Goal: Task Accomplishment & Management: Manage account settings

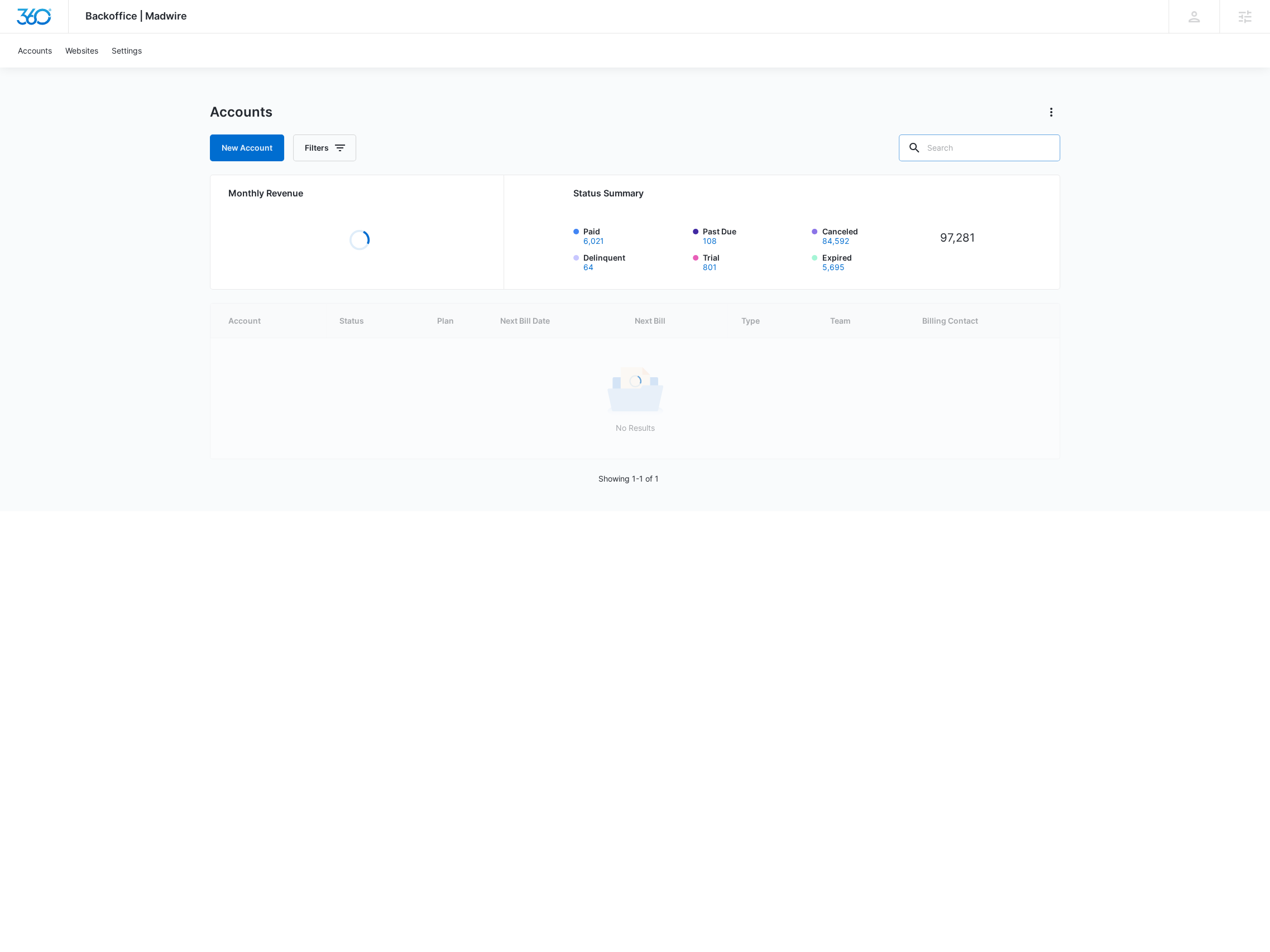
click at [944, 145] on input "text" at bounding box center [980, 148] width 162 height 27
paste input "M308831"
type input "M308831"
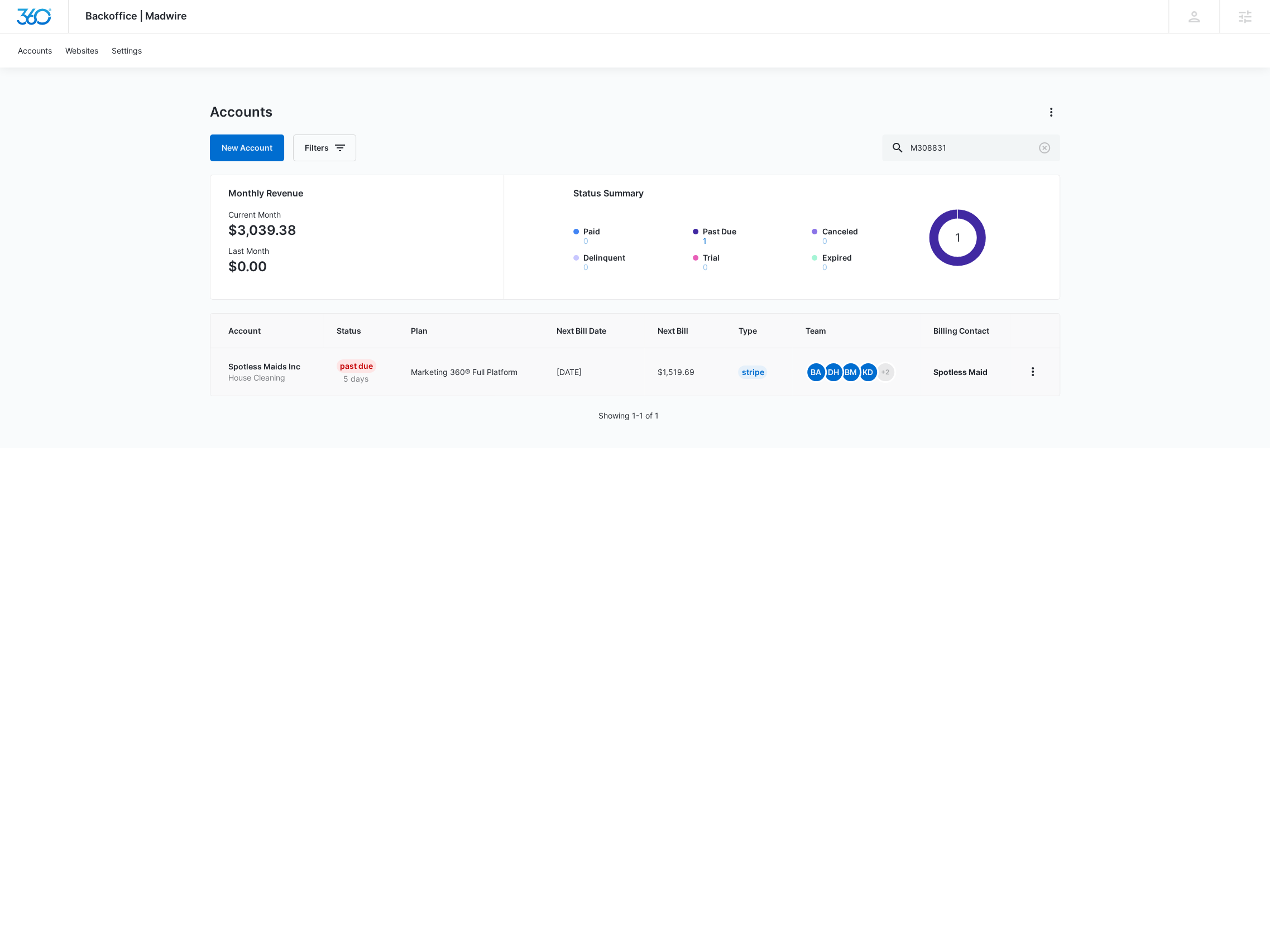
click at [268, 372] on p "House Cleaning" at bounding box center [269, 378] width 81 height 11
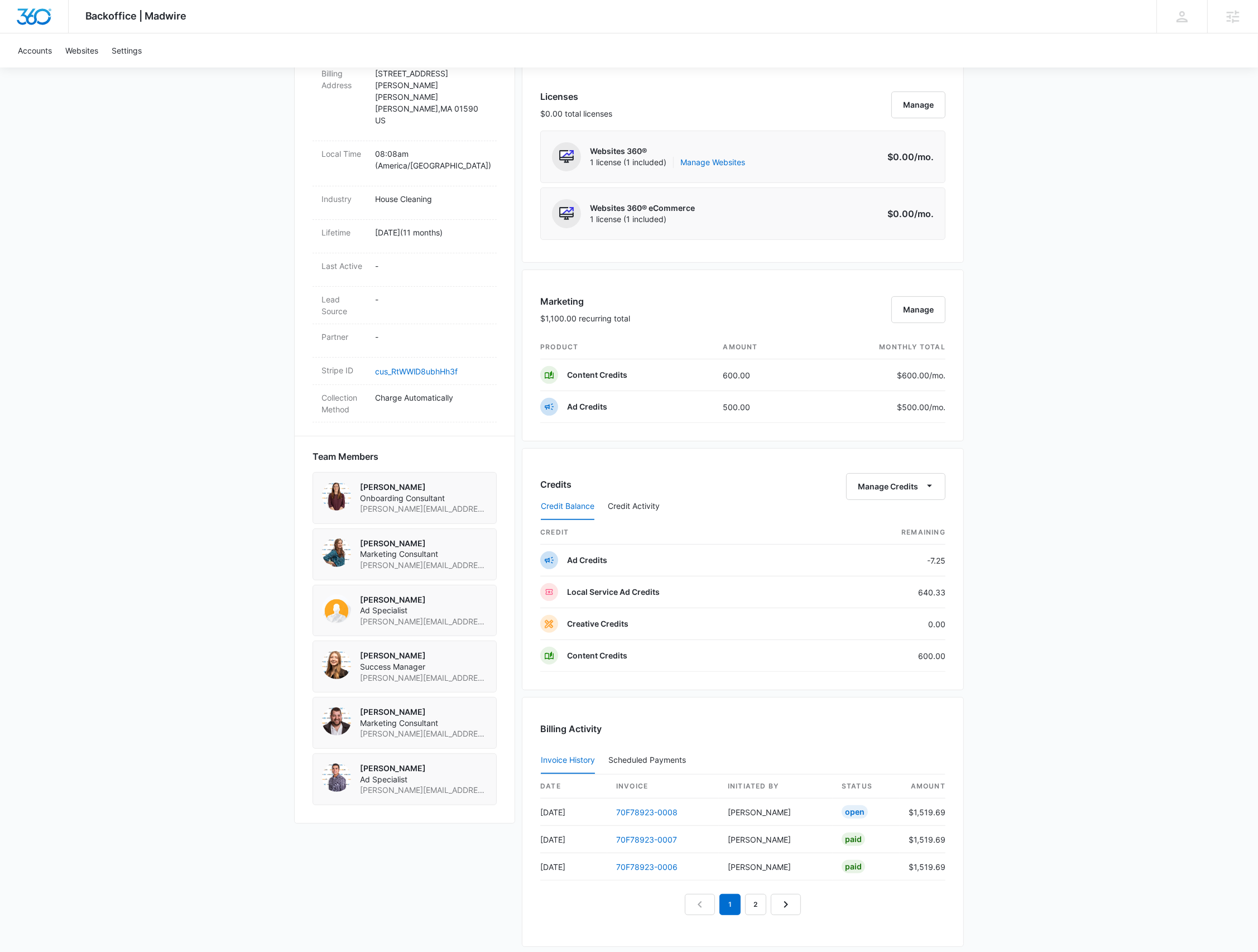
scroll to position [744, 0]
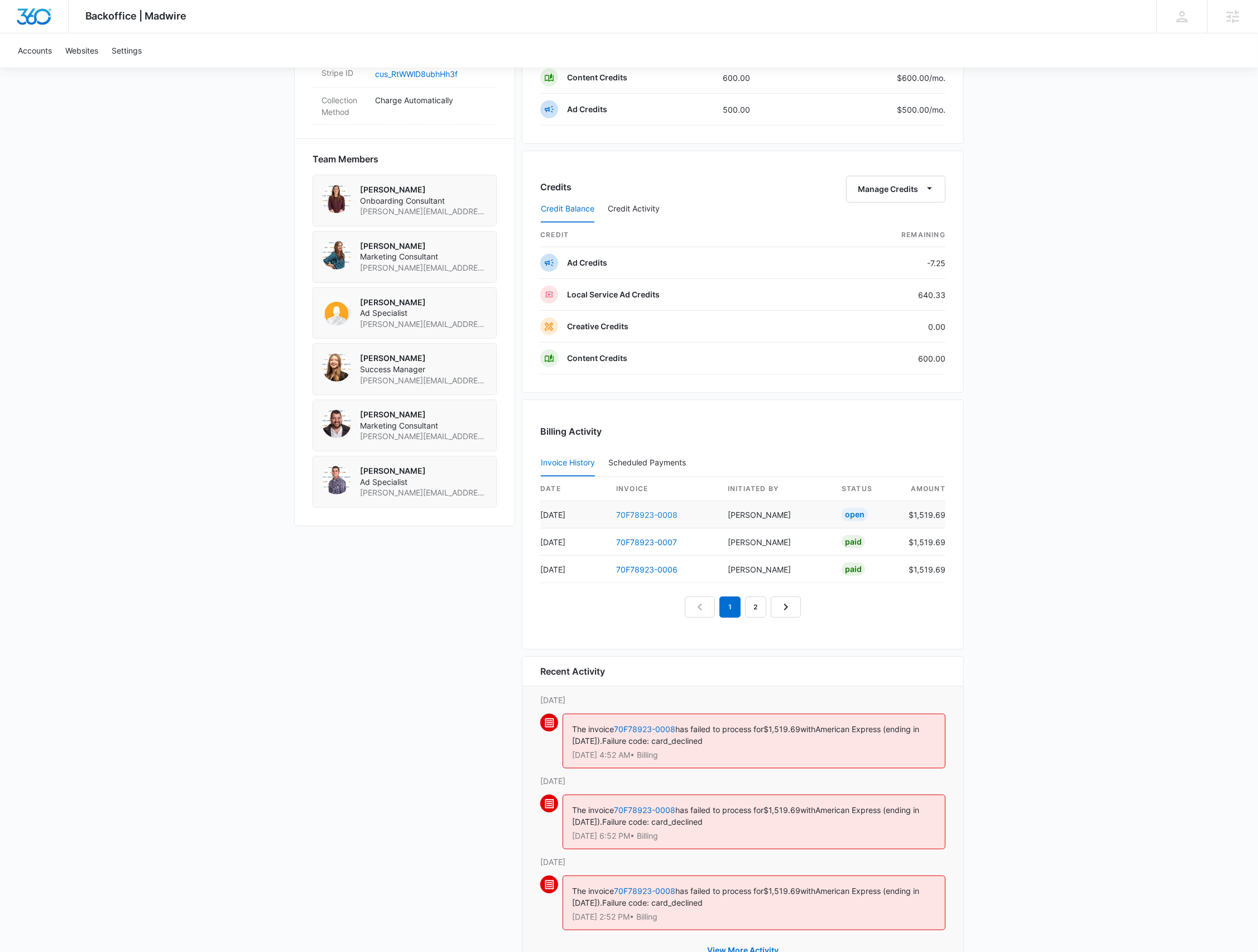
click at [664, 514] on link "70F78923-0008" at bounding box center [647, 515] width 61 height 10
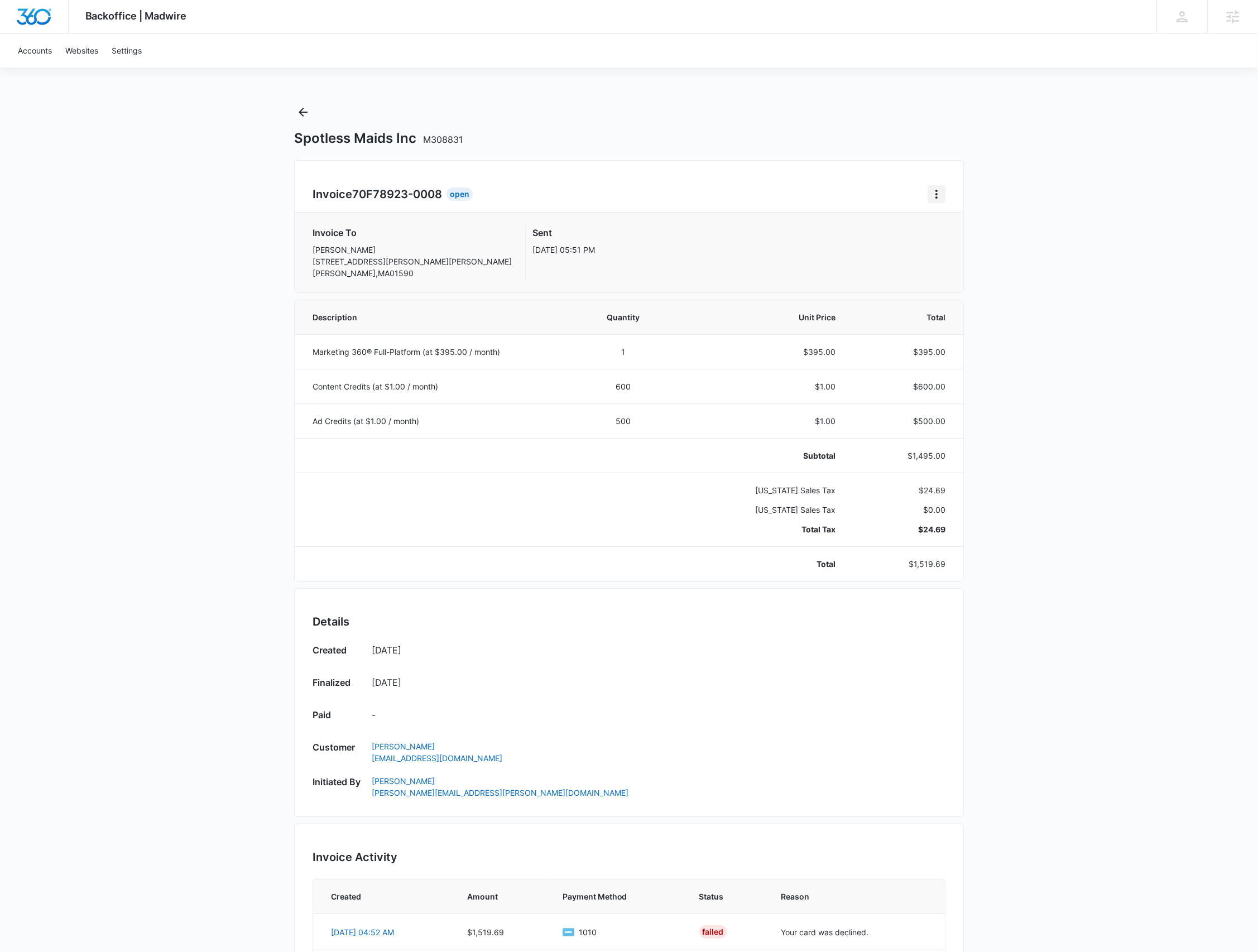
click at [935, 197] on icon "Home" at bounding box center [936, 194] width 13 height 13
click at [937, 240] on button "Retry Payment" at bounding box center [981, 242] width 105 height 17
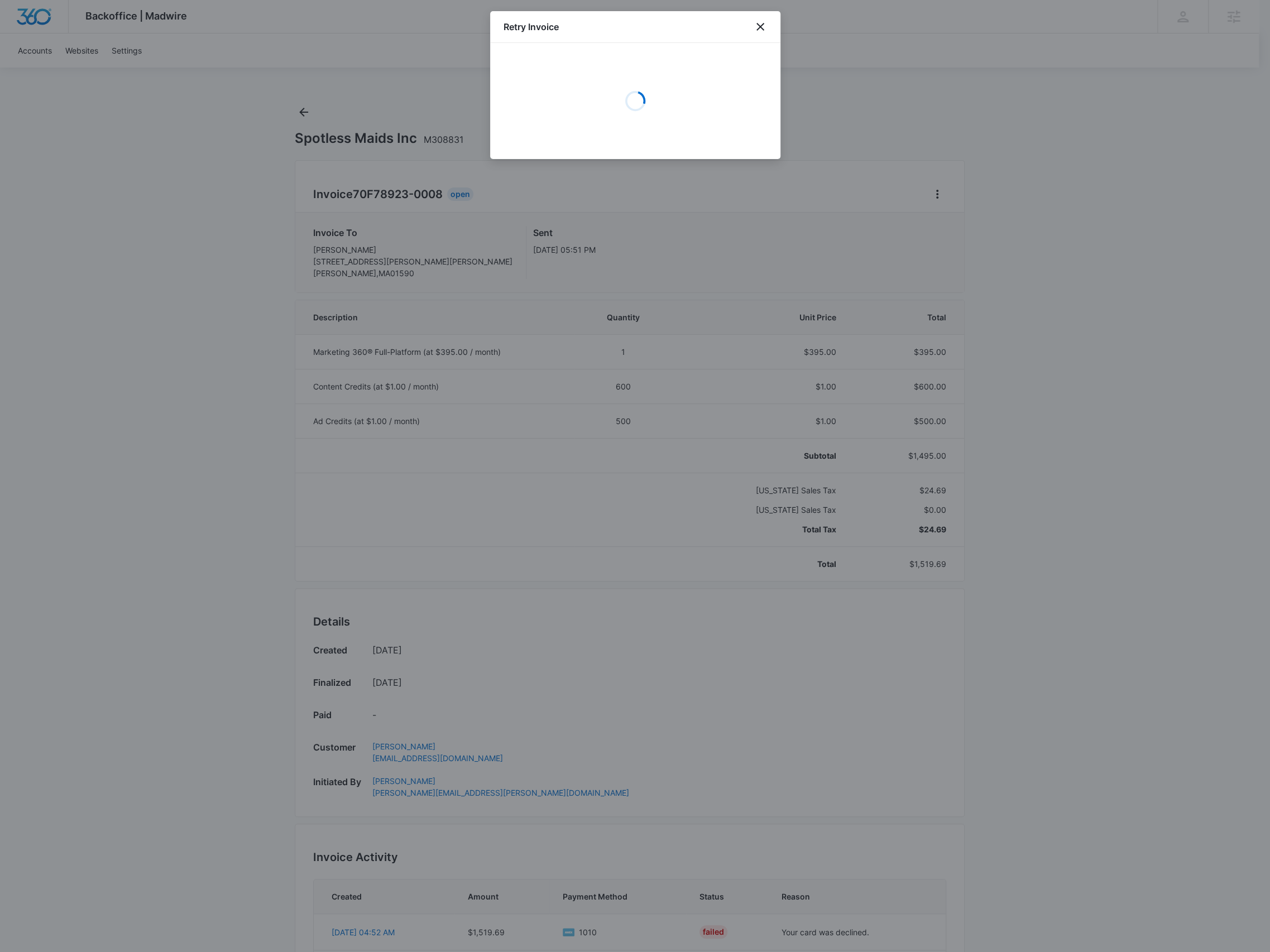
select select "pm_1R09imA4n8RTgNjUoaW79HQv"
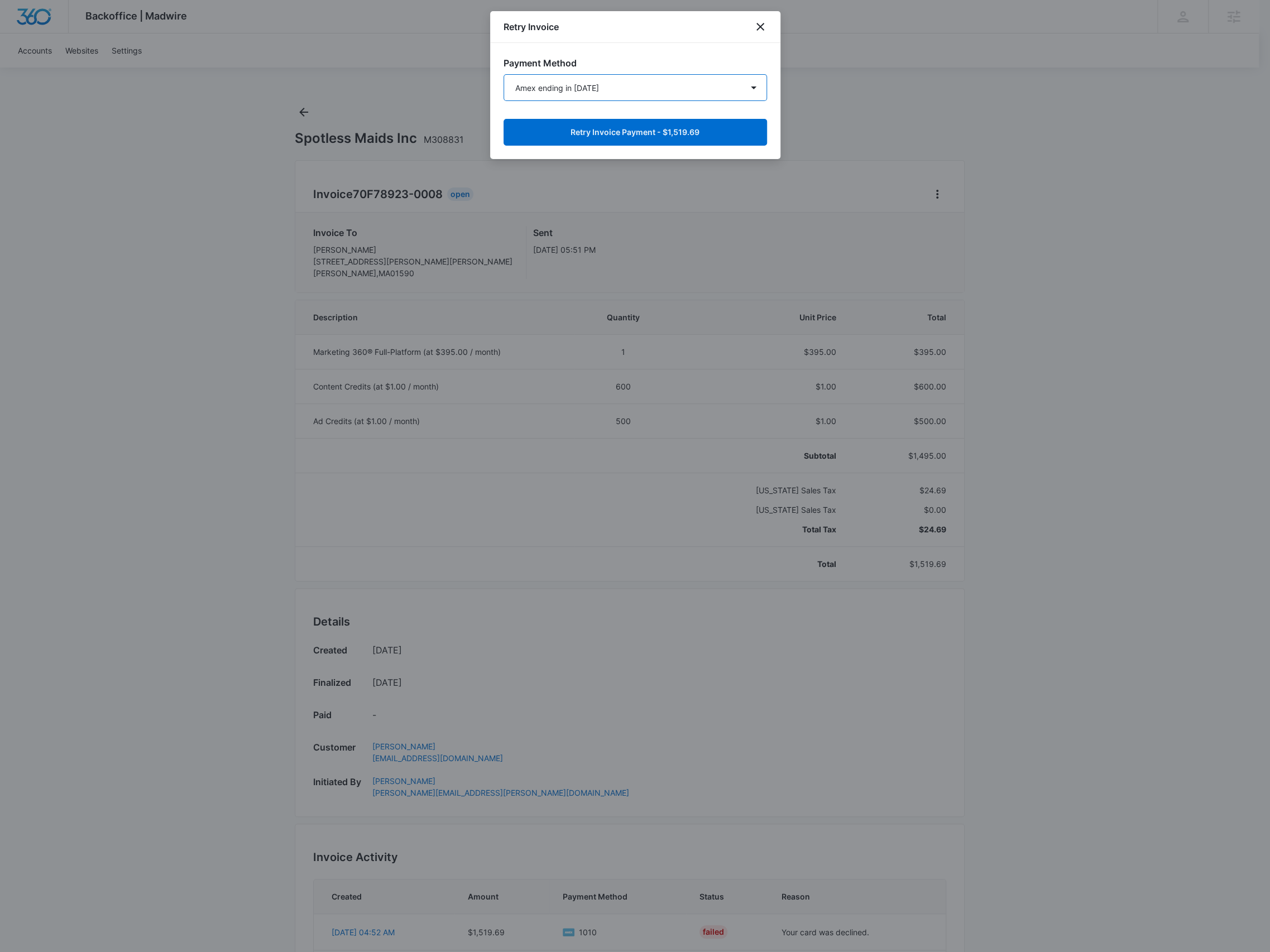
click at [710, 91] on select "Mastercard ending in 2284 Amex ending in 1010 Mastercard ending in 8282 New Pay…" at bounding box center [635, 87] width 263 height 27
click at [724, 69] on div "Payment Method Mastercard ending in 2284 Amex ending in 1010 Mastercard ending …" at bounding box center [635, 100] width 290 height 116
click at [713, 85] on select "Mastercard ending in 2284 Amex ending in 1010 Mastercard ending in 8282 New Pay…" at bounding box center [635, 87] width 263 height 27
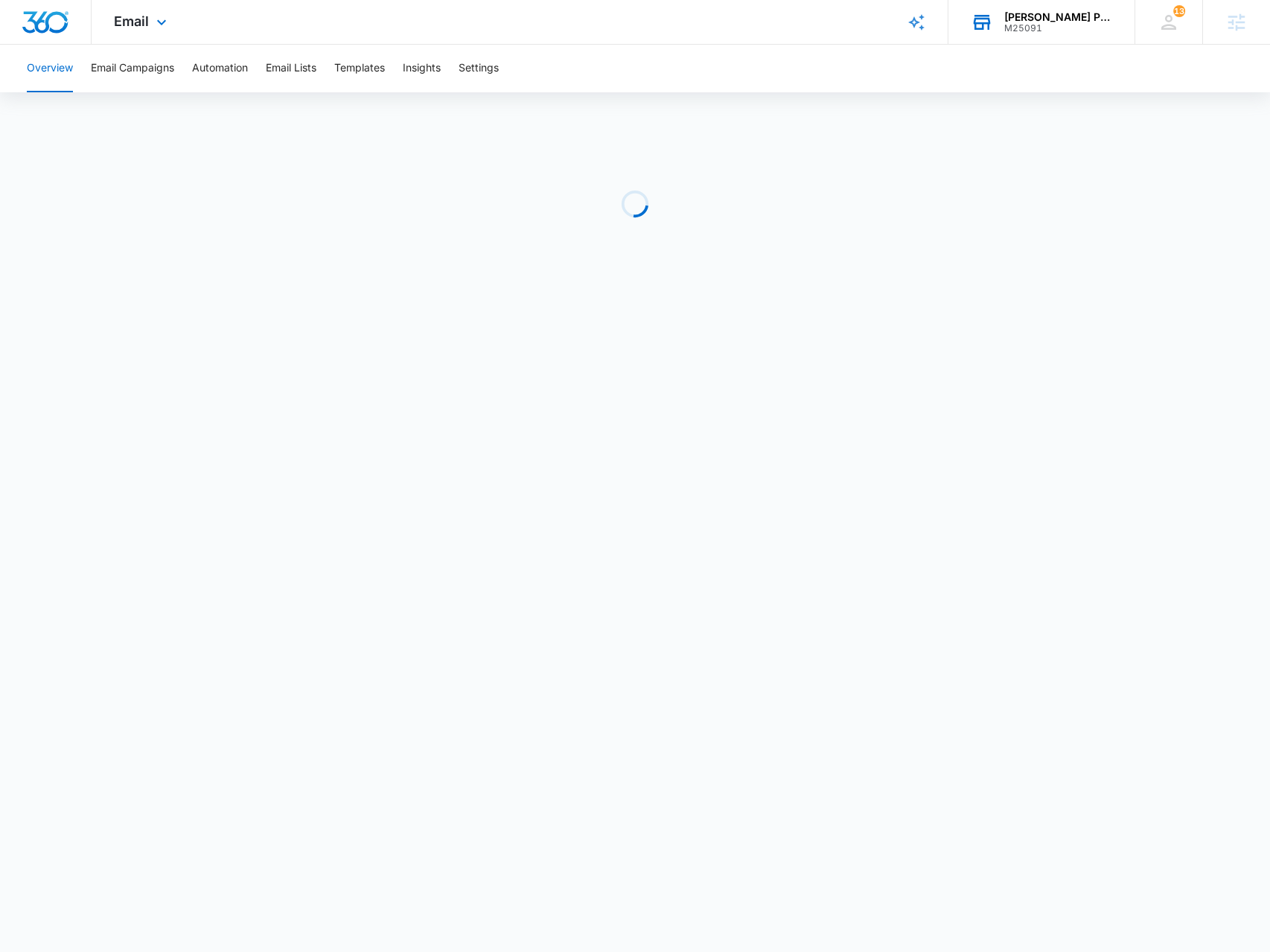
click at [1083, 28] on div "M25091" at bounding box center [1059, 28] width 108 height 10
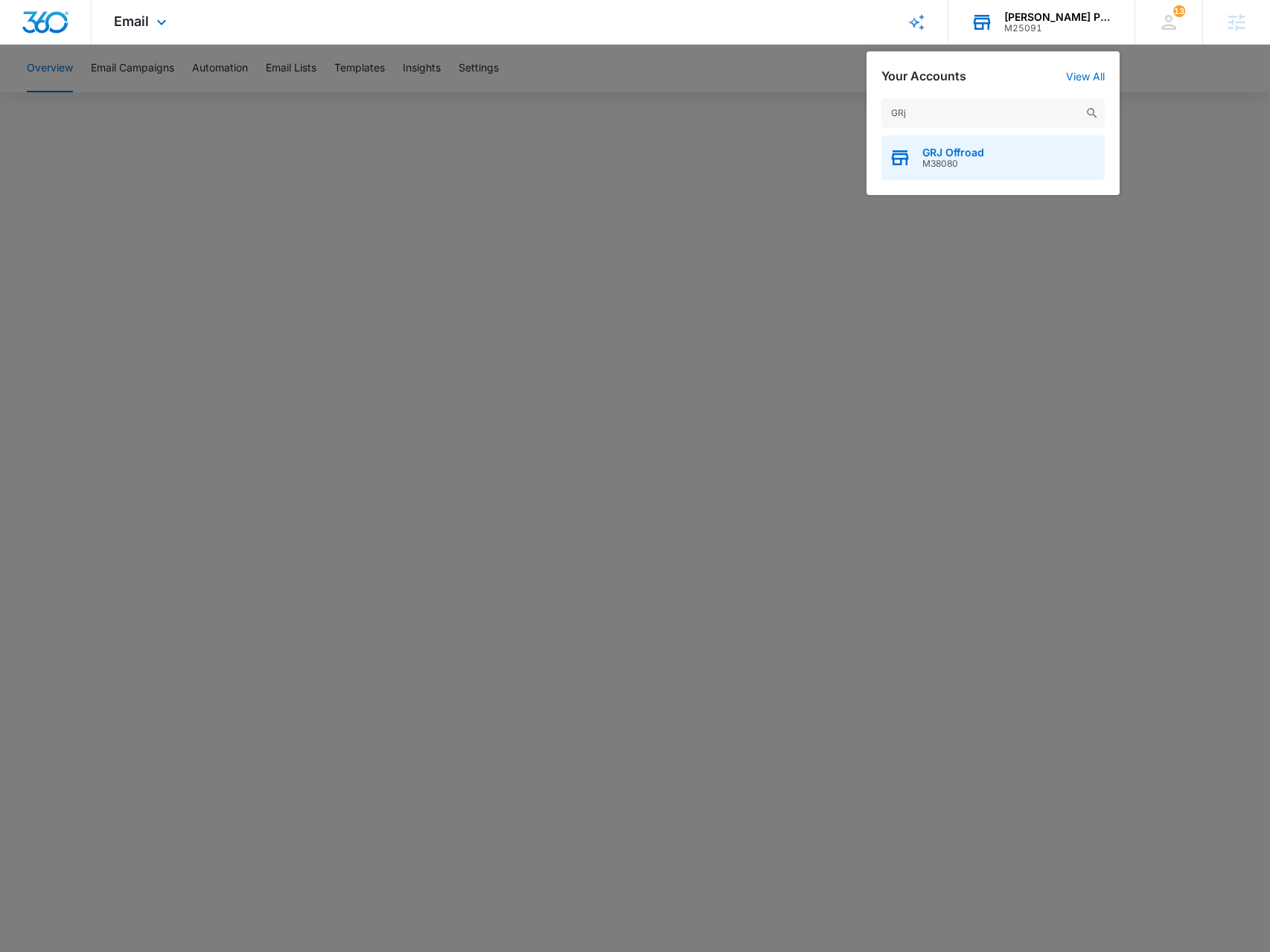
type input "GRj"
click at [1017, 149] on div "GRJ Offroad M38080" at bounding box center [993, 158] width 223 height 45
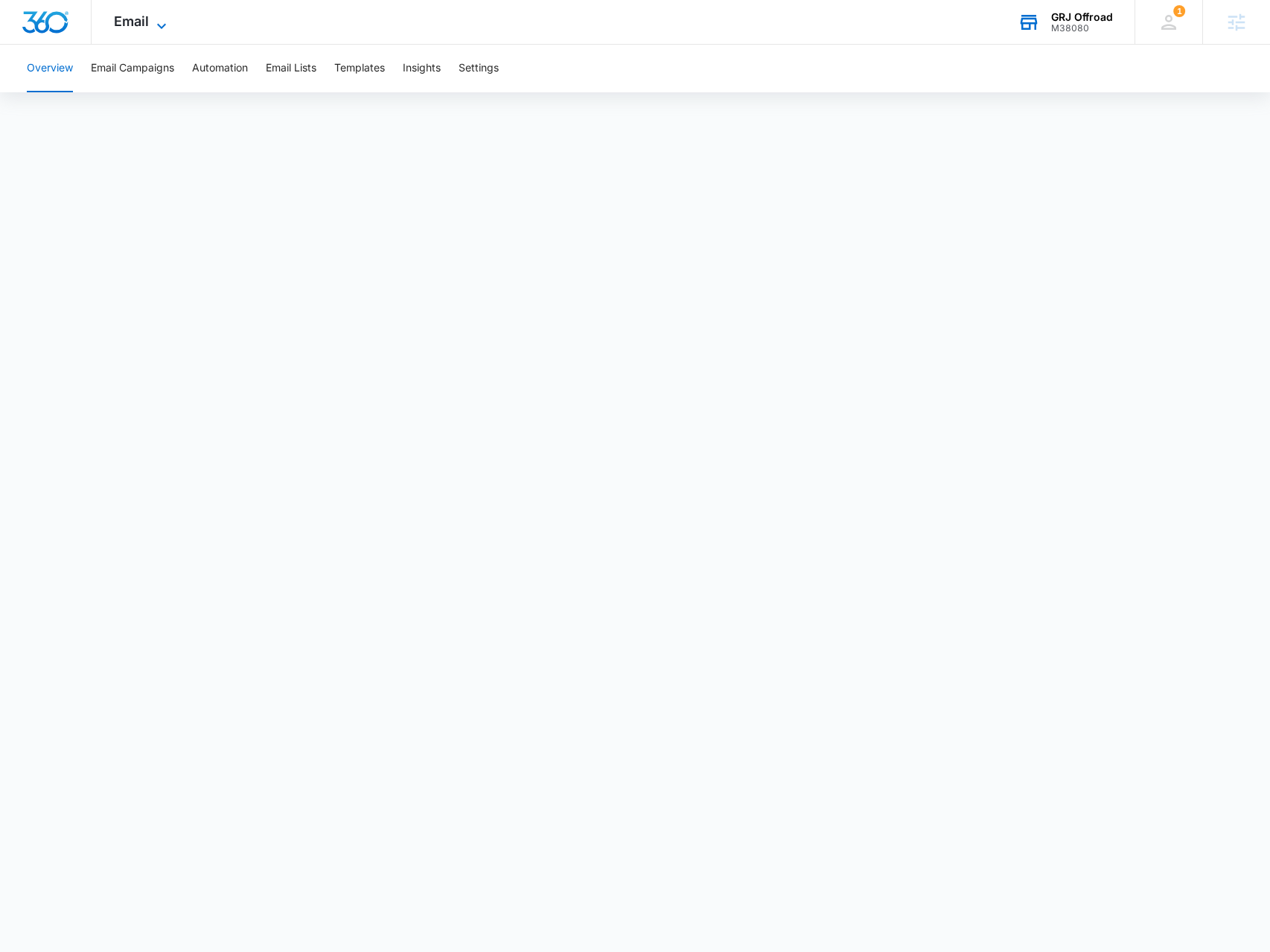
click at [165, 25] on icon at bounding box center [161, 26] width 17 height 17
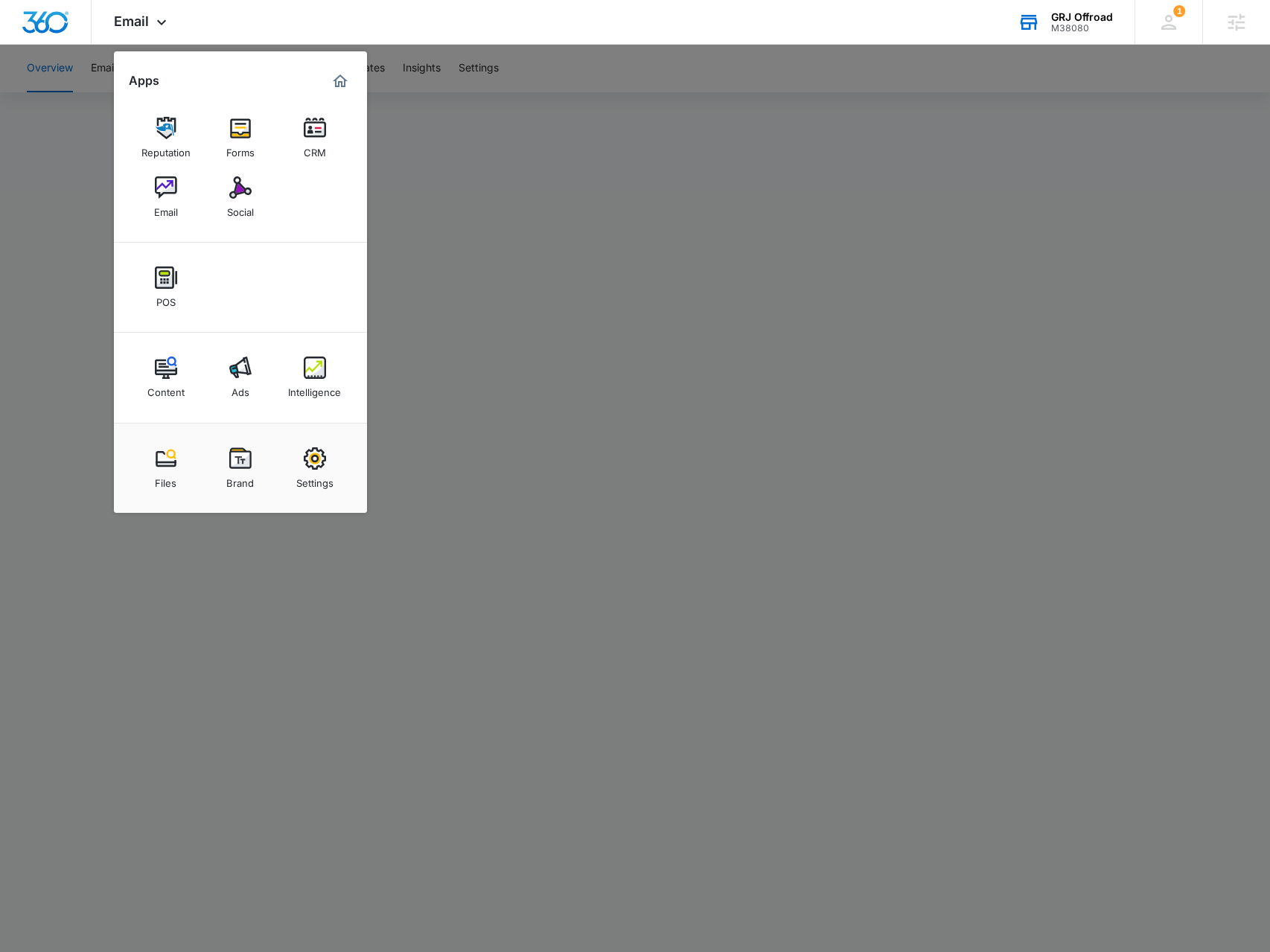
click at [168, 379] on link "Content" at bounding box center [166, 378] width 57 height 57
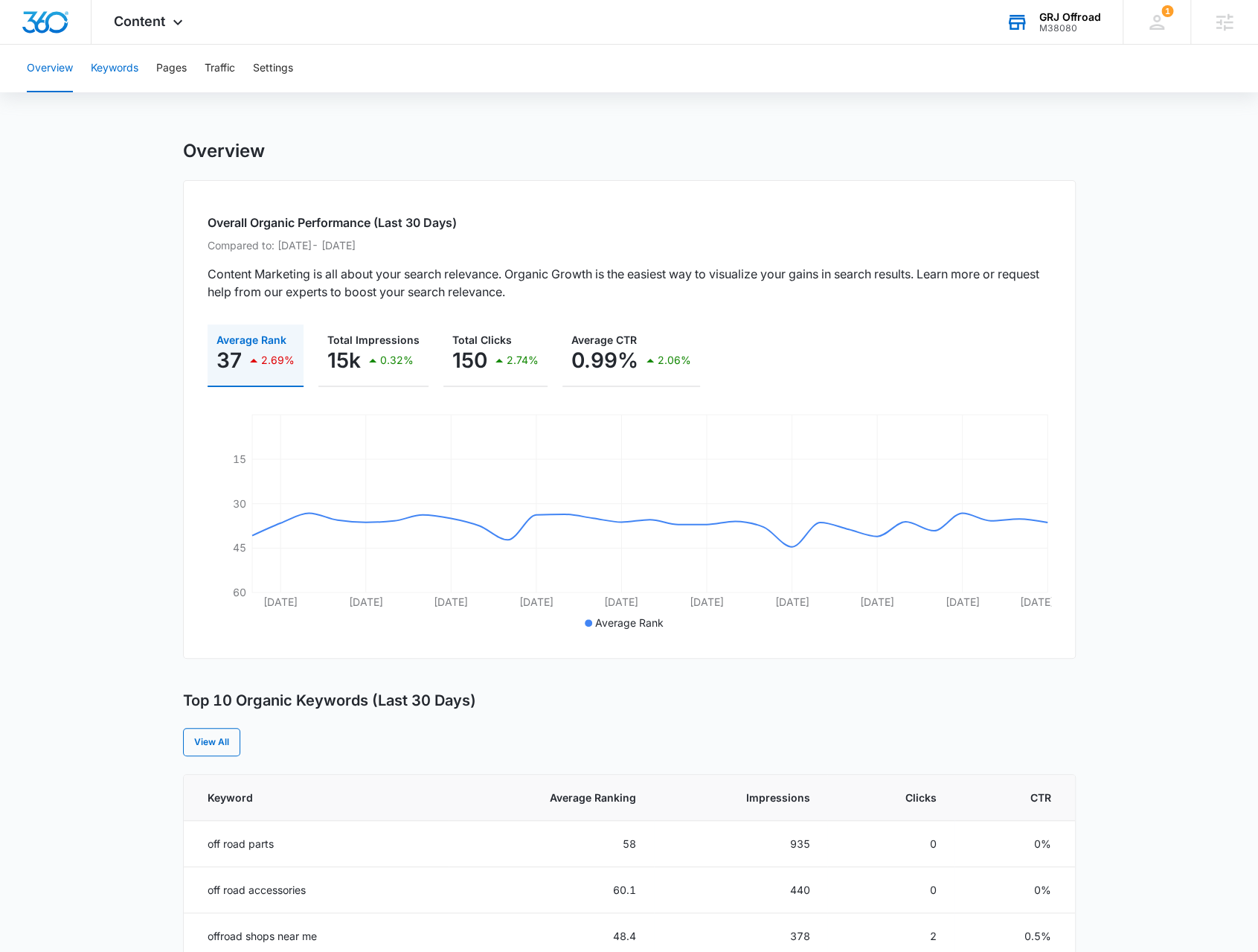
click at [119, 76] on button "Keywords" at bounding box center [115, 69] width 48 height 48
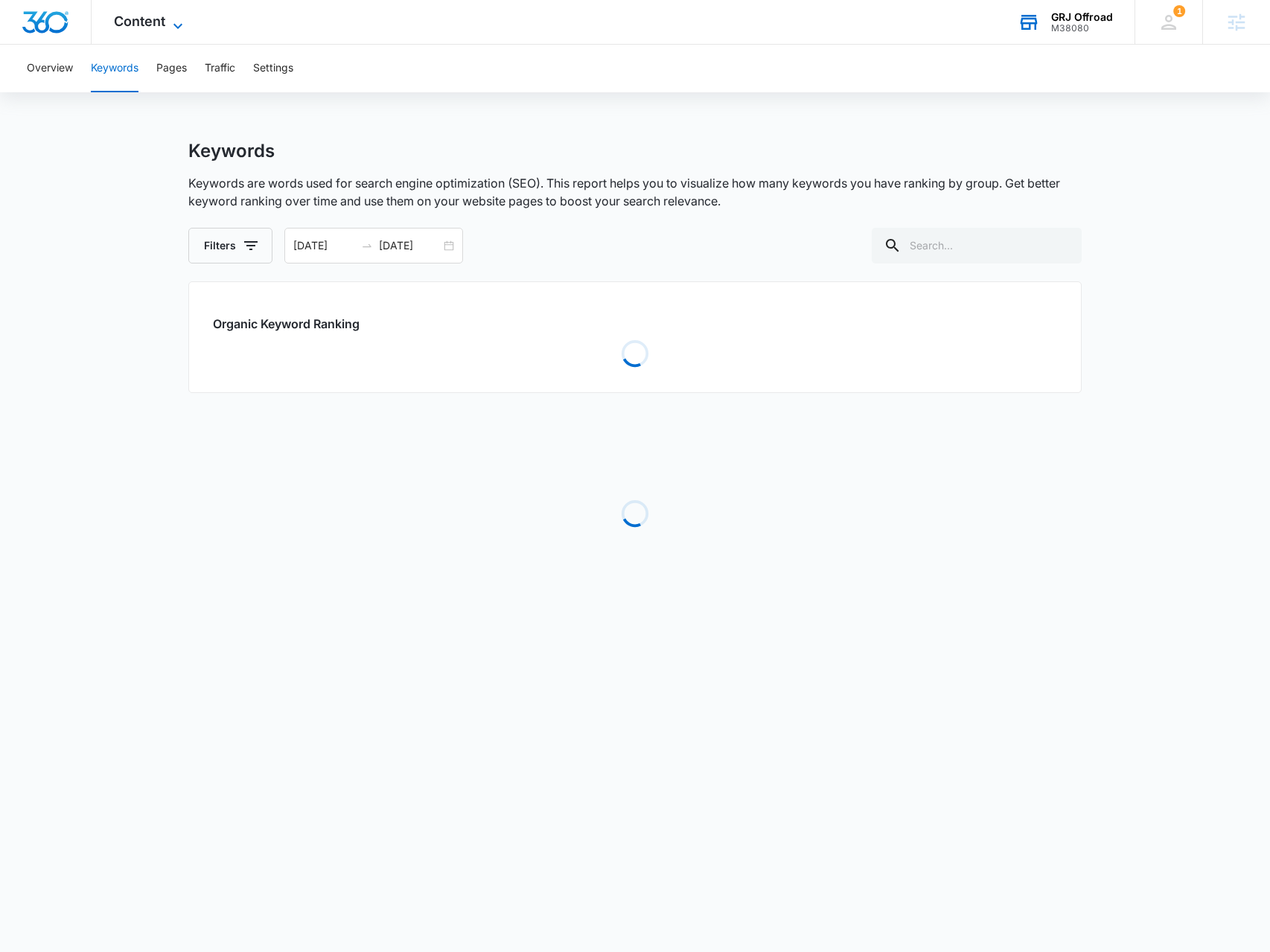
click at [170, 23] on icon at bounding box center [177, 26] width 17 height 17
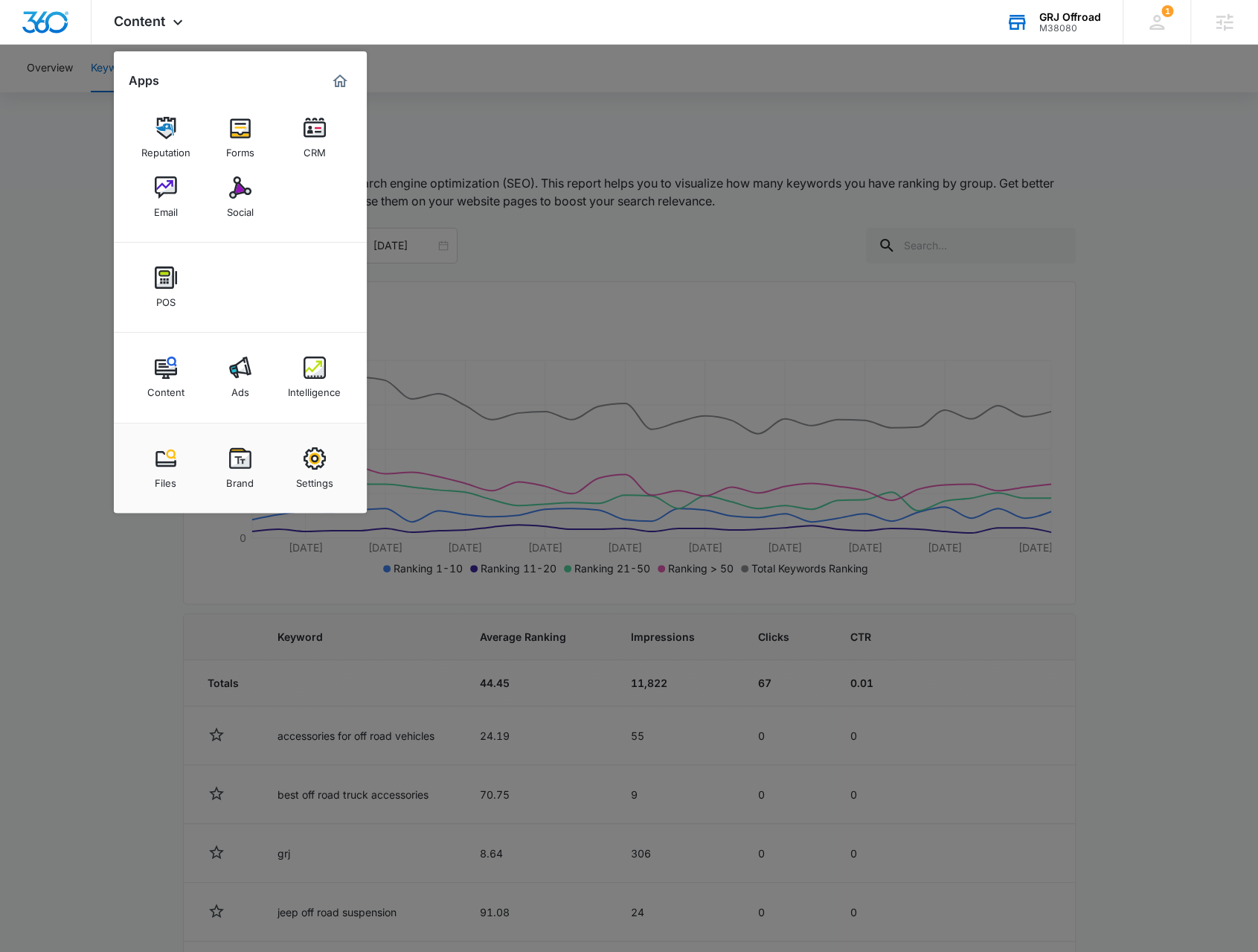
click at [17, 413] on div at bounding box center [629, 476] width 1258 height 952
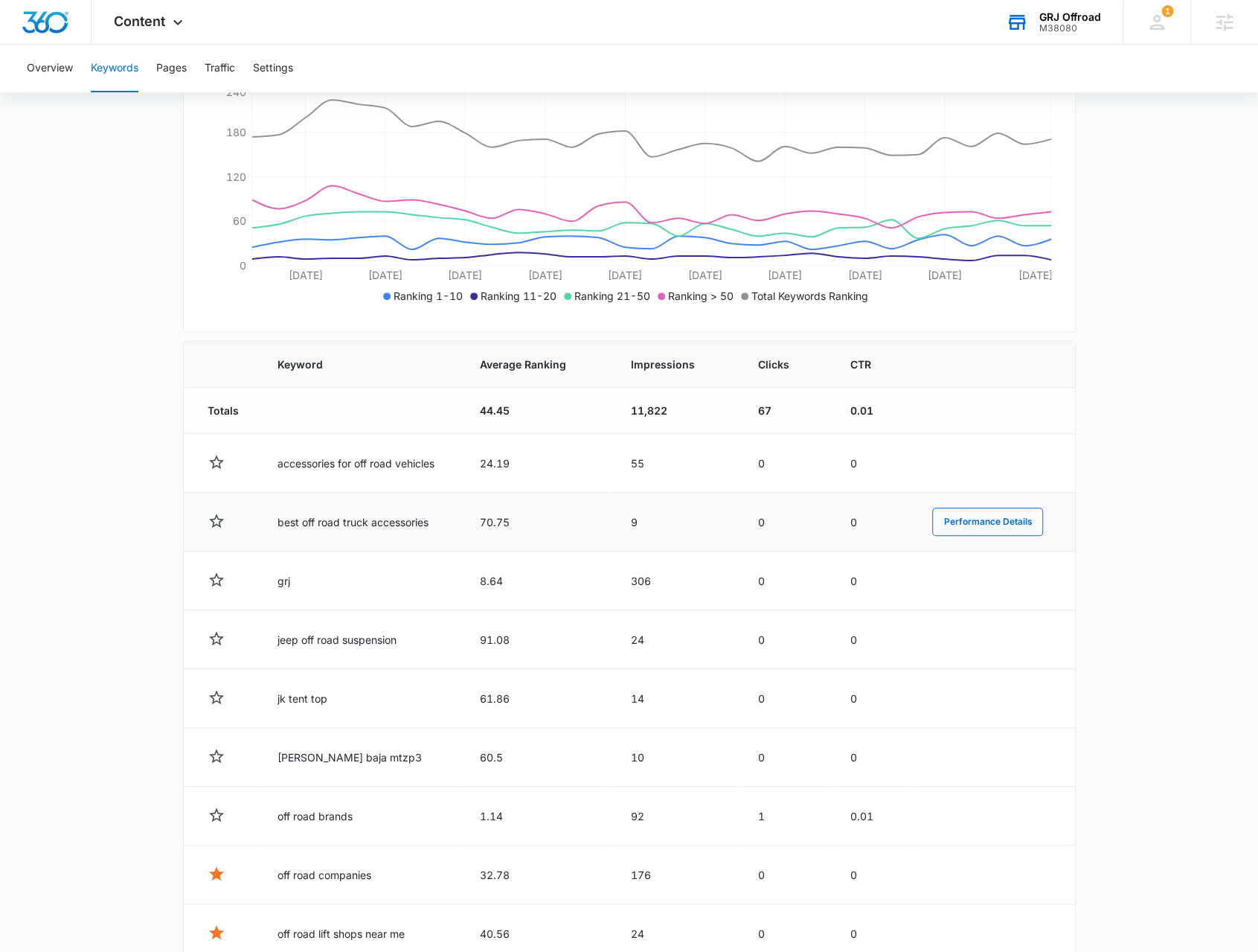
scroll to position [298, 0]
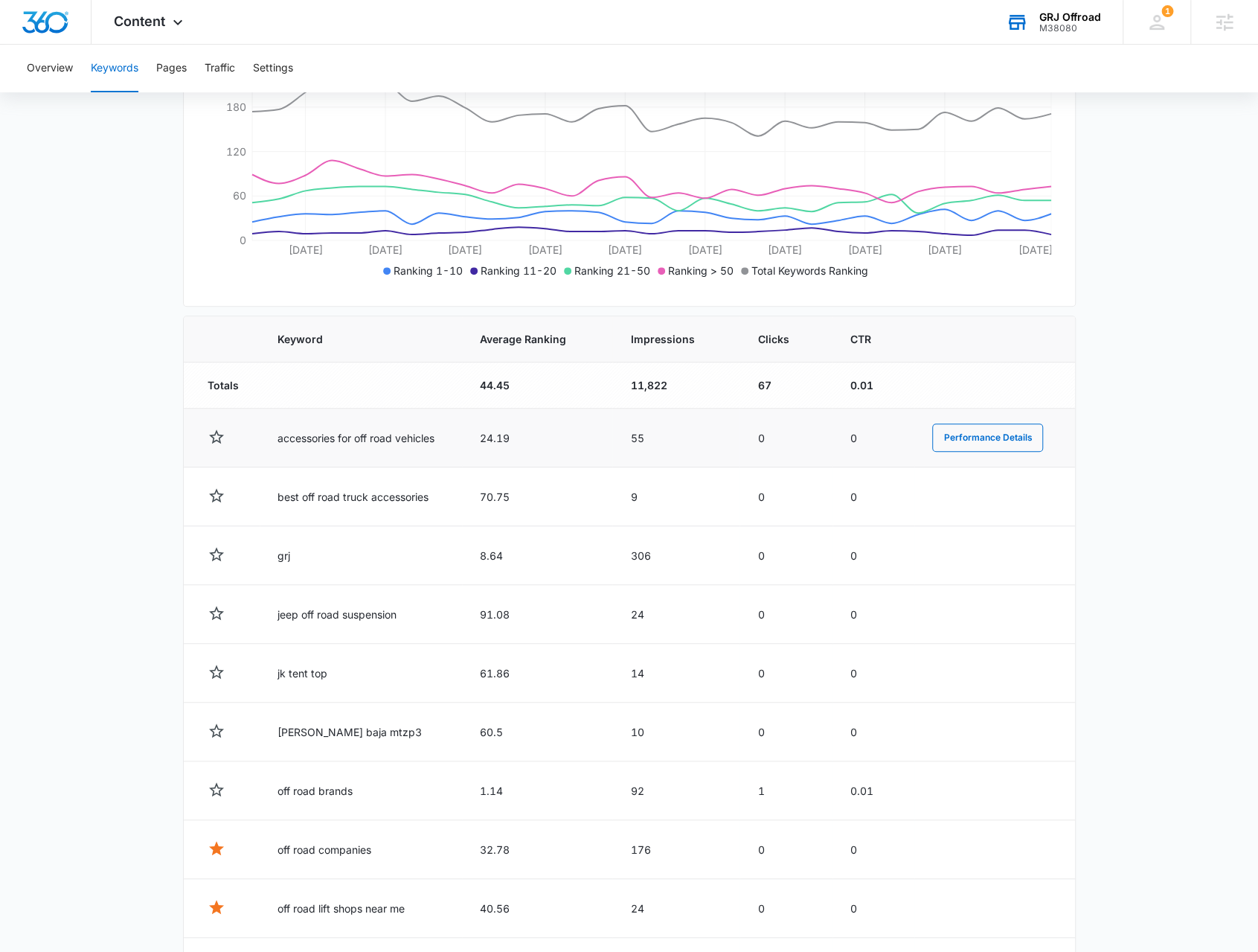
click at [329, 448] on td "accessories for off road vehicles" at bounding box center [360, 438] width 203 height 59
click at [337, 436] on td "accessories for off road vehicles" at bounding box center [360, 438] width 203 height 59
click at [988, 437] on button "Performance Details" at bounding box center [988, 437] width 111 height 28
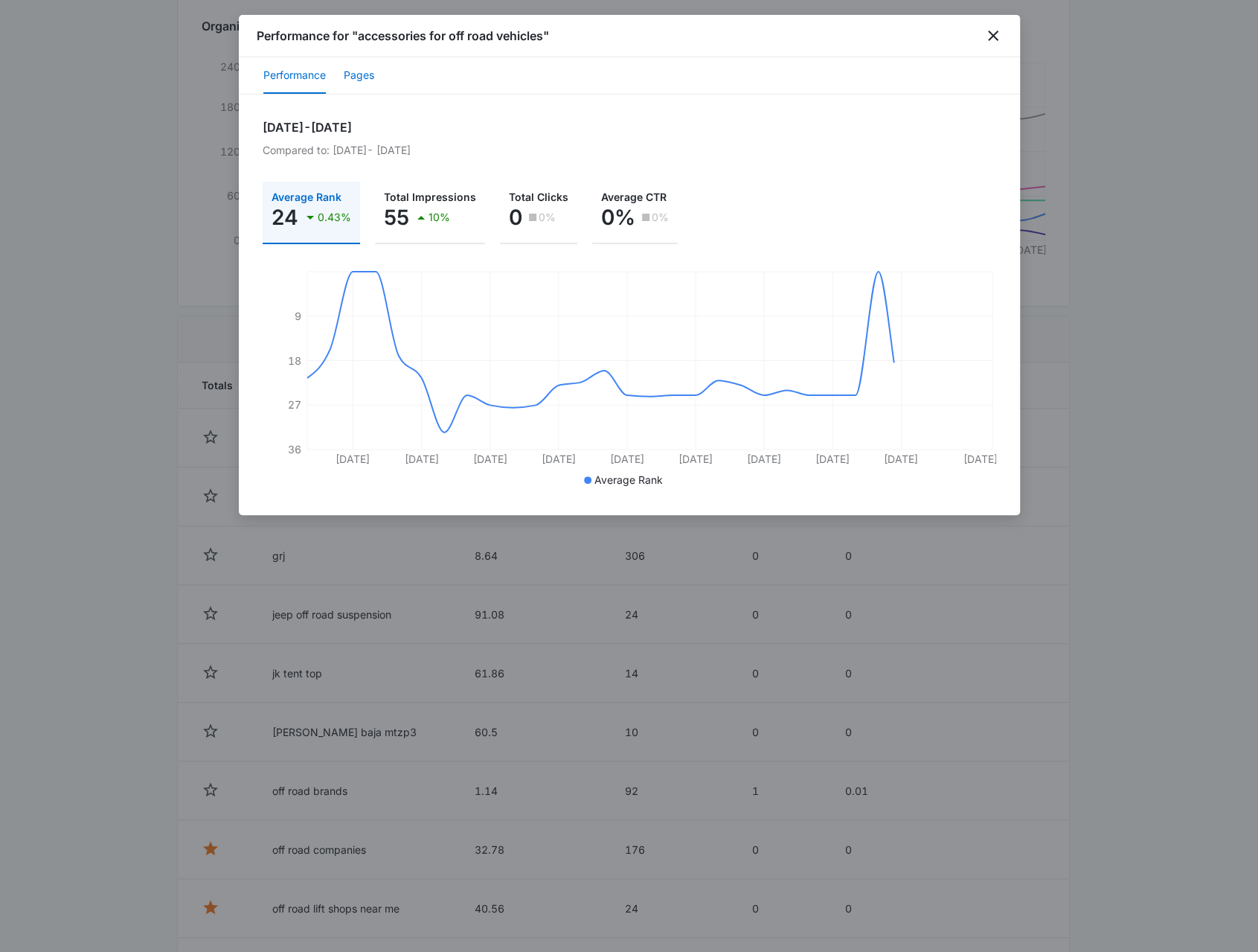
click at [368, 77] on button "Pages" at bounding box center [359, 75] width 30 height 36
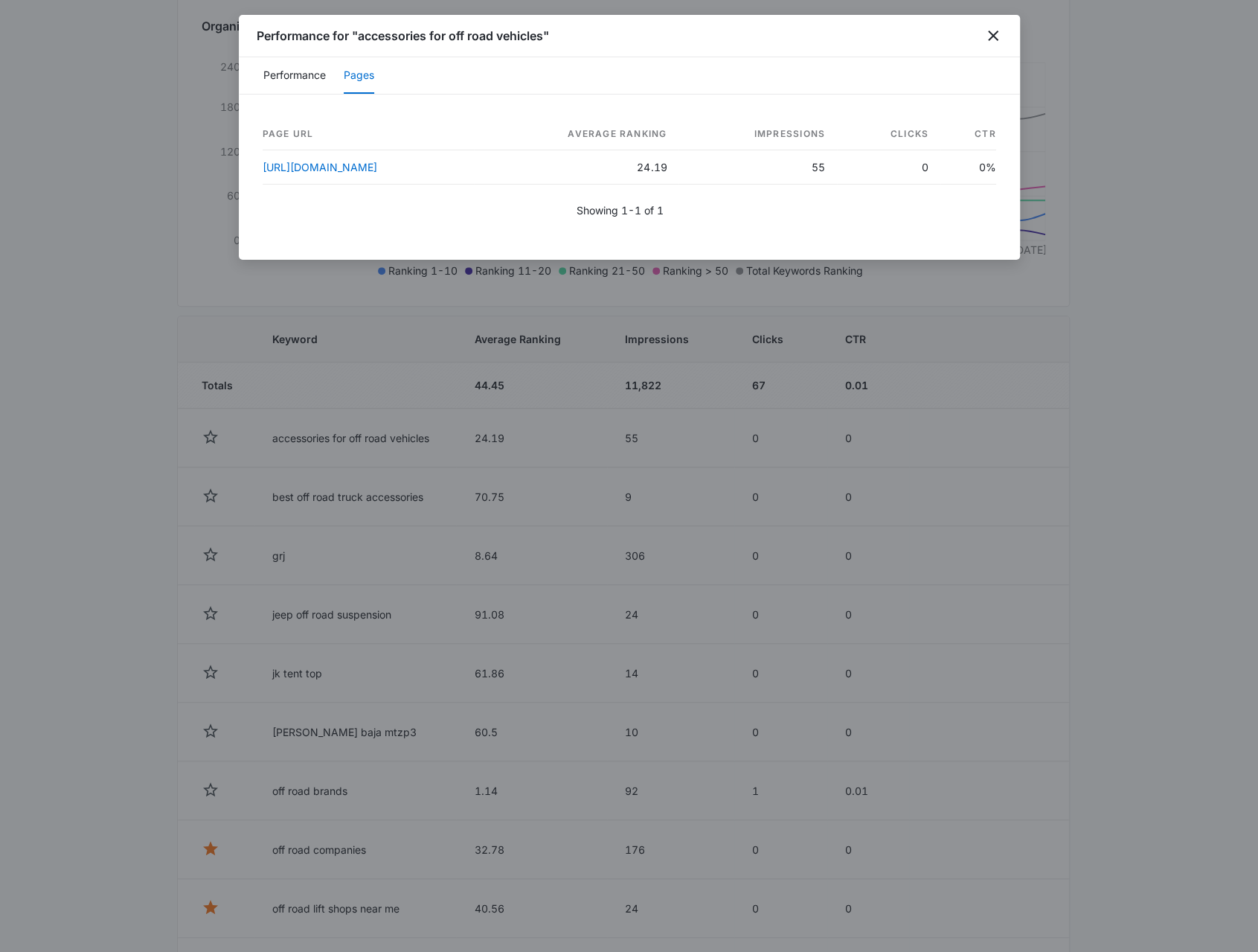
click at [1001, 37] on div "Performance for "accessories for off road vehicles"" at bounding box center [629, 36] width 781 height 42
click at [1000, 39] on icon "close" at bounding box center [993, 35] width 17 height 17
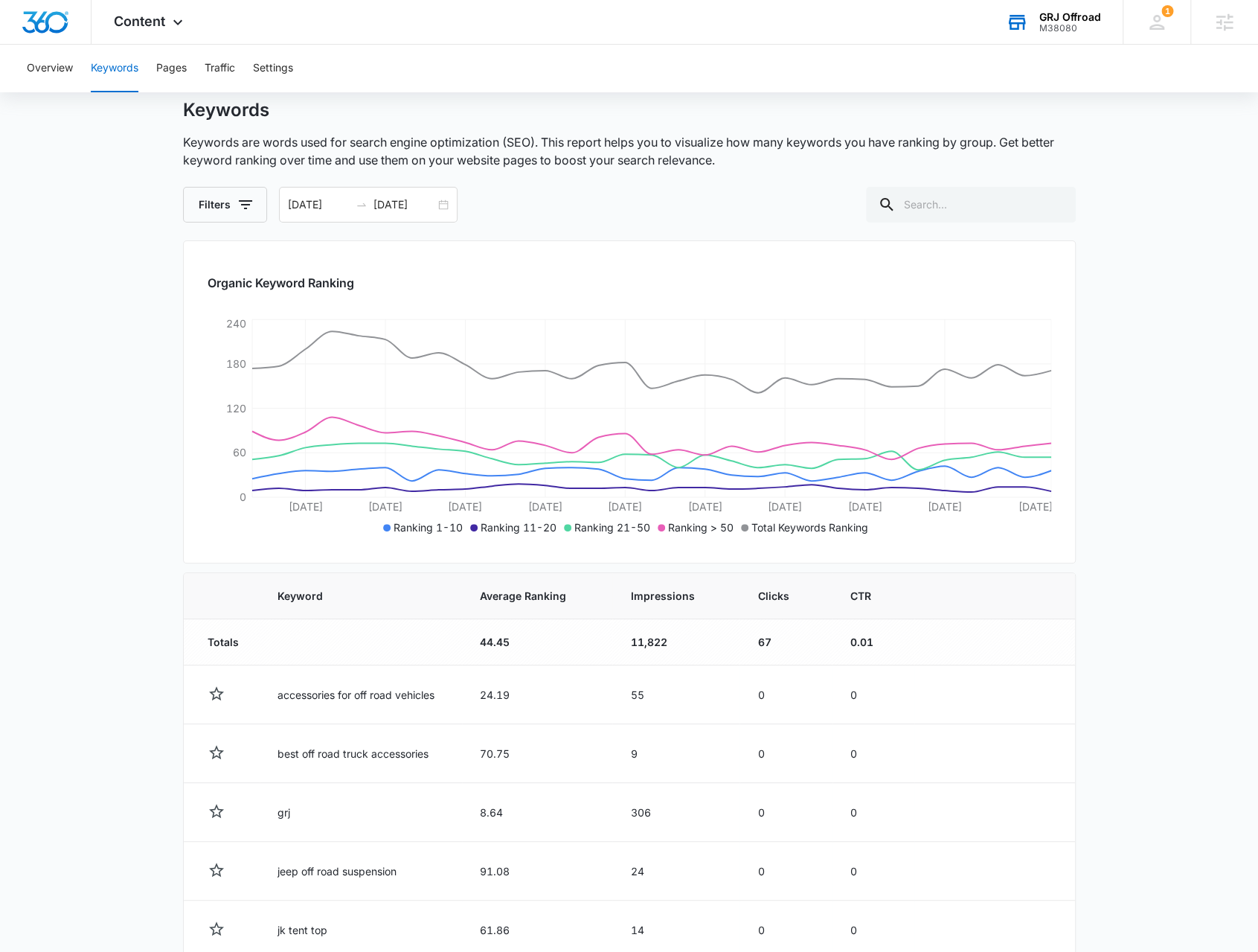
scroll to position [0, 0]
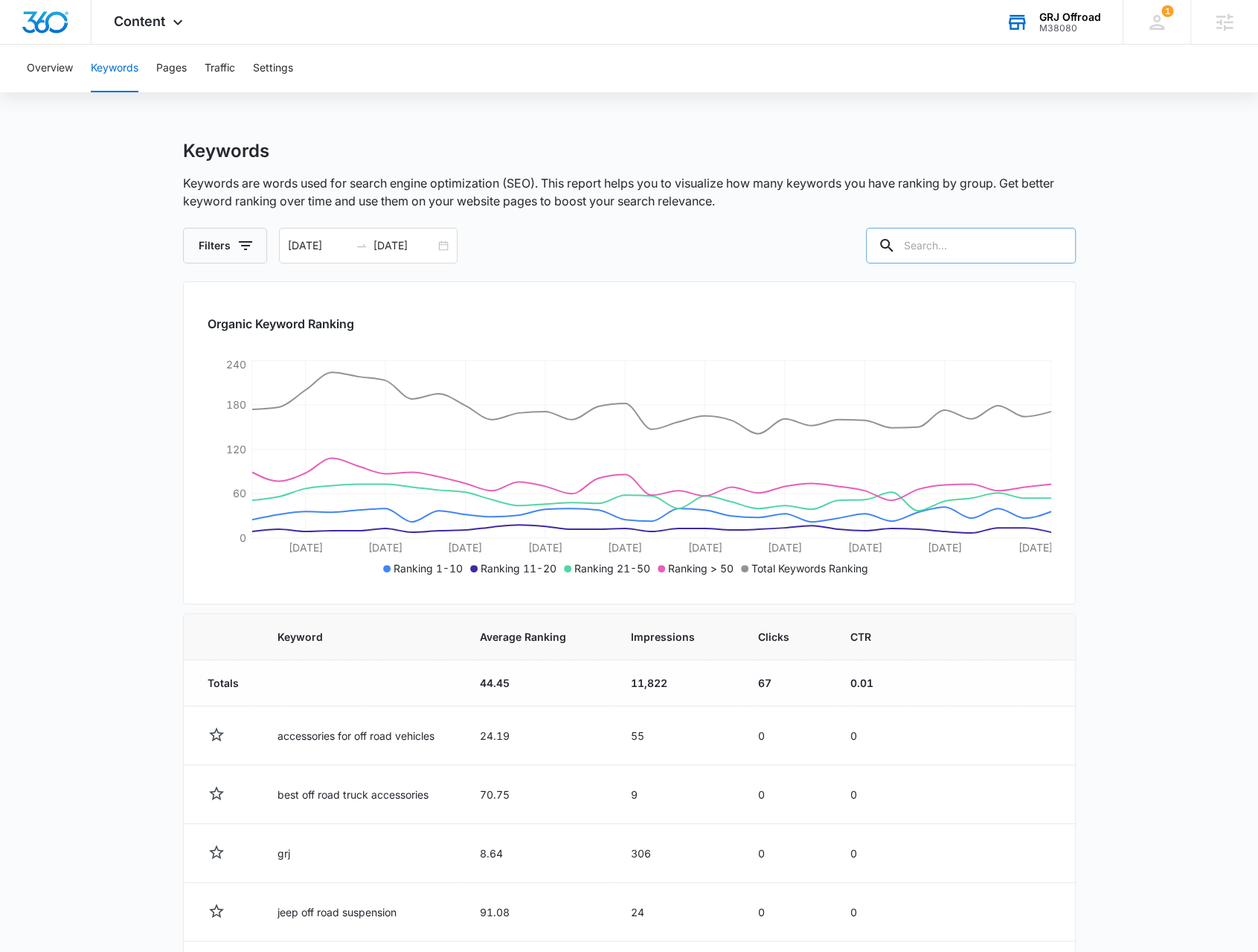
click at [961, 240] on input "text" at bounding box center [971, 245] width 210 height 36
type input "raptor"
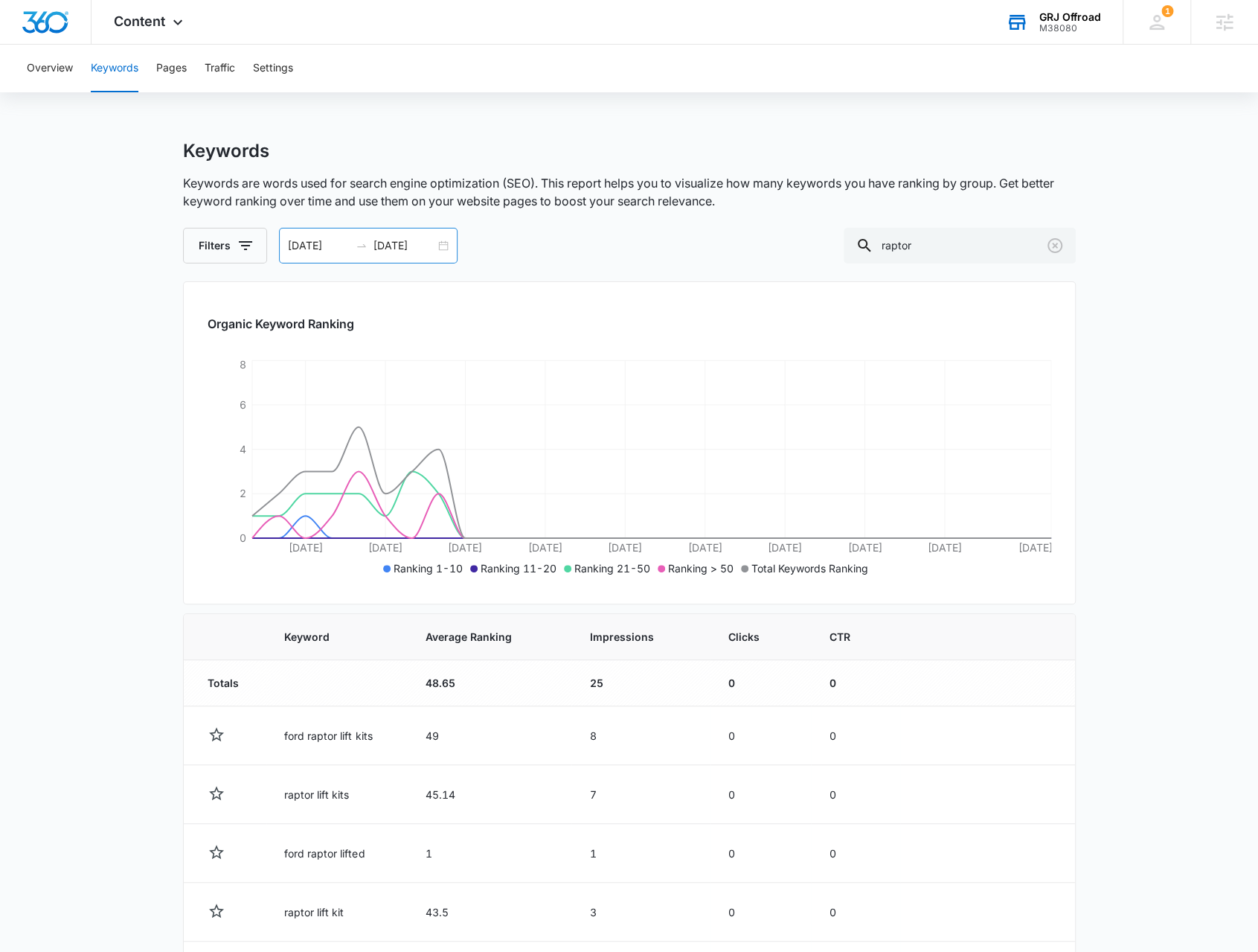
click at [445, 249] on div "06/28/2025 07/28/2025" at bounding box center [368, 245] width 179 height 36
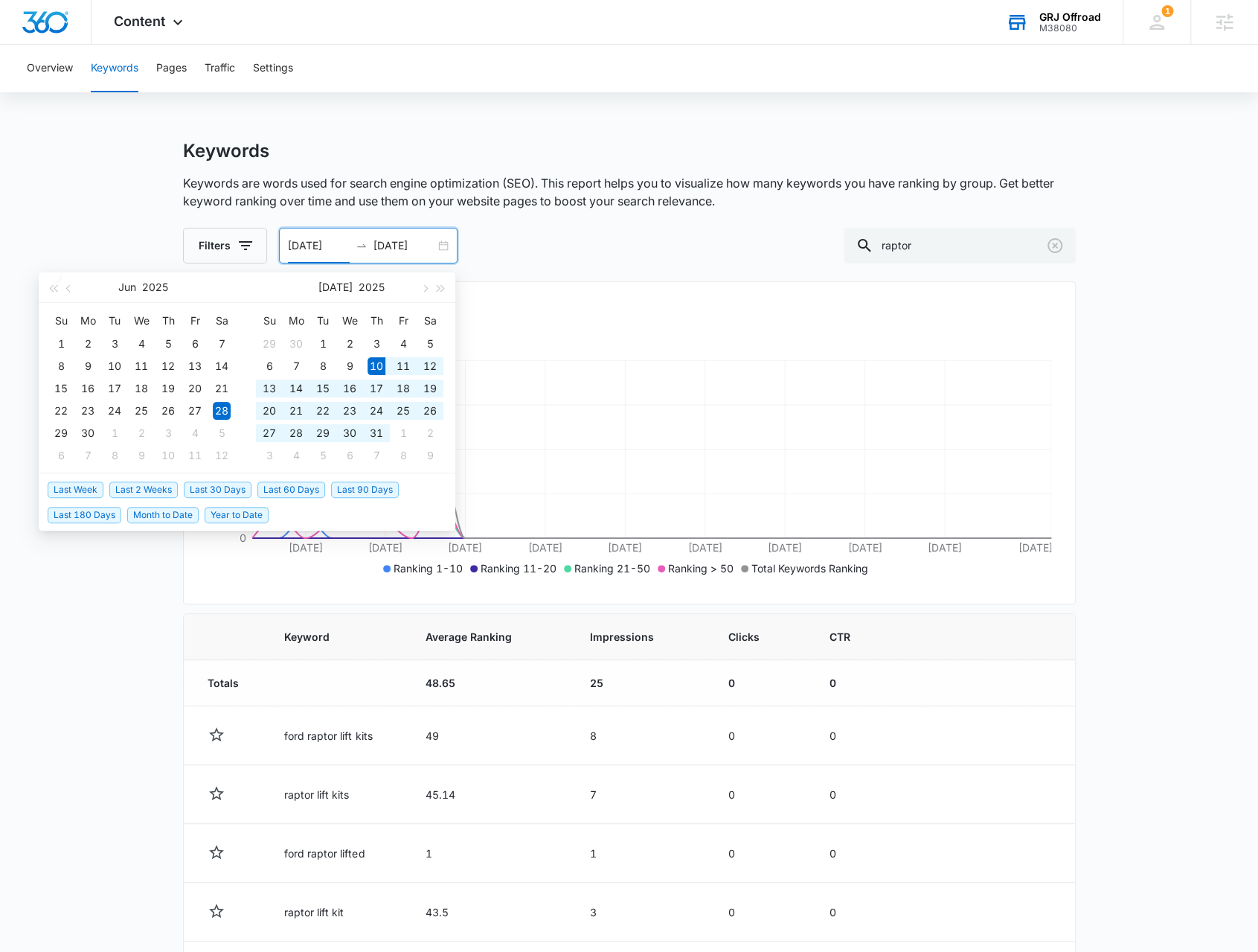
click at [234, 493] on span "Last 30 Days" at bounding box center [217, 490] width 68 height 17
type input "07/10/2025"
type input "08/09/2025"
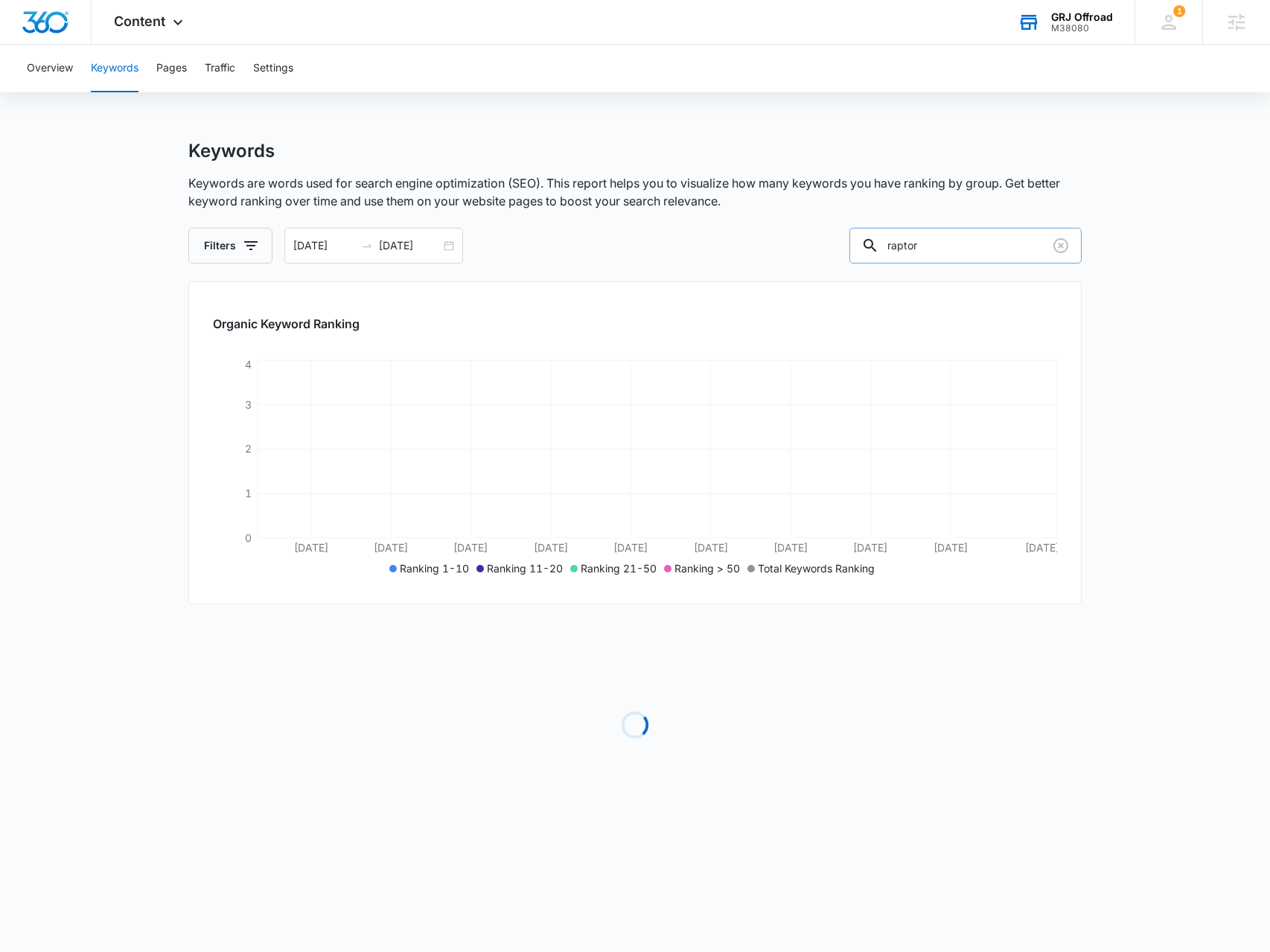
click at [980, 253] on input "raptor" at bounding box center [965, 245] width 232 height 36
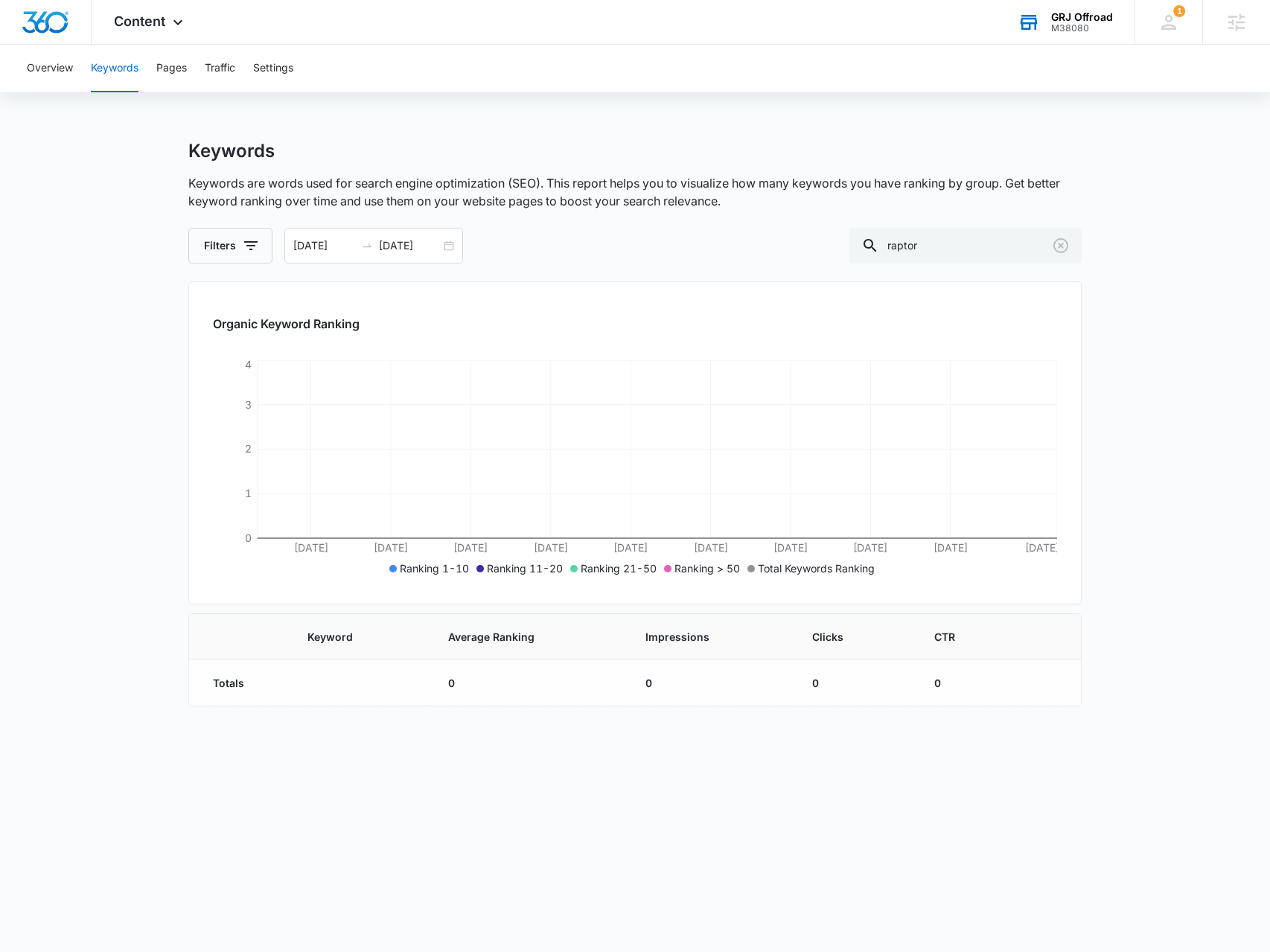
click at [155, 65] on div "Overview Keywords Pages Traffic Settings" at bounding box center [634, 69] width 1234 height 48
click at [161, 75] on button "Pages" at bounding box center [171, 69] width 30 height 48
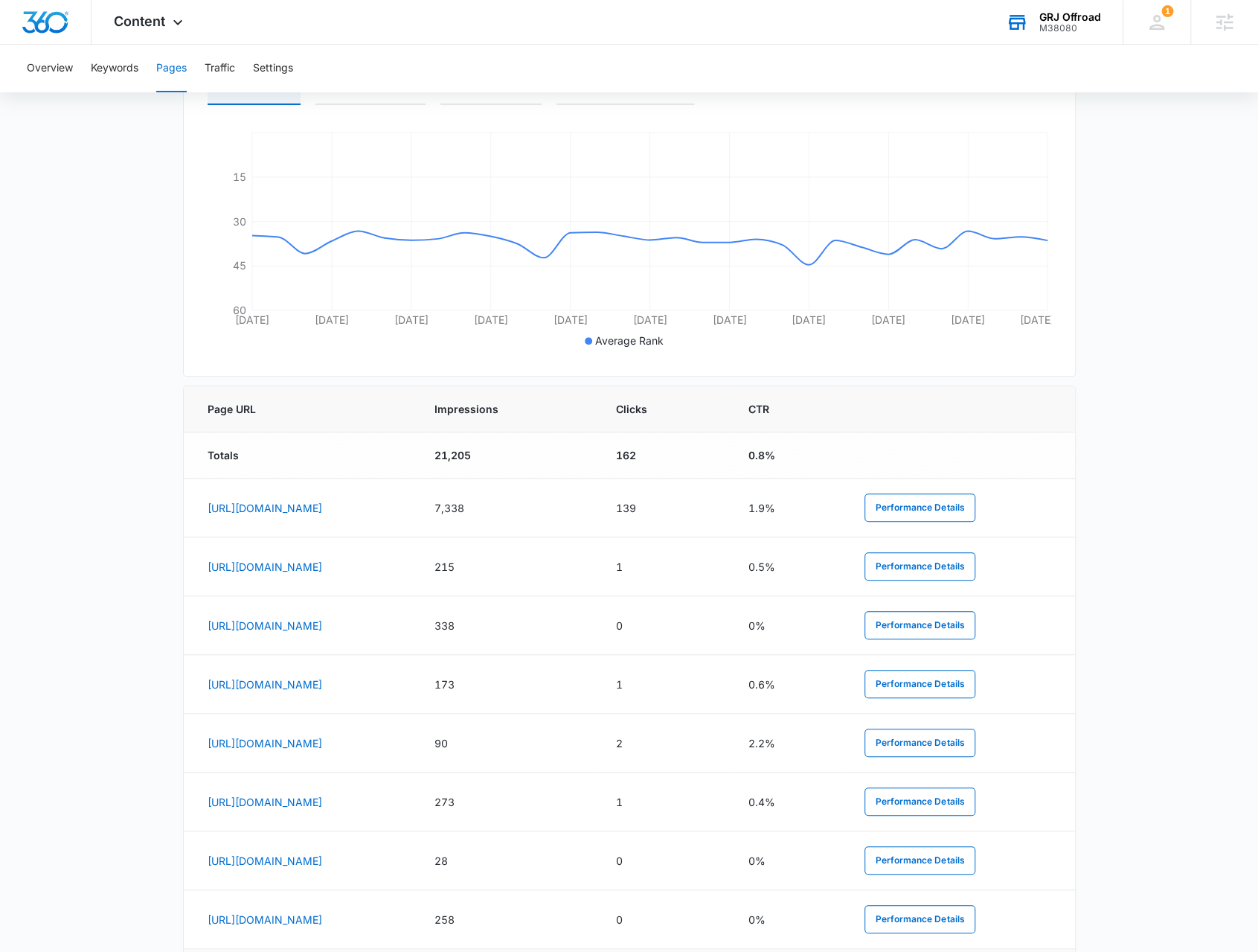
scroll to position [82, 0]
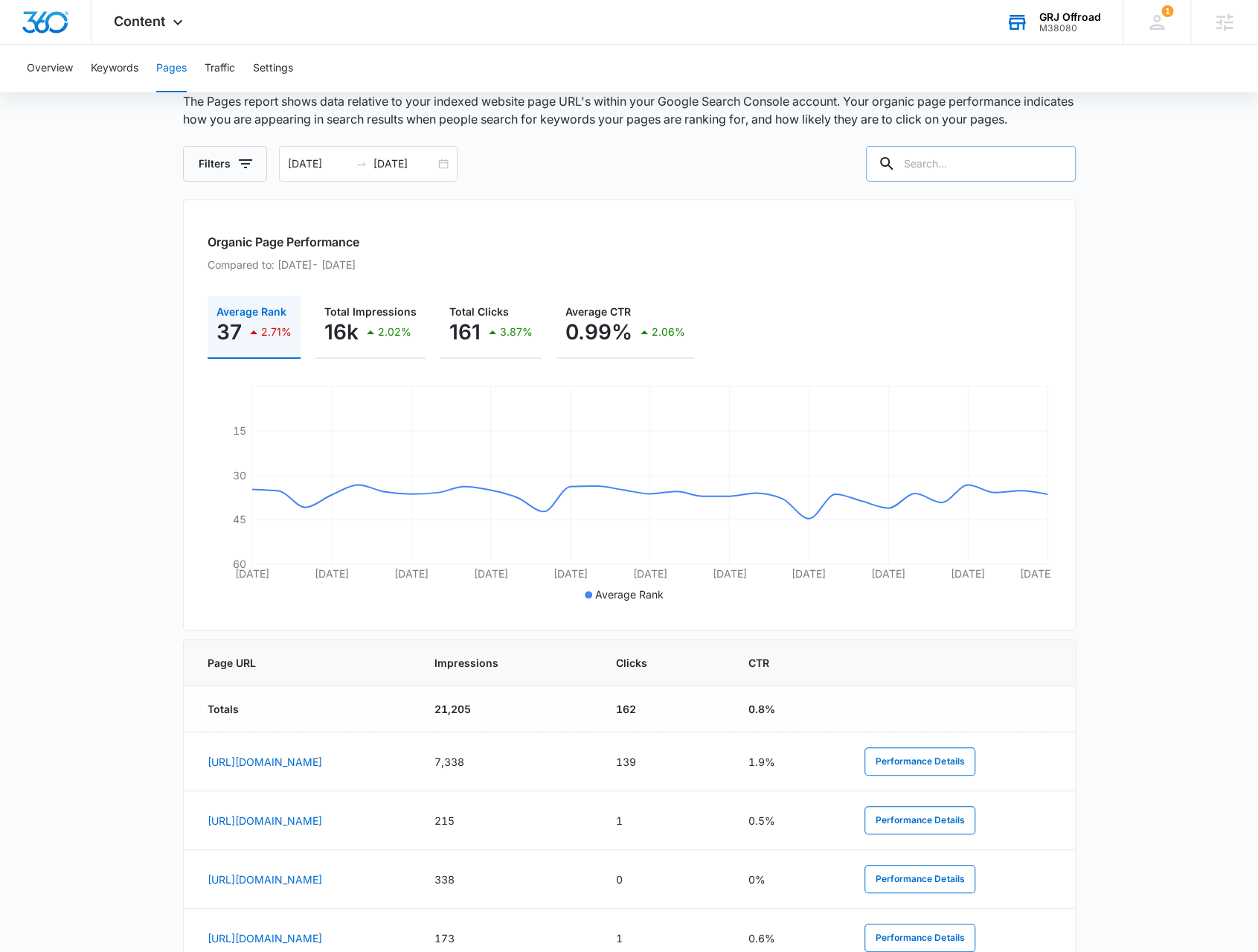
click at [967, 154] on input "text" at bounding box center [971, 163] width 210 height 36
paste input "https://grjoffroad.com/chevy-lift-kits/"
type input "https://grjoffroad.com/chevy-lift-kits/"
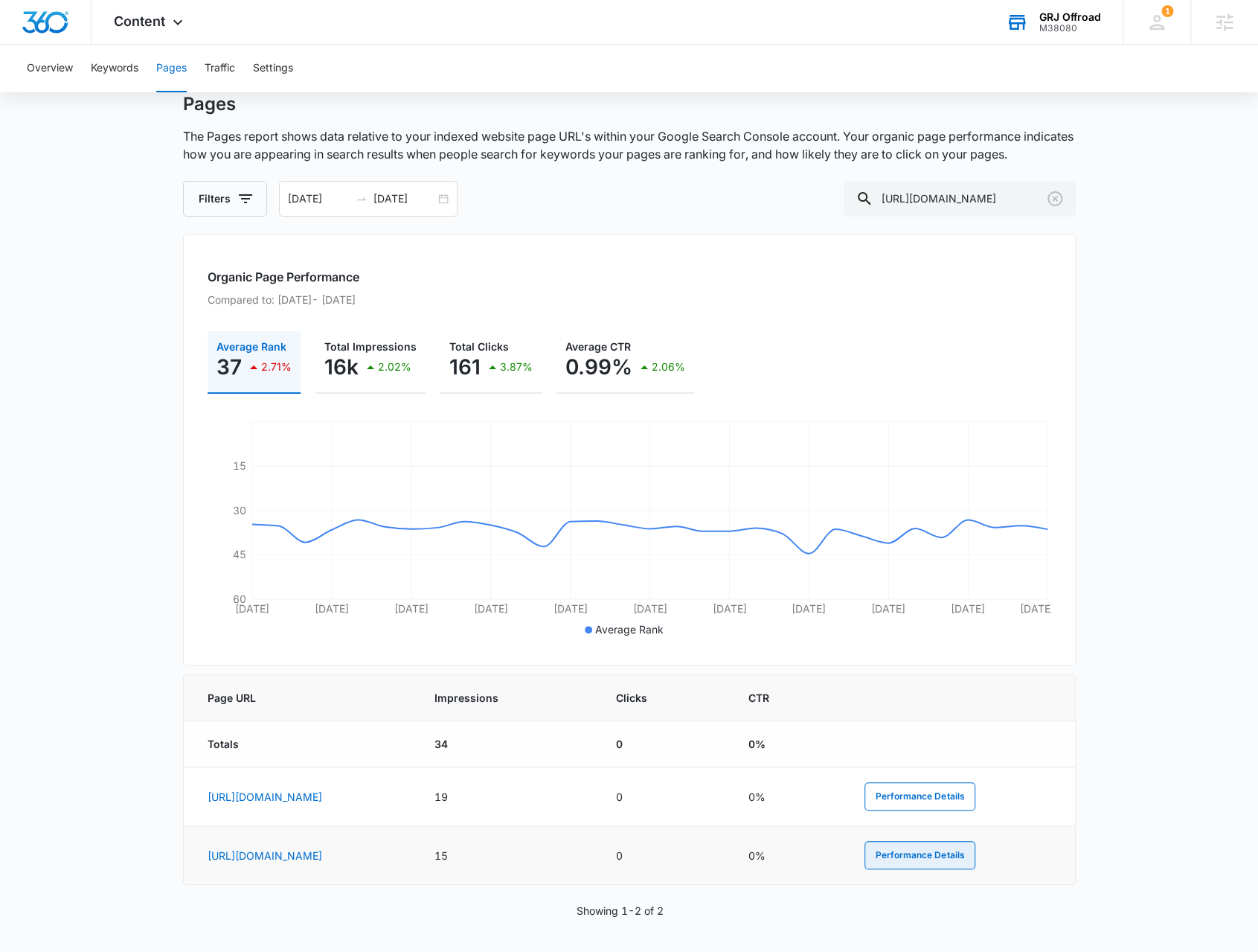
scroll to position [0, 0]
click at [967, 855] on button "Performance Details" at bounding box center [920, 855] width 111 height 28
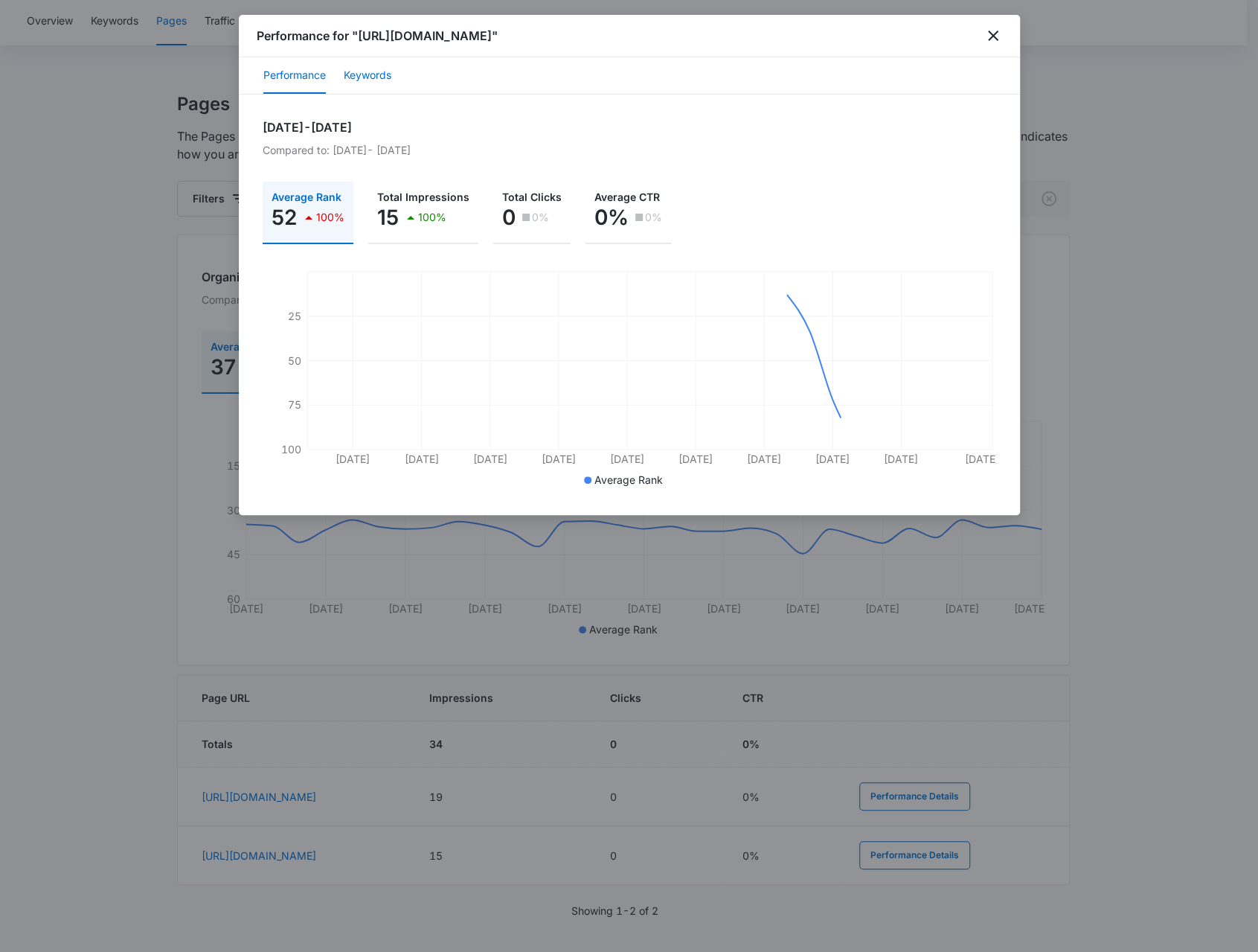
click at [356, 72] on button "Keywords" at bounding box center [368, 75] width 48 height 36
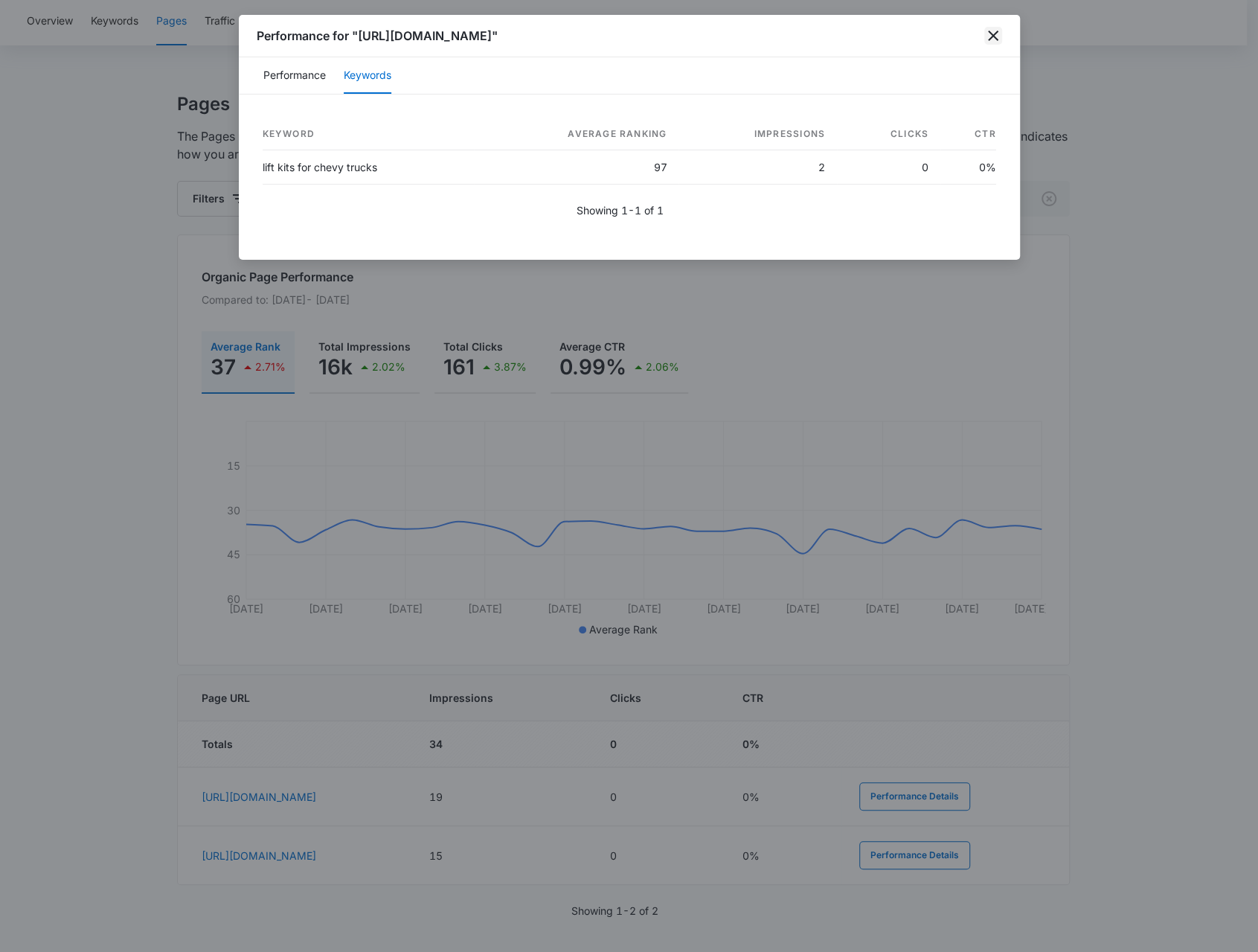
click at [998, 39] on icon "close" at bounding box center [993, 35] width 17 height 17
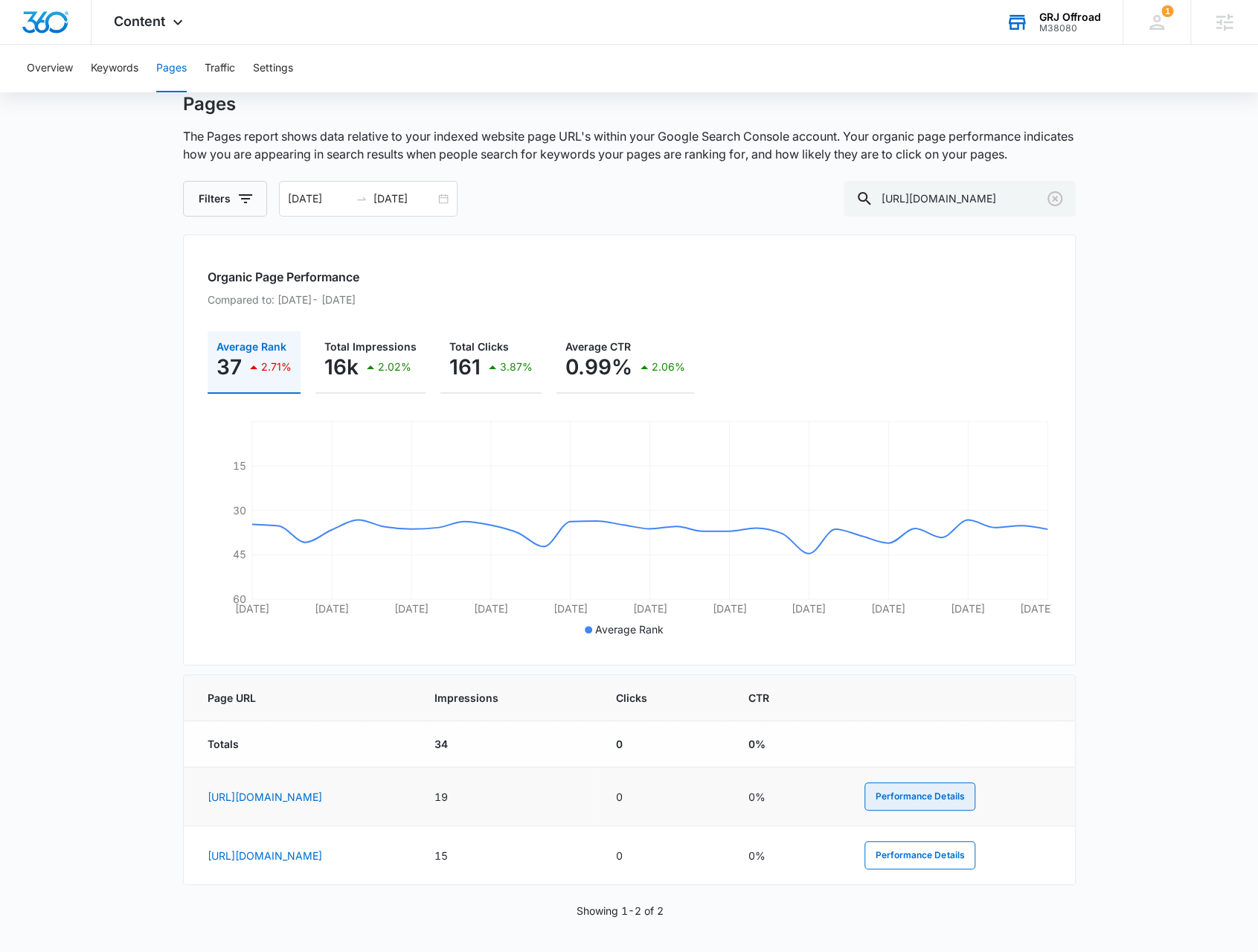
click at [973, 782] on button "Performance Details" at bounding box center [920, 796] width 111 height 28
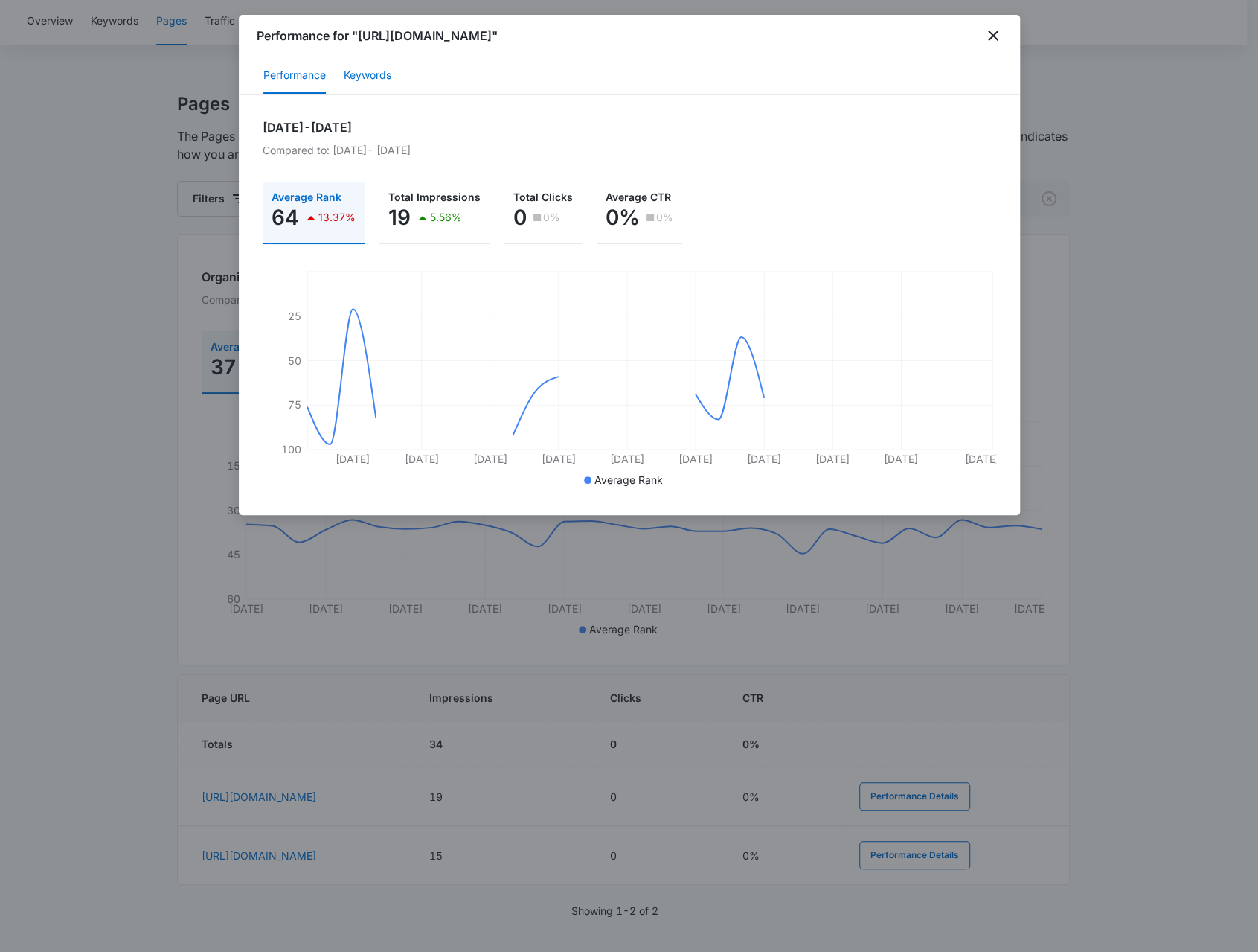
click at [361, 81] on button "Keywords" at bounding box center [368, 75] width 48 height 36
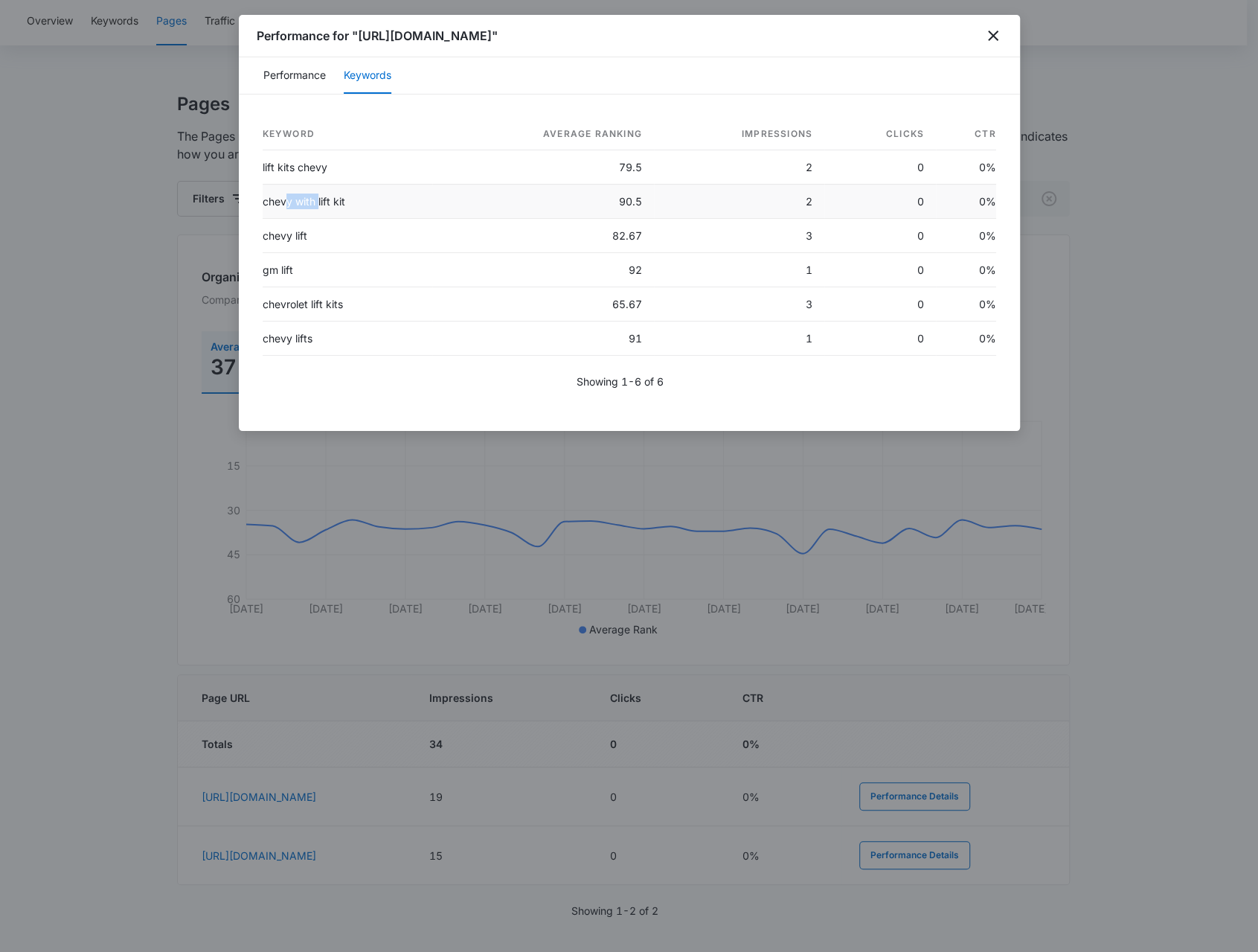
drag, startPoint x: 287, startPoint y: 198, endPoint x: 330, endPoint y: 206, distance: 43.7
click at [327, 199] on td "chevy with lift kit" at bounding box center [348, 201] width 171 height 34
drag, startPoint x: 281, startPoint y: 234, endPoint x: 323, endPoint y: 257, distance: 47.9
click at [332, 243] on td "chevy lift" at bounding box center [348, 236] width 171 height 34
click at [314, 279] on td "gm lift" at bounding box center [348, 270] width 171 height 34
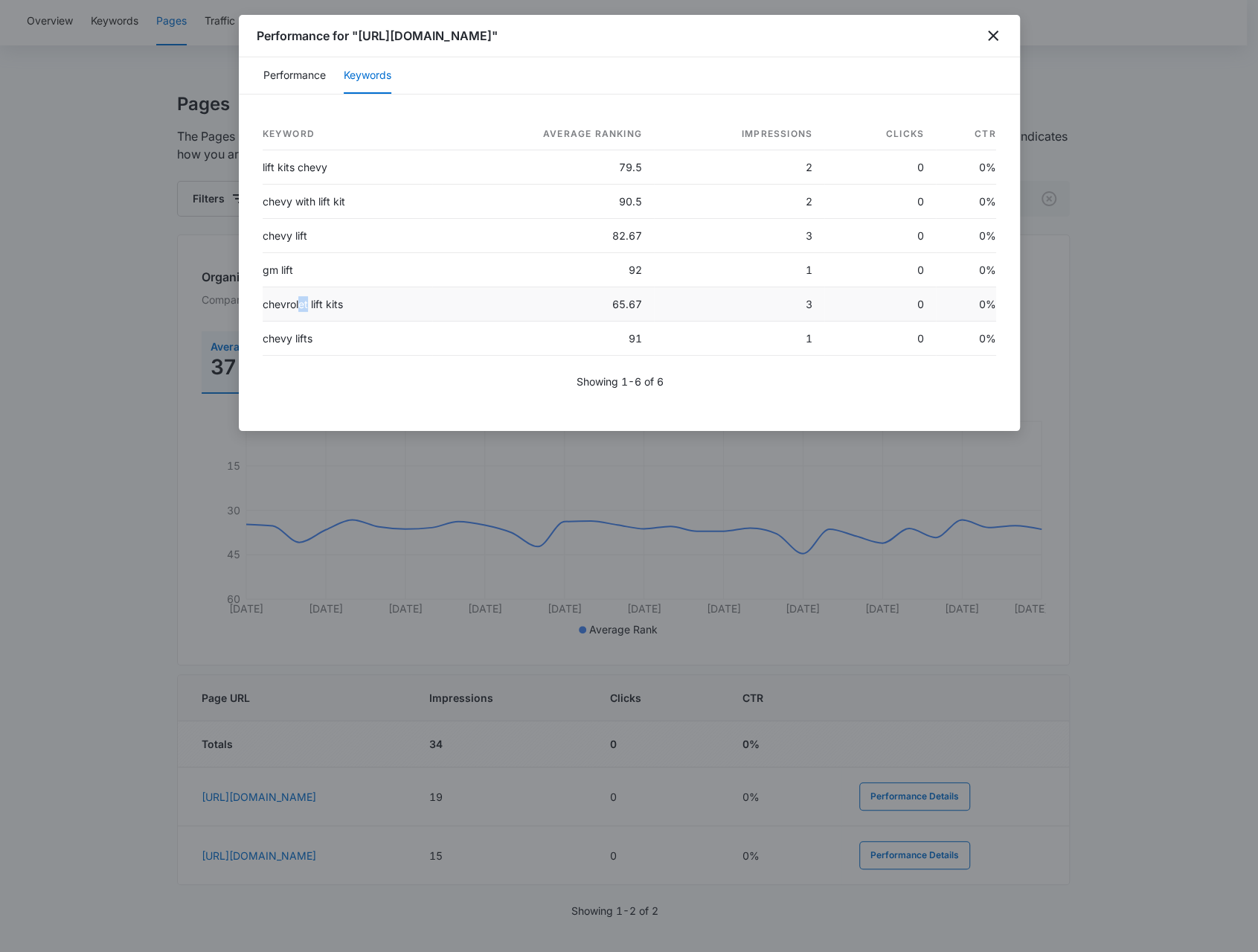
click at [315, 306] on td "chevrolet lift kits" at bounding box center [348, 304] width 171 height 34
click at [985, 34] on icon "close" at bounding box center [993, 35] width 17 height 17
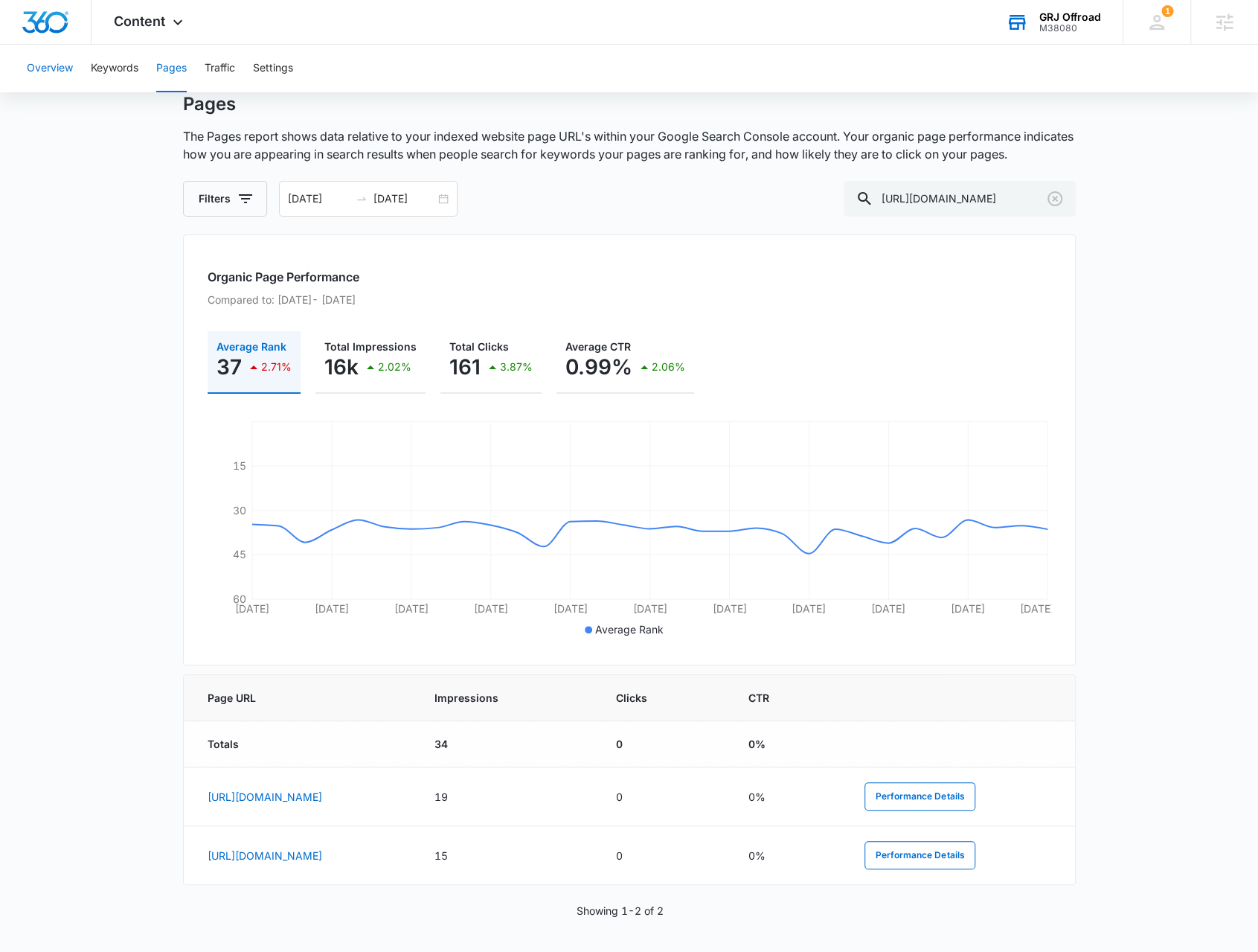
click at [38, 72] on button "Overview" at bounding box center [50, 69] width 46 height 48
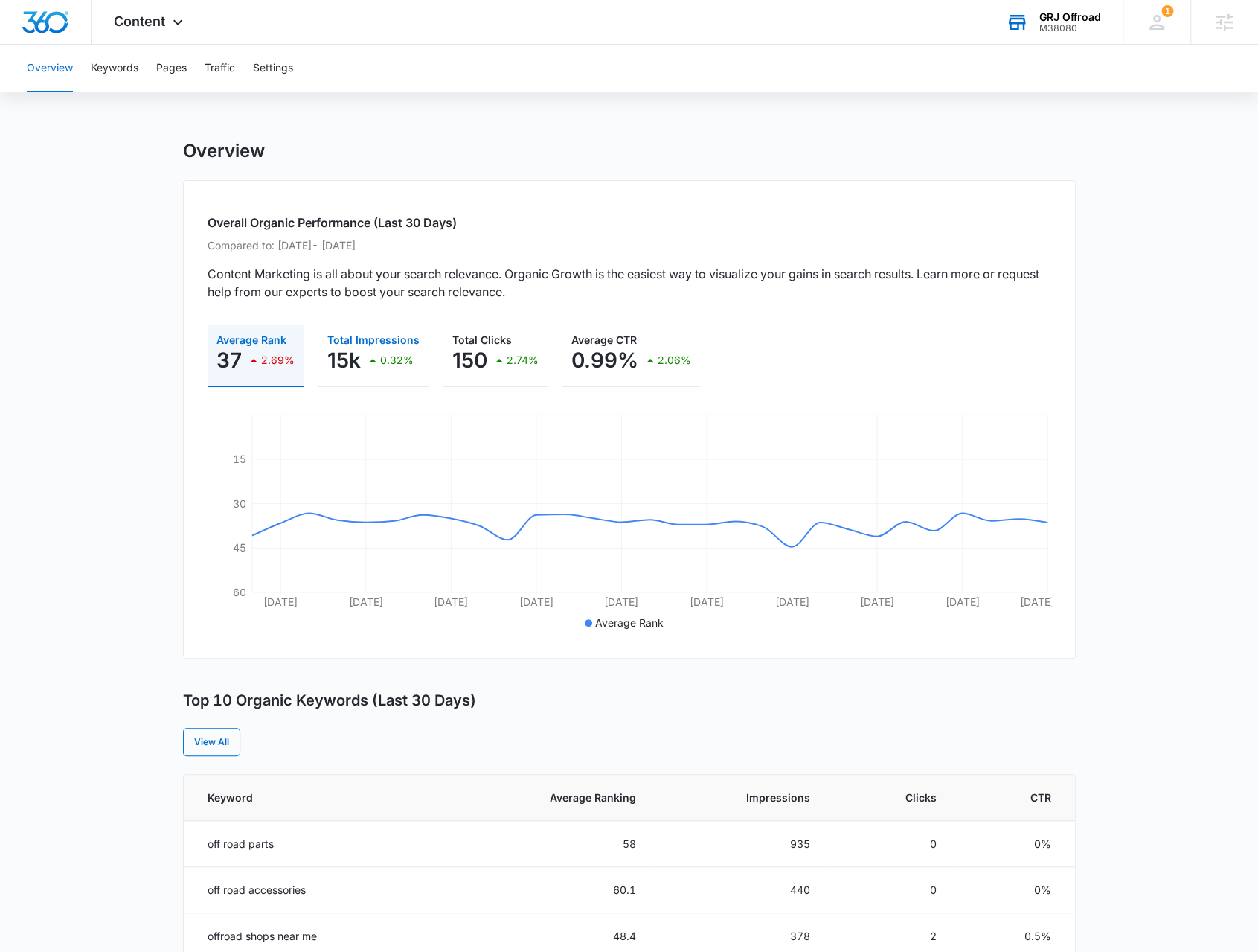
click at [365, 385] on button "Total Impressions 15k 0.32%" at bounding box center [373, 356] width 110 height 62
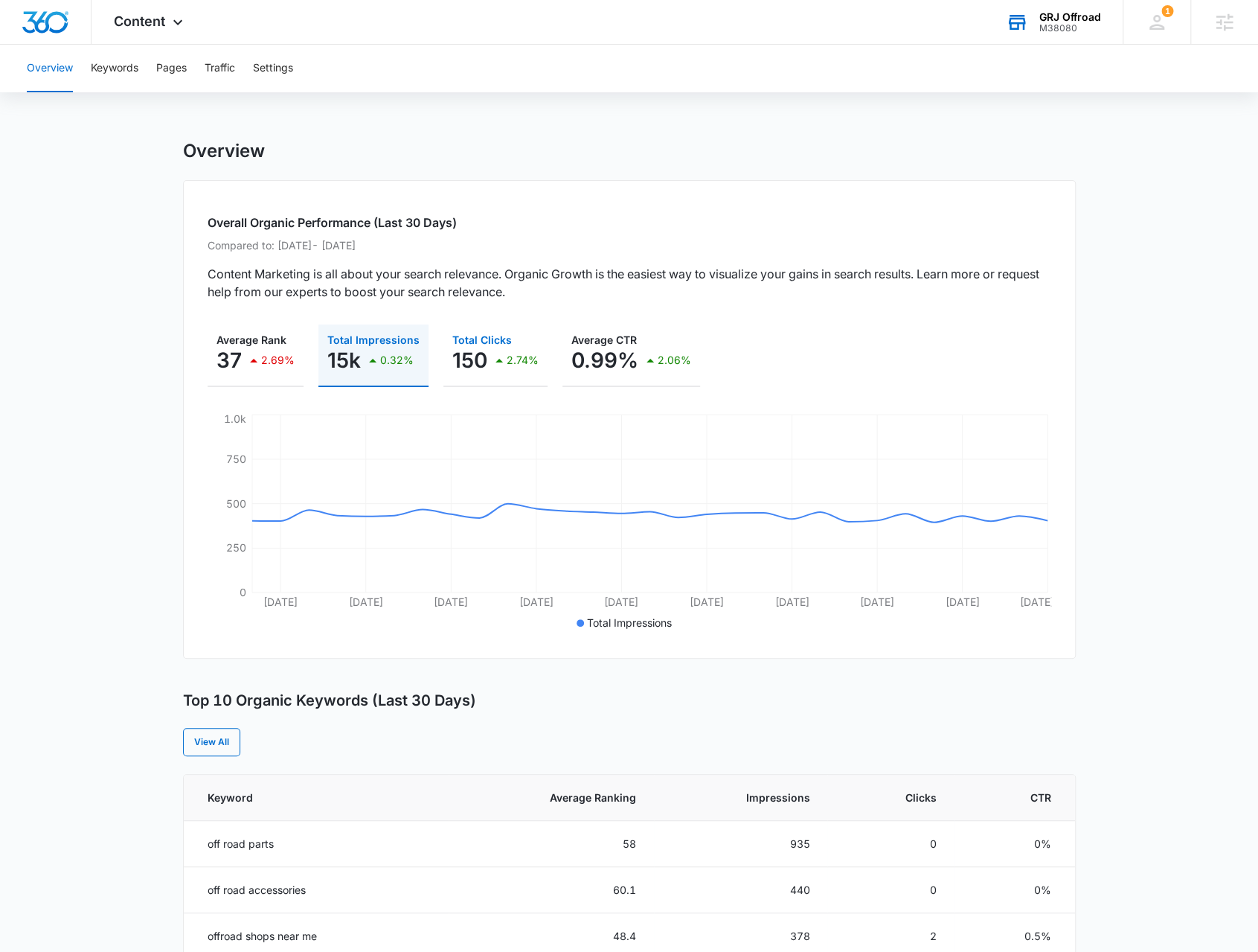
click at [463, 370] on p "150" at bounding box center [469, 360] width 35 height 24
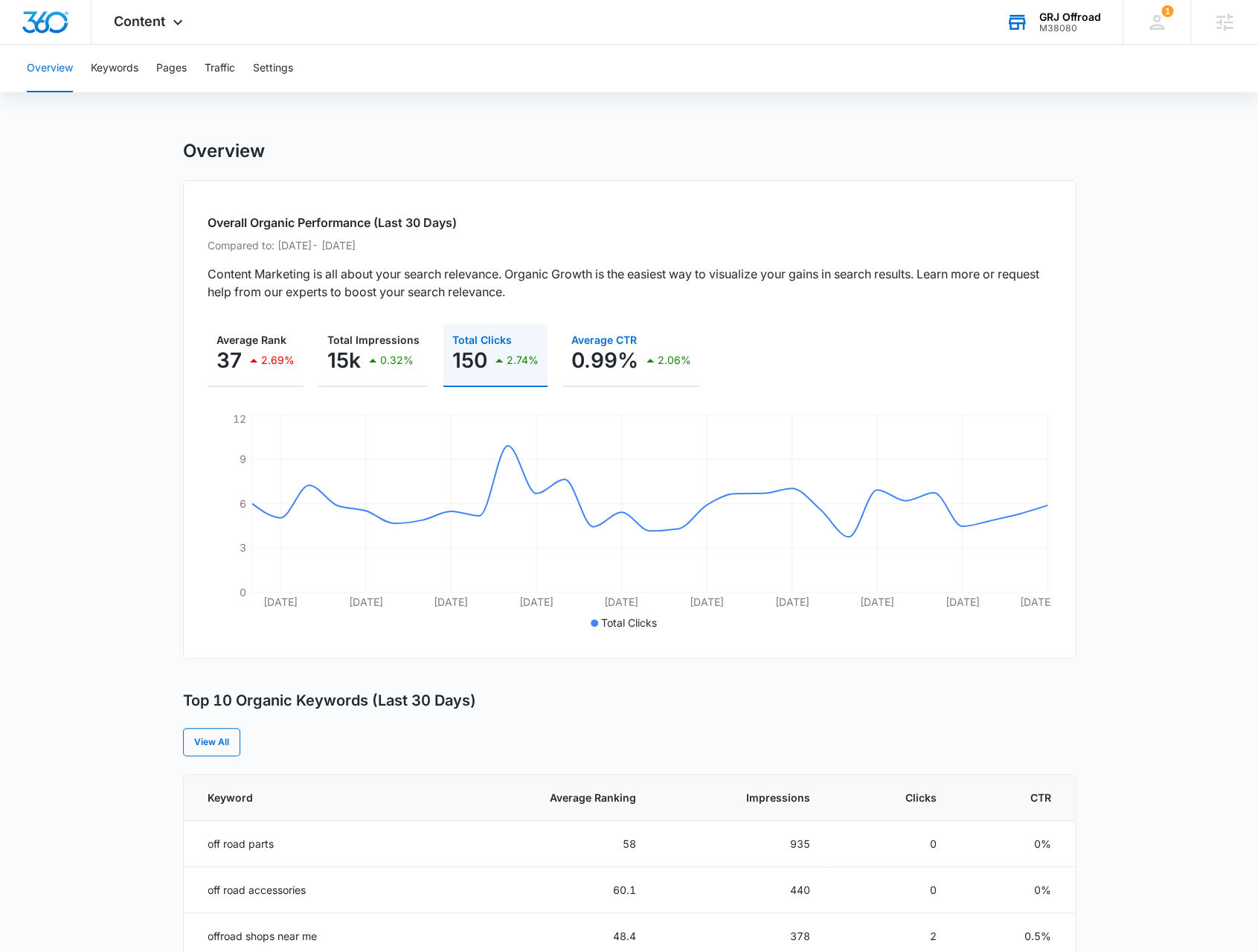
click at [581, 361] on p "0.99%" at bounding box center [604, 360] width 67 height 24
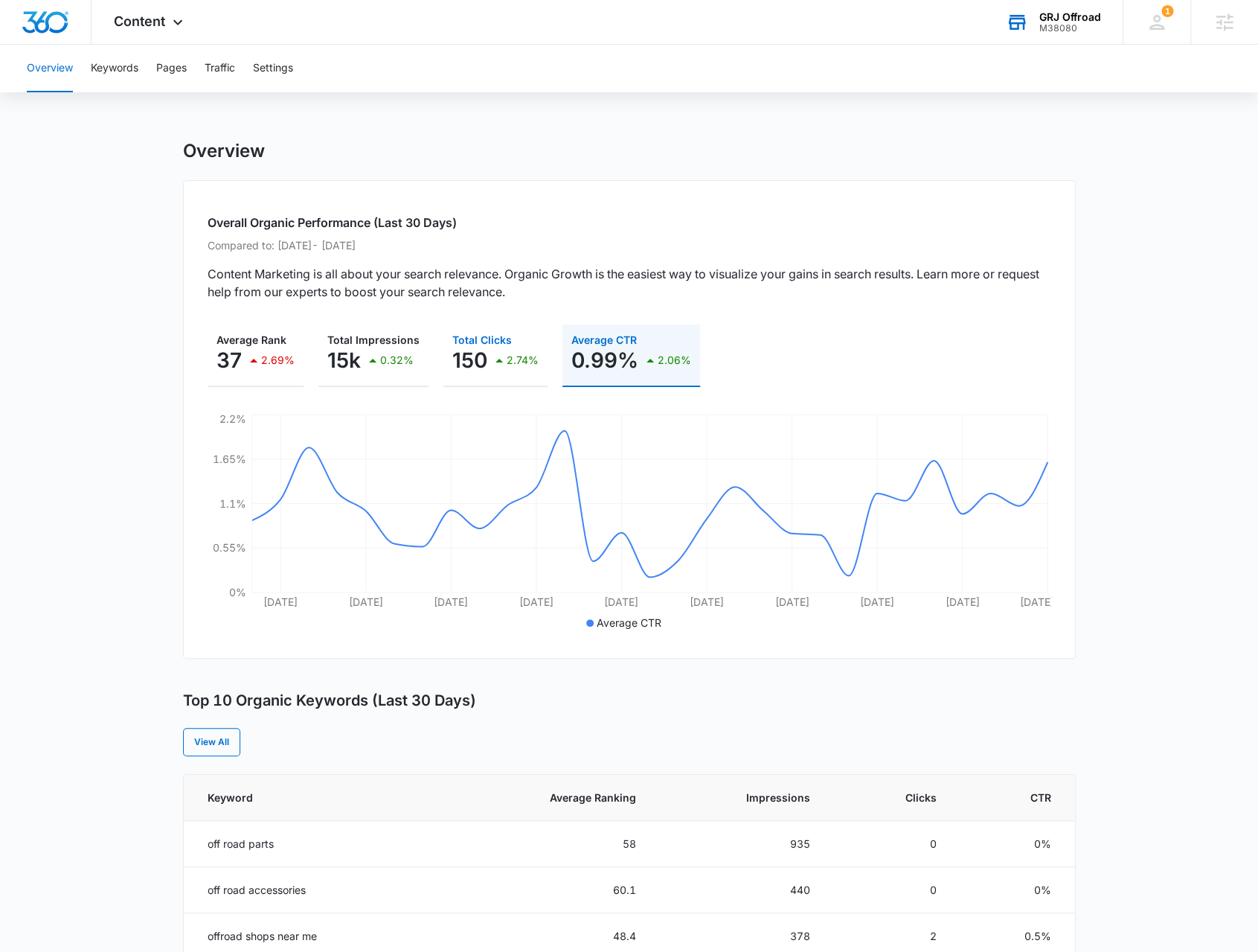
click at [521, 383] on button "Total Clicks 150 2.74%" at bounding box center [496, 356] width 105 height 62
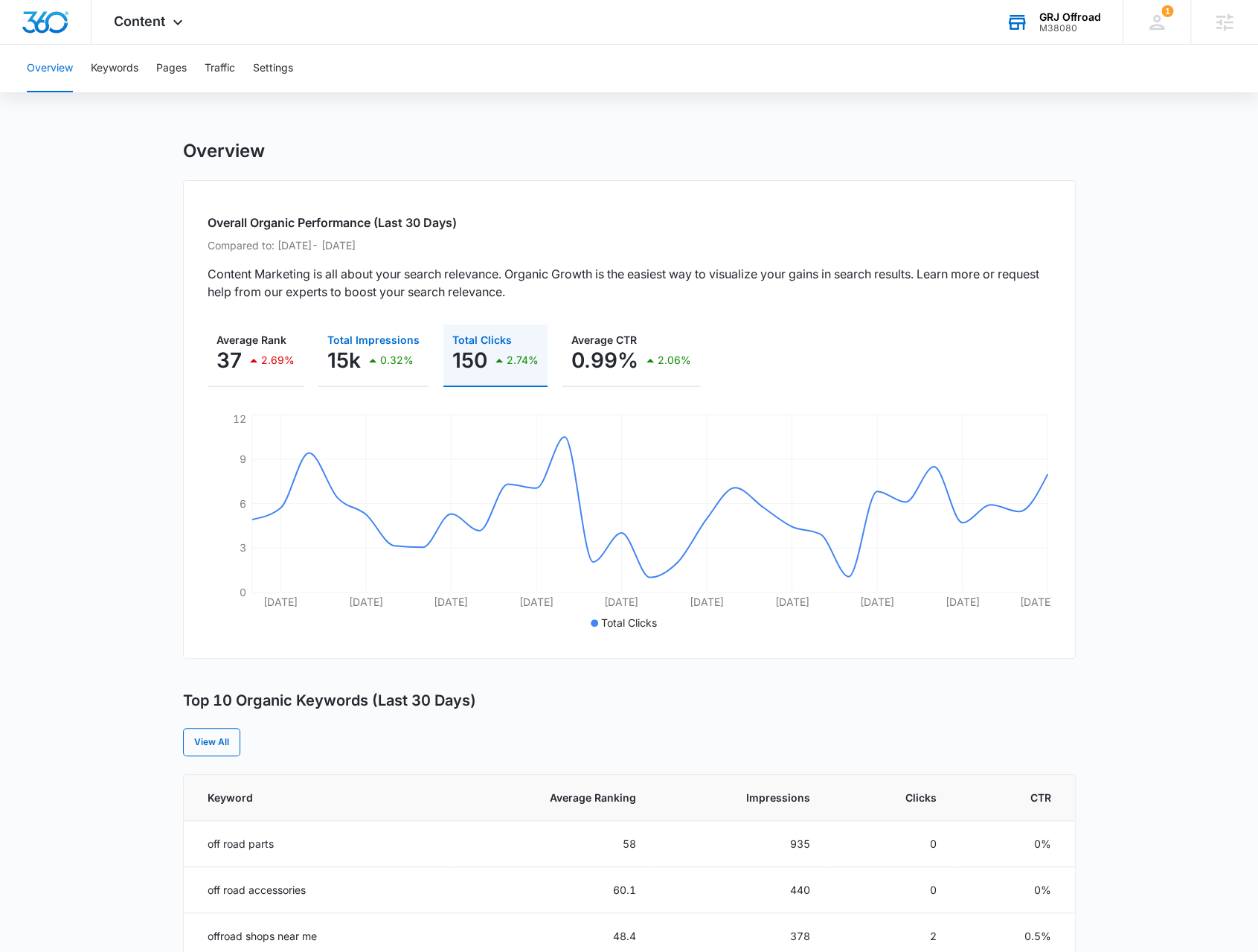
click at [385, 380] on button "Total Impressions 15k 0.32%" at bounding box center [373, 356] width 110 height 62
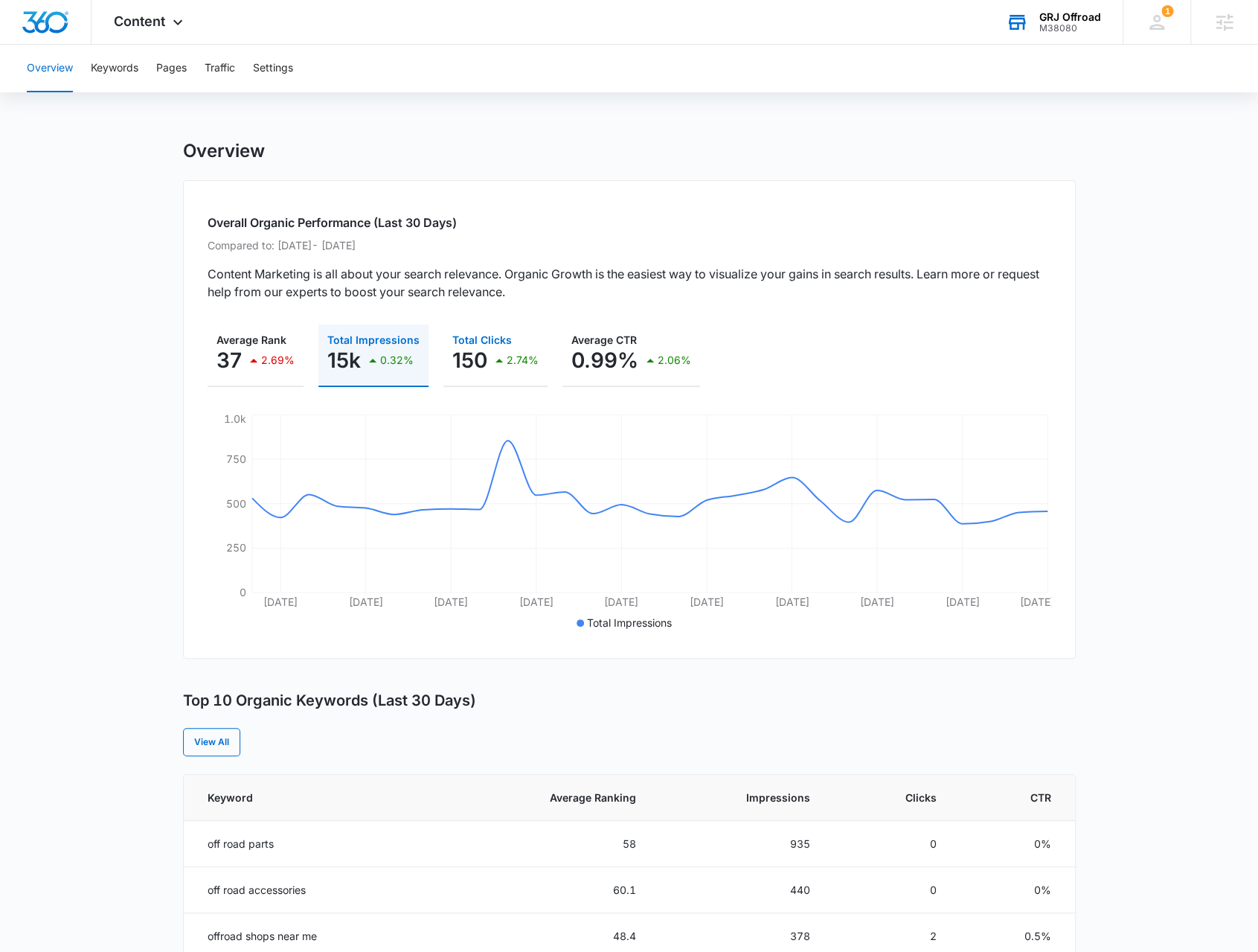
click at [494, 382] on button "Total Clicks 150 2.74%" at bounding box center [496, 356] width 105 height 62
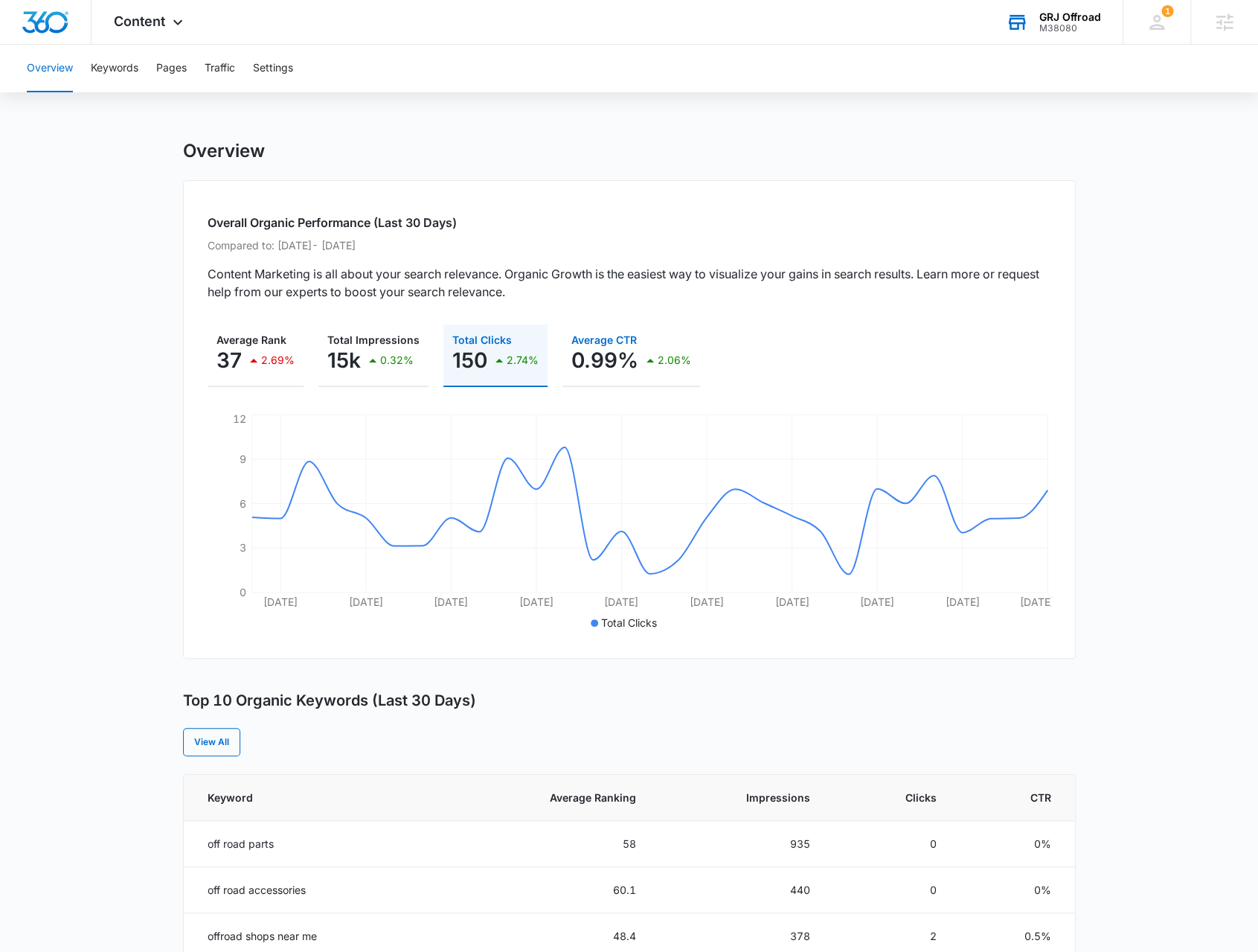
click at [610, 381] on button "Average CTR 0.99% 2.06%" at bounding box center [631, 356] width 138 height 62
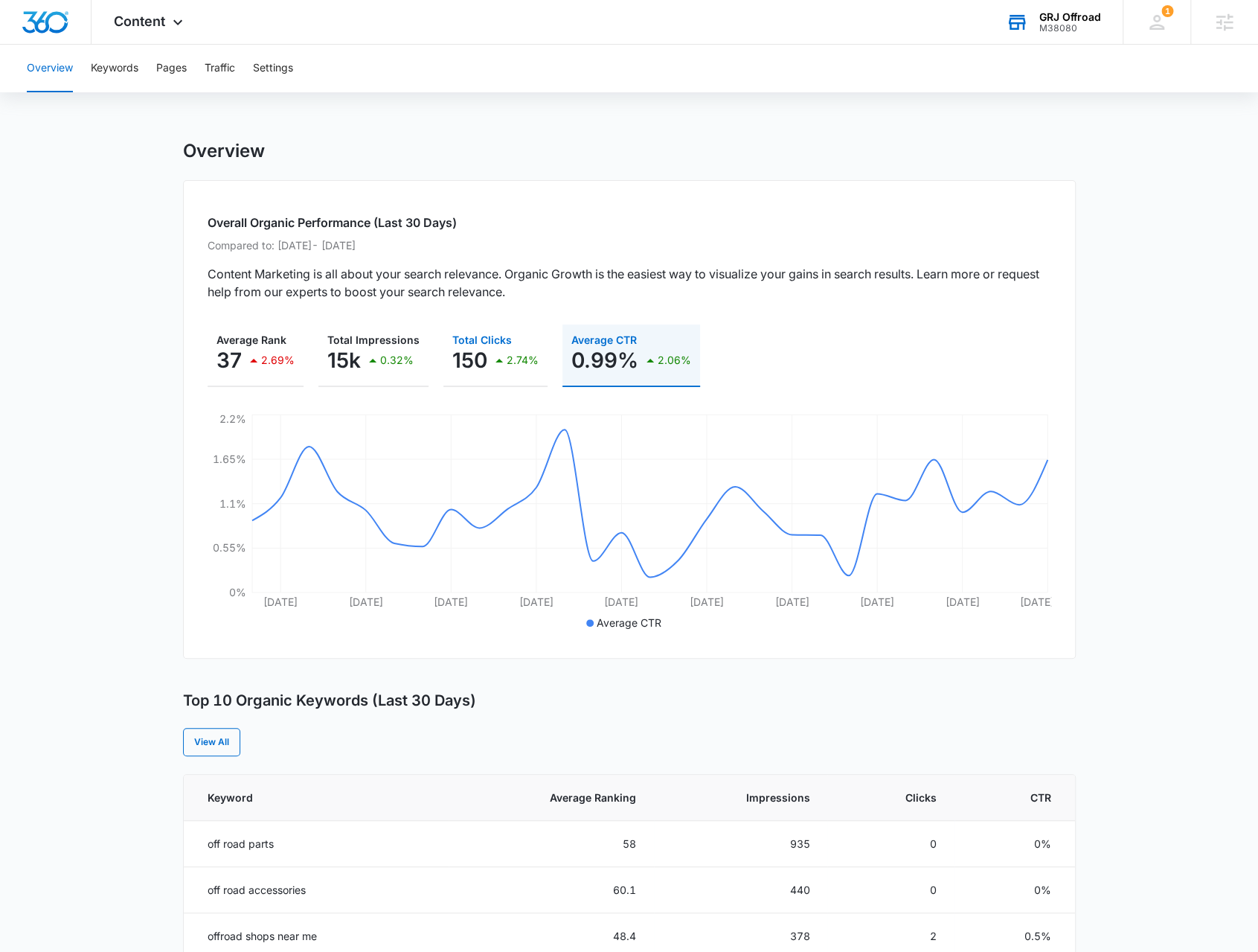
click at [515, 384] on button "Total Clicks 150 2.74%" at bounding box center [496, 356] width 105 height 62
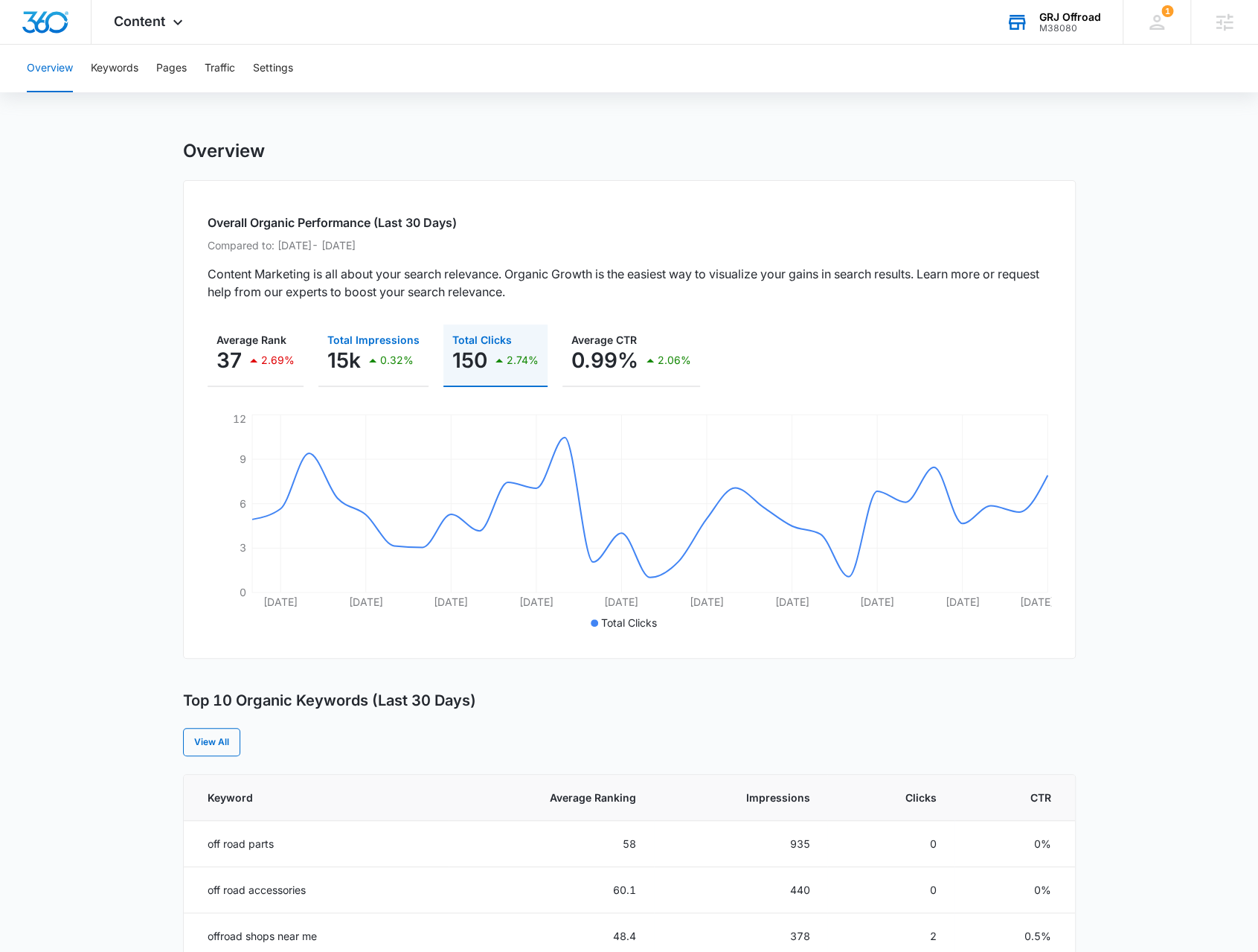
click at [377, 384] on button "Total Impressions 15k 0.32%" at bounding box center [373, 356] width 110 height 62
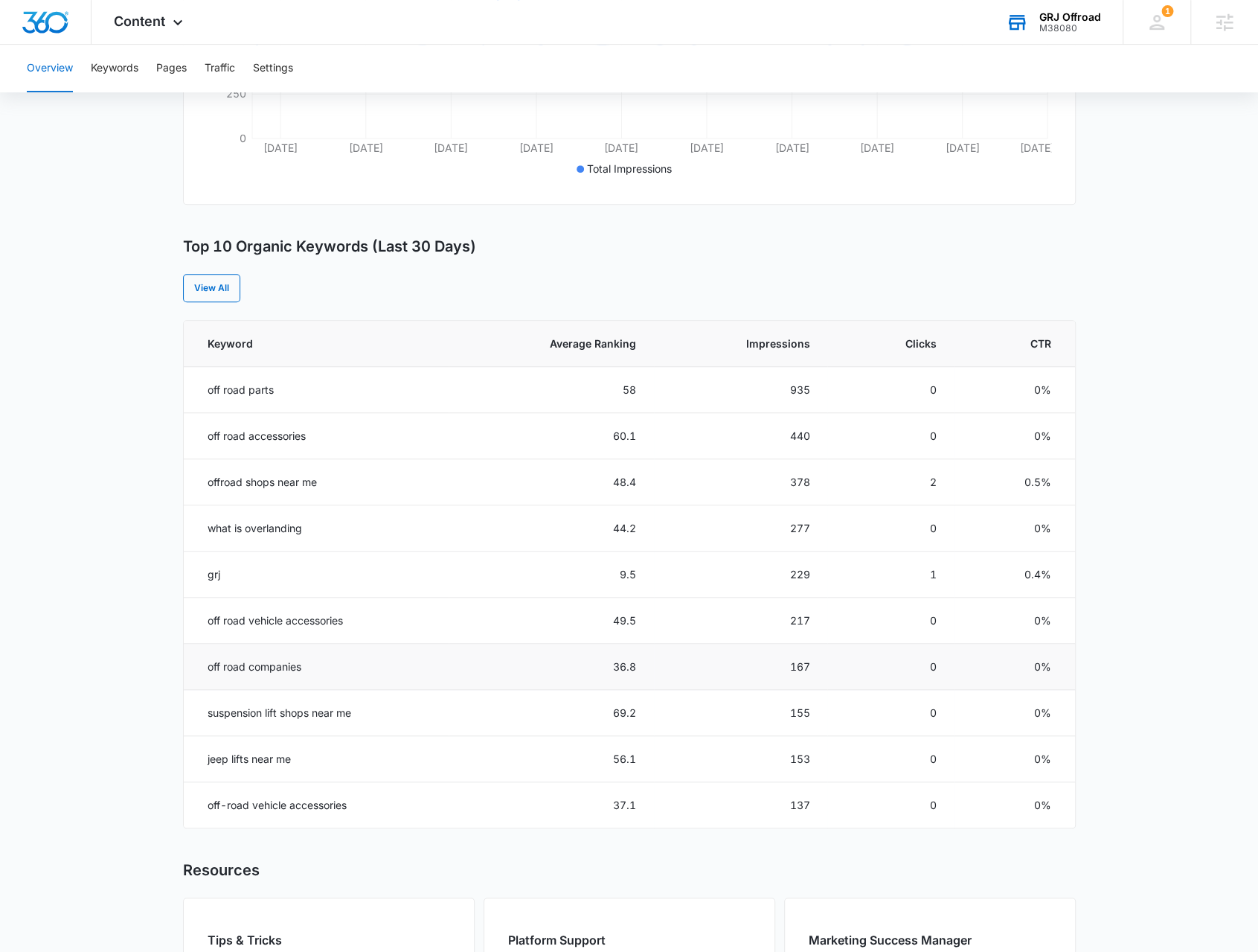
scroll to position [521, 0]
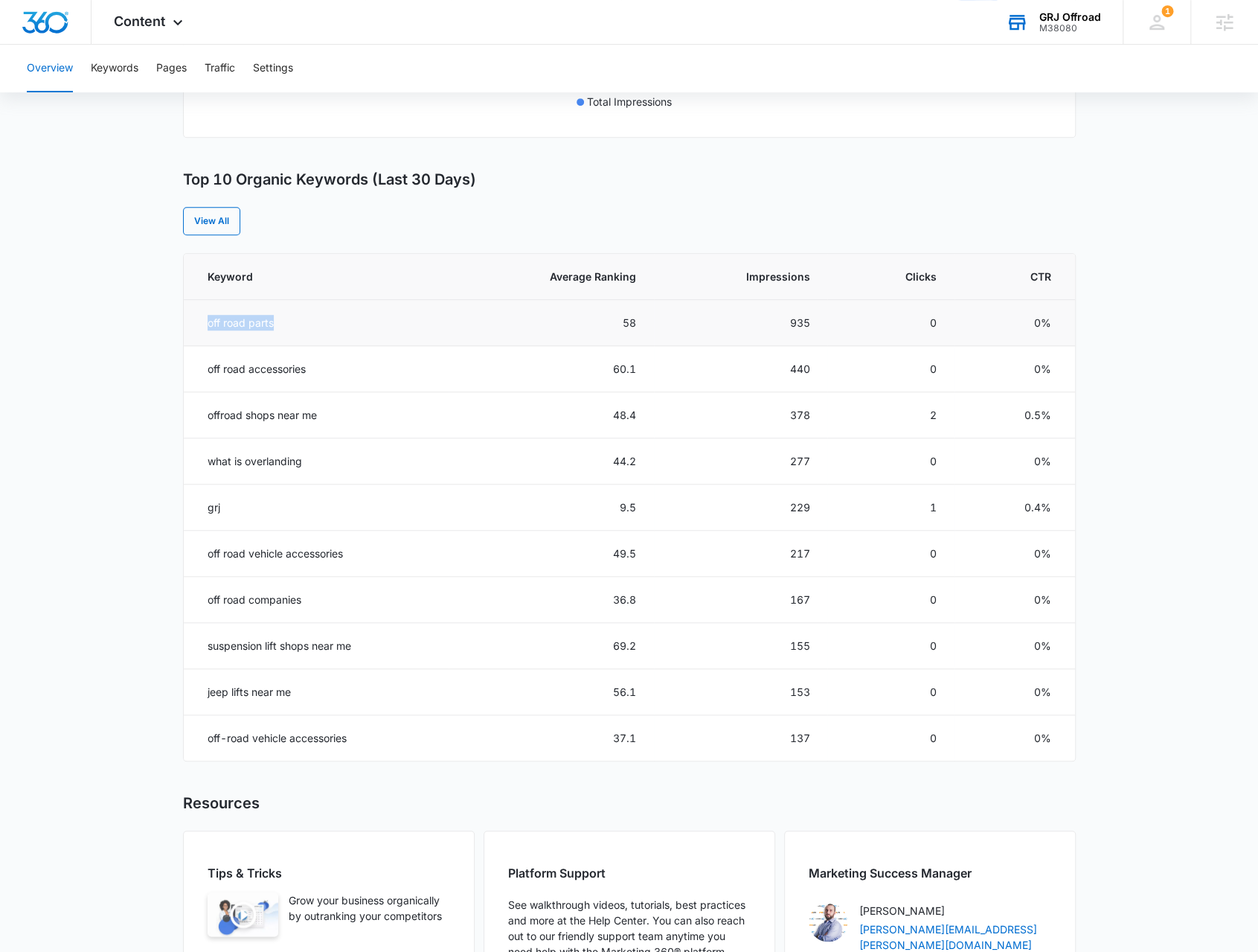
drag, startPoint x: 259, startPoint y: 316, endPoint x: 280, endPoint y: 314, distance: 21.1
click at [280, 314] on td "off road parts" at bounding box center [315, 323] width 265 height 46
drag, startPoint x: 229, startPoint y: 393, endPoint x: 218, endPoint y: 387, distance: 12.5
click at [227, 393] on td "offroad shops near me" at bounding box center [315, 415] width 265 height 46
drag, startPoint x: 197, startPoint y: 369, endPoint x: 334, endPoint y: 373, distance: 137.1
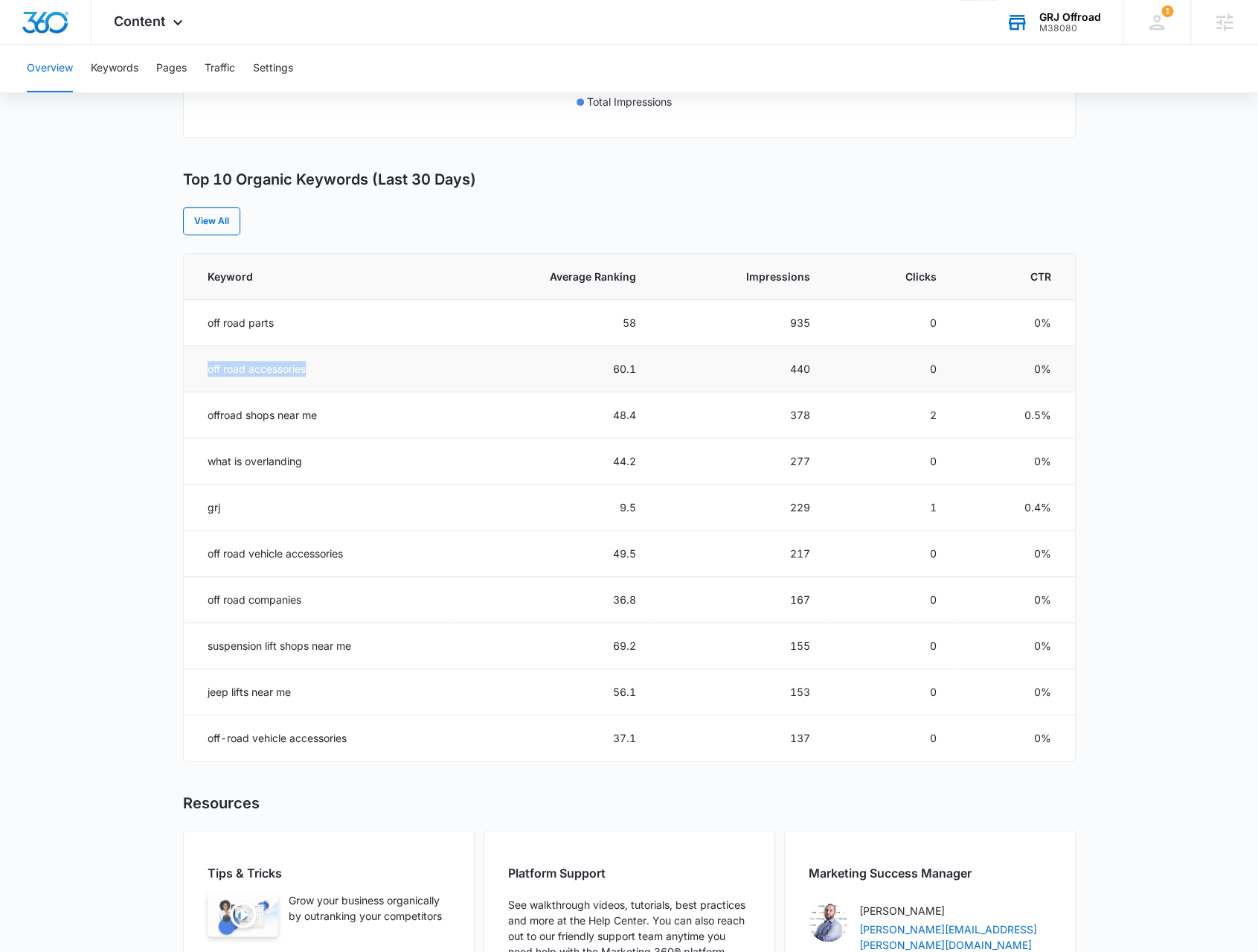
click at [334, 373] on td "off road accessories" at bounding box center [315, 369] width 265 height 46
drag, startPoint x: 204, startPoint y: 415, endPoint x: 382, endPoint y: 420, distance: 178.1
click at [382, 420] on td "offroad shops near me" at bounding box center [315, 415] width 265 height 46
drag, startPoint x: 241, startPoint y: 475, endPoint x: 348, endPoint y: 468, distance: 107.2
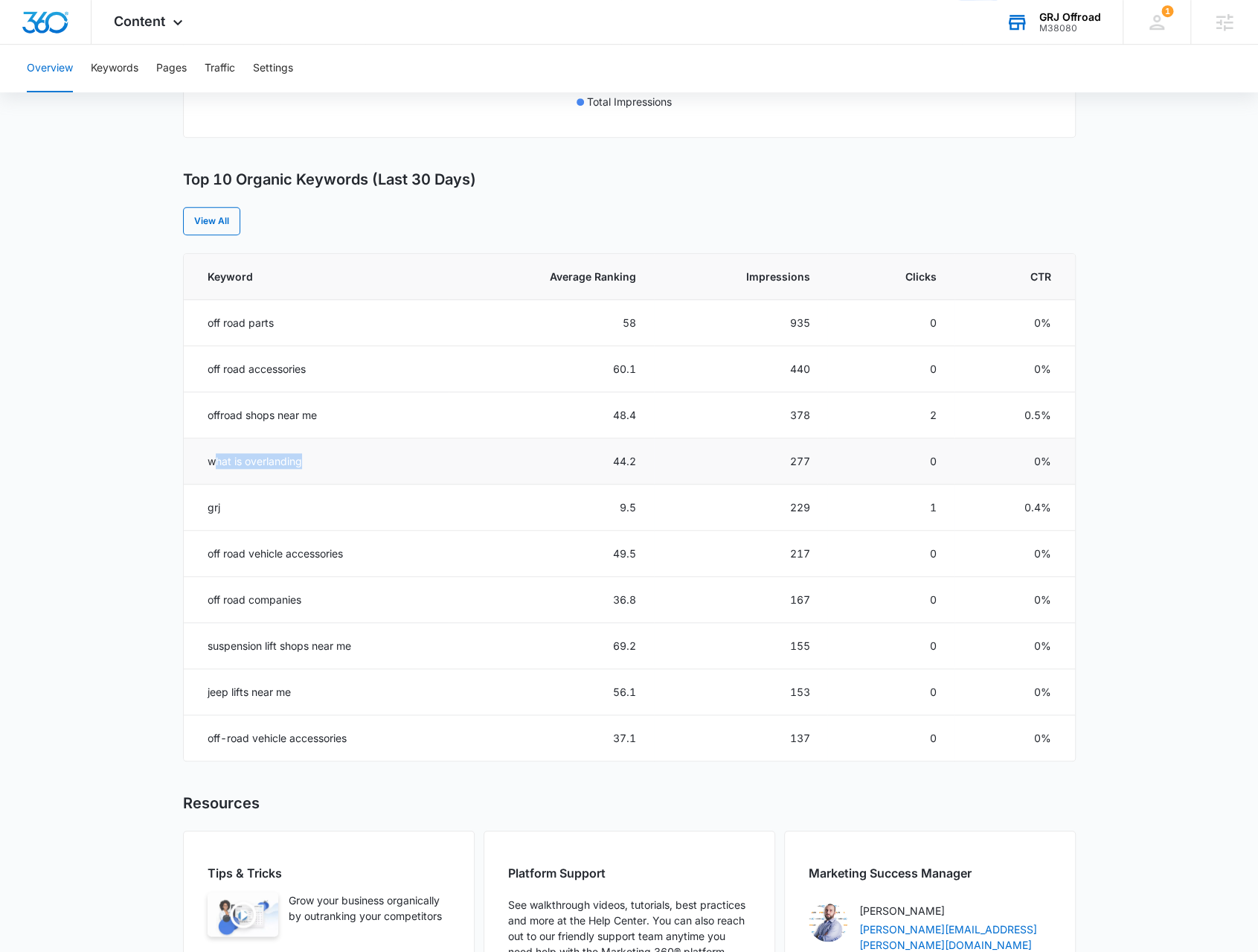
click at [348, 468] on td "what is overlanding" at bounding box center [315, 461] width 265 height 46
click at [314, 469] on td "what is overlanding" at bounding box center [315, 461] width 265 height 46
drag, startPoint x: 317, startPoint y: 465, endPoint x: 196, endPoint y: 456, distance: 121.3
click at [199, 456] on td "what is overlanding" at bounding box center [315, 461] width 265 height 46
drag, startPoint x: 205, startPoint y: 558, endPoint x: 363, endPoint y: 558, distance: 158.0
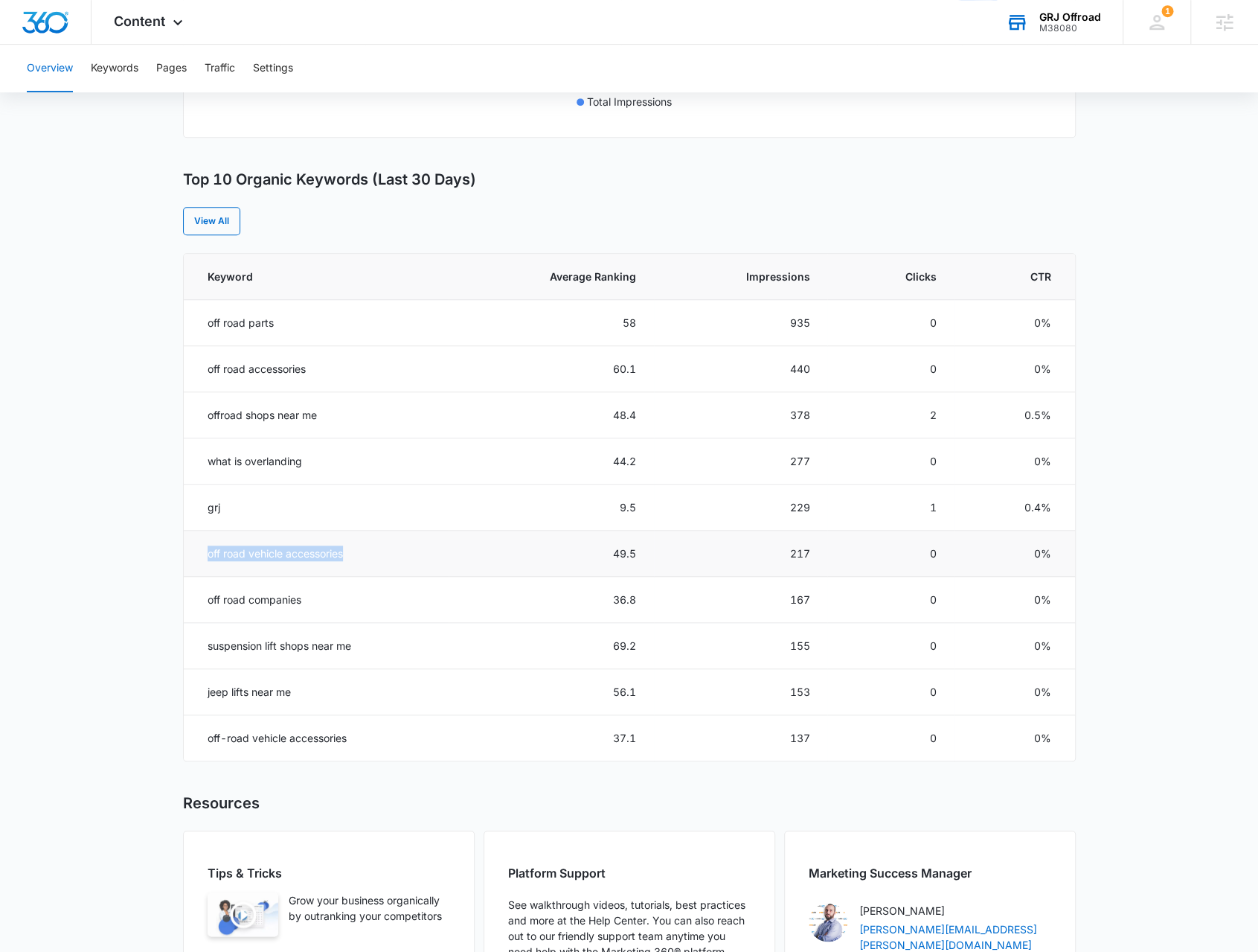
click at [363, 558] on td "off road vehicle accessories" at bounding box center [315, 554] width 265 height 46
drag, startPoint x: 204, startPoint y: 598, endPoint x: 353, endPoint y: 606, distance: 149.2
click at [353, 606] on td "off road companies" at bounding box center [315, 600] width 265 height 46
drag, startPoint x: 292, startPoint y: 696, endPoint x: 273, endPoint y: 686, distance: 21.5
click at [291, 696] on td "jeep lifts near me" at bounding box center [315, 692] width 265 height 46
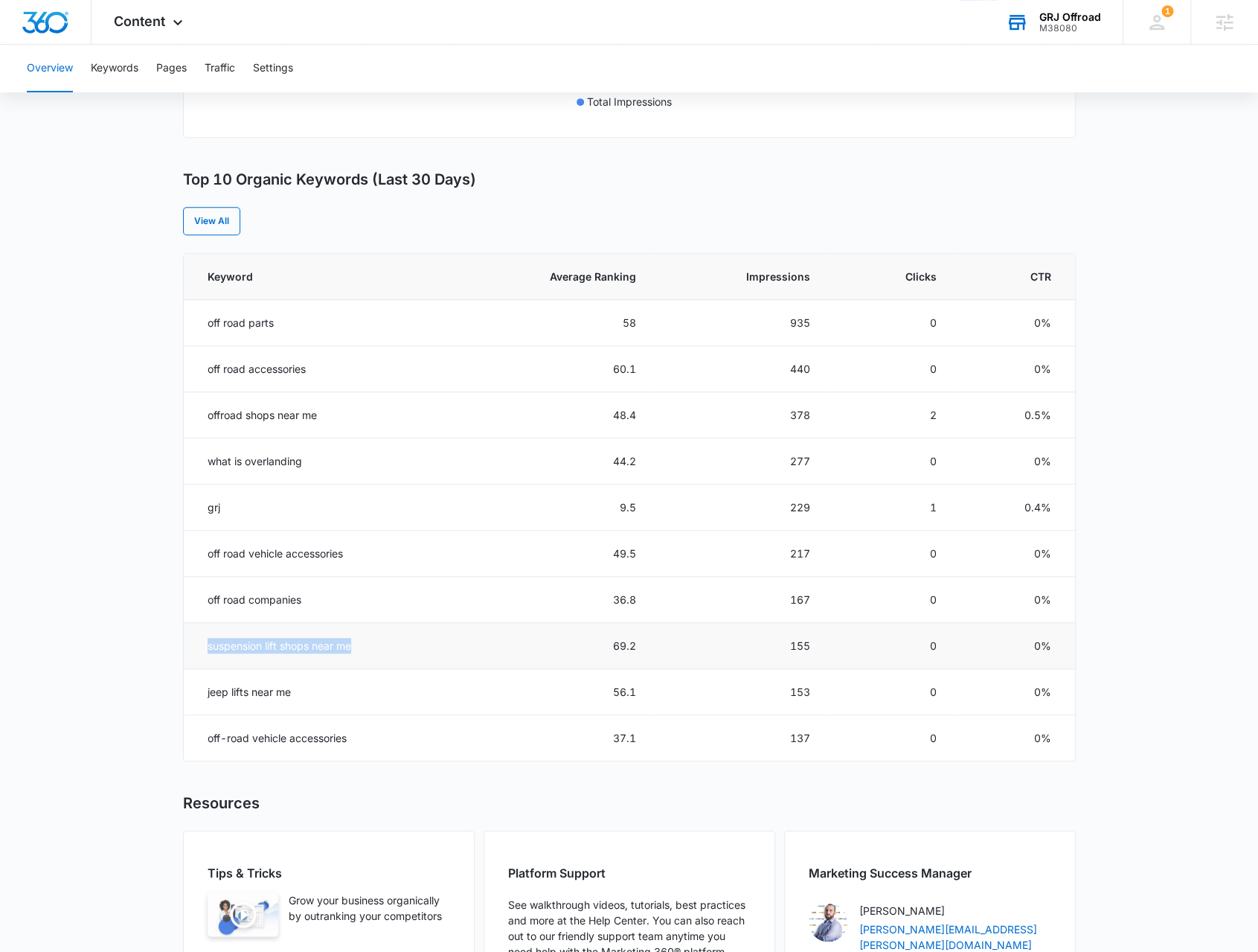
drag, startPoint x: 200, startPoint y: 648, endPoint x: 360, endPoint y: 647, distance: 160.0
click at [361, 647] on td "suspension lift shops near me" at bounding box center [315, 646] width 265 height 46
drag, startPoint x: 321, startPoint y: 723, endPoint x: 264, endPoint y: 716, distance: 57.4
click at [311, 720] on td "off-road vehicle accessories" at bounding box center [315, 738] width 265 height 46
drag, startPoint x: 202, startPoint y: 688, endPoint x: 348, endPoint y: 690, distance: 146.0
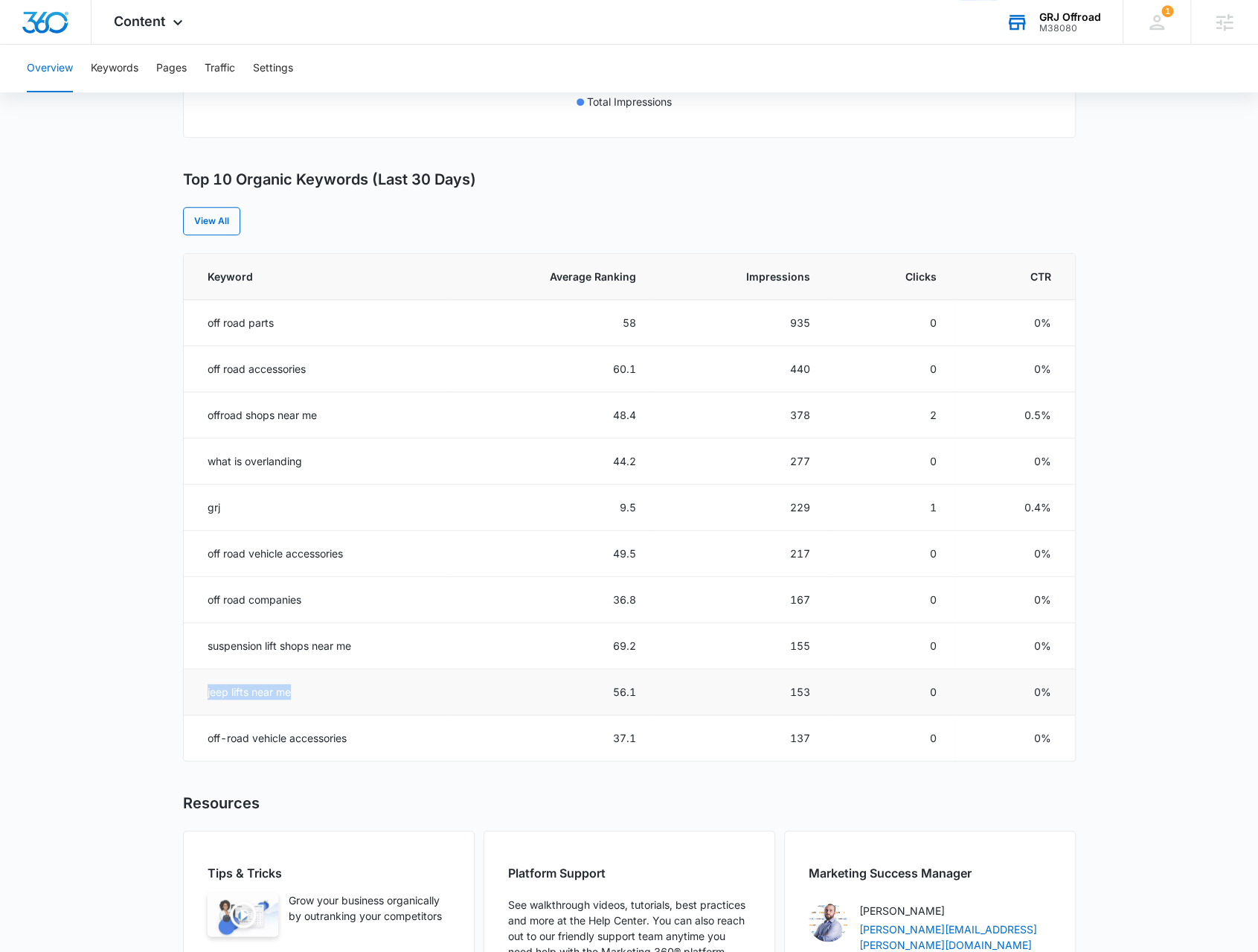
click at [348, 690] on td "jeep lifts near me" at bounding box center [315, 692] width 265 height 46
drag, startPoint x: 219, startPoint y: 736, endPoint x: 392, endPoint y: 728, distance: 173.2
click at [396, 727] on td "off-road vehicle accessories" at bounding box center [315, 738] width 265 height 46
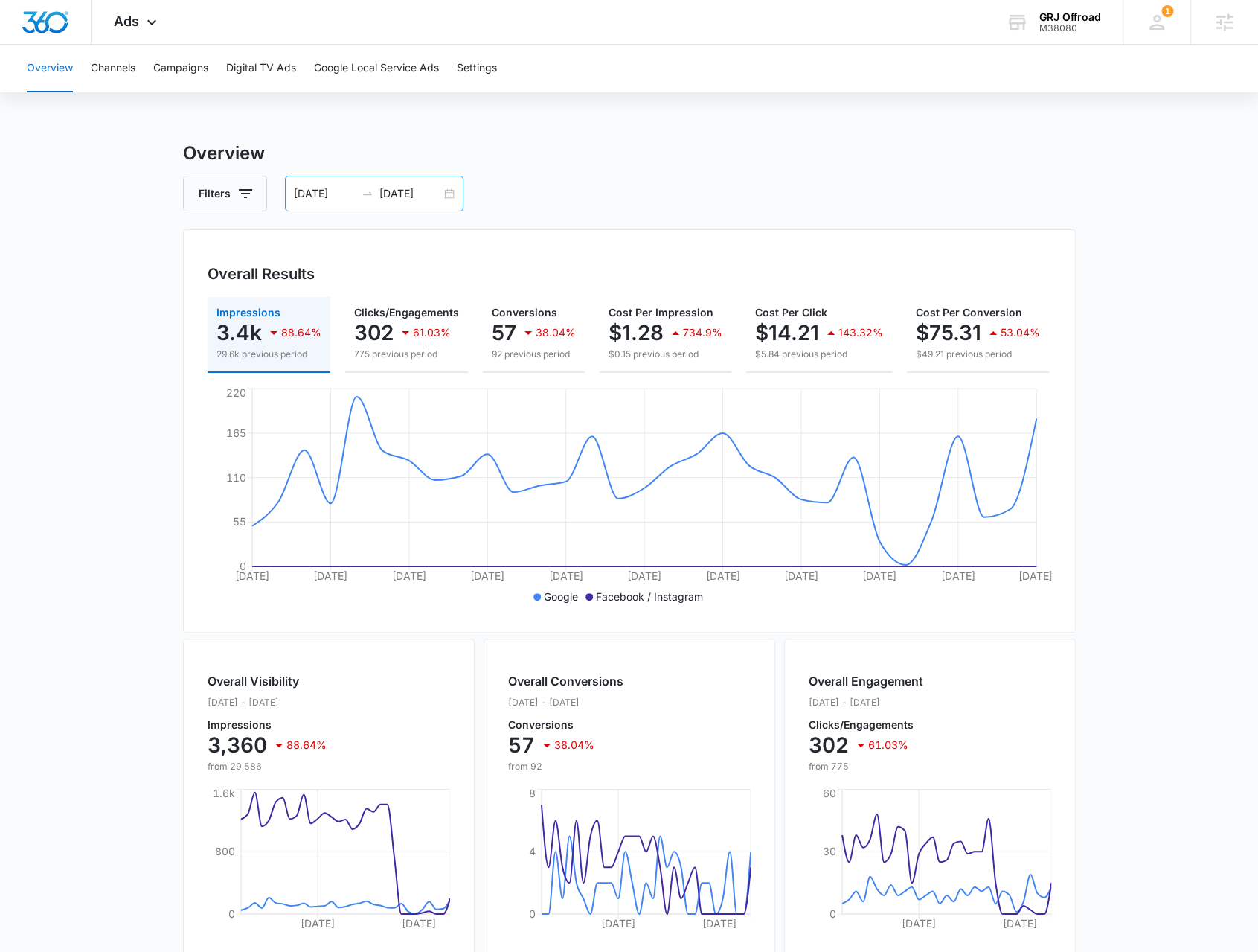
click at [448, 197] on div "06/28/2025 07/28/2025" at bounding box center [374, 194] width 179 height 36
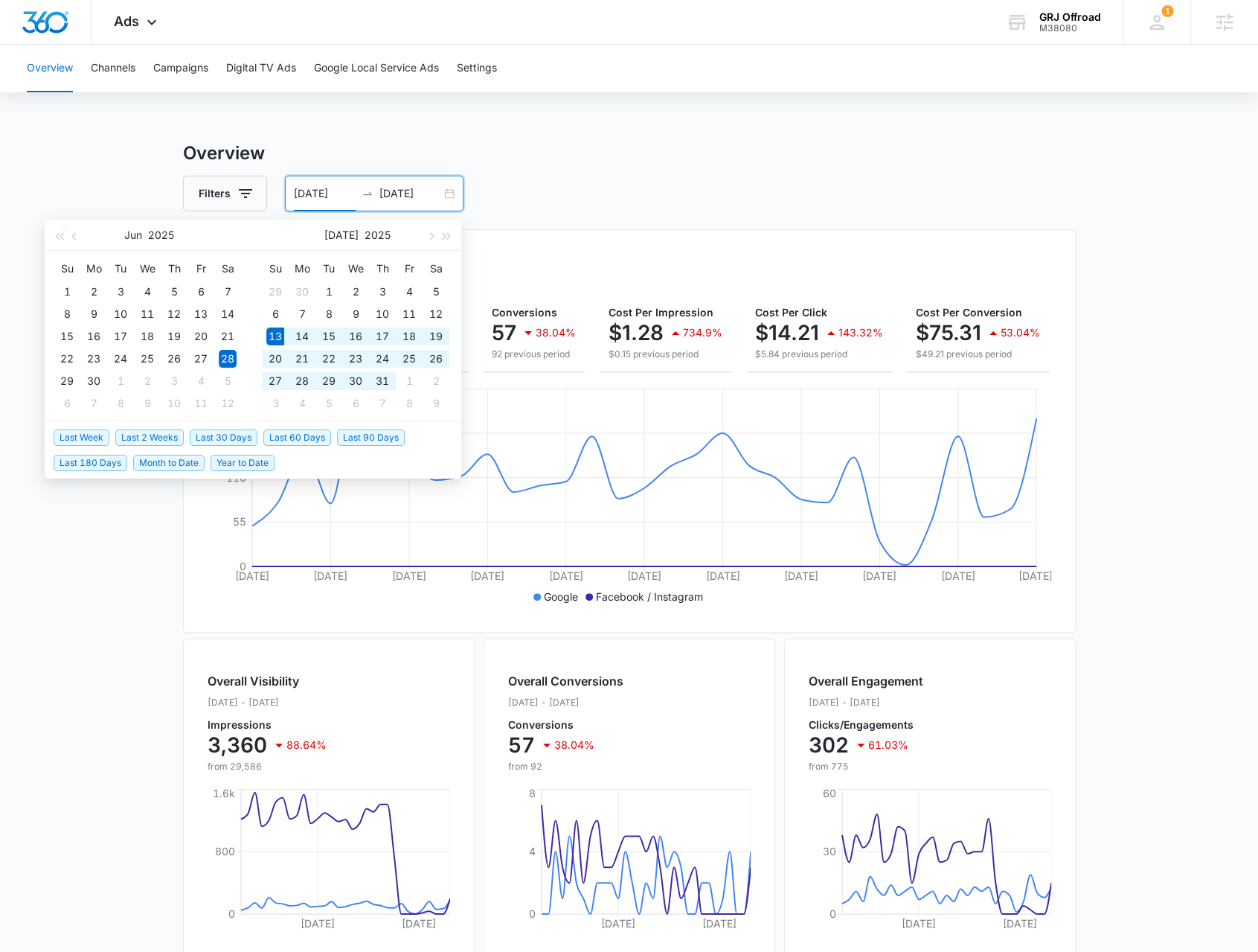
click at [219, 444] on span "Last 30 Days" at bounding box center [224, 437] width 68 height 17
type input "07/13/2025"
type input "08/12/2025"
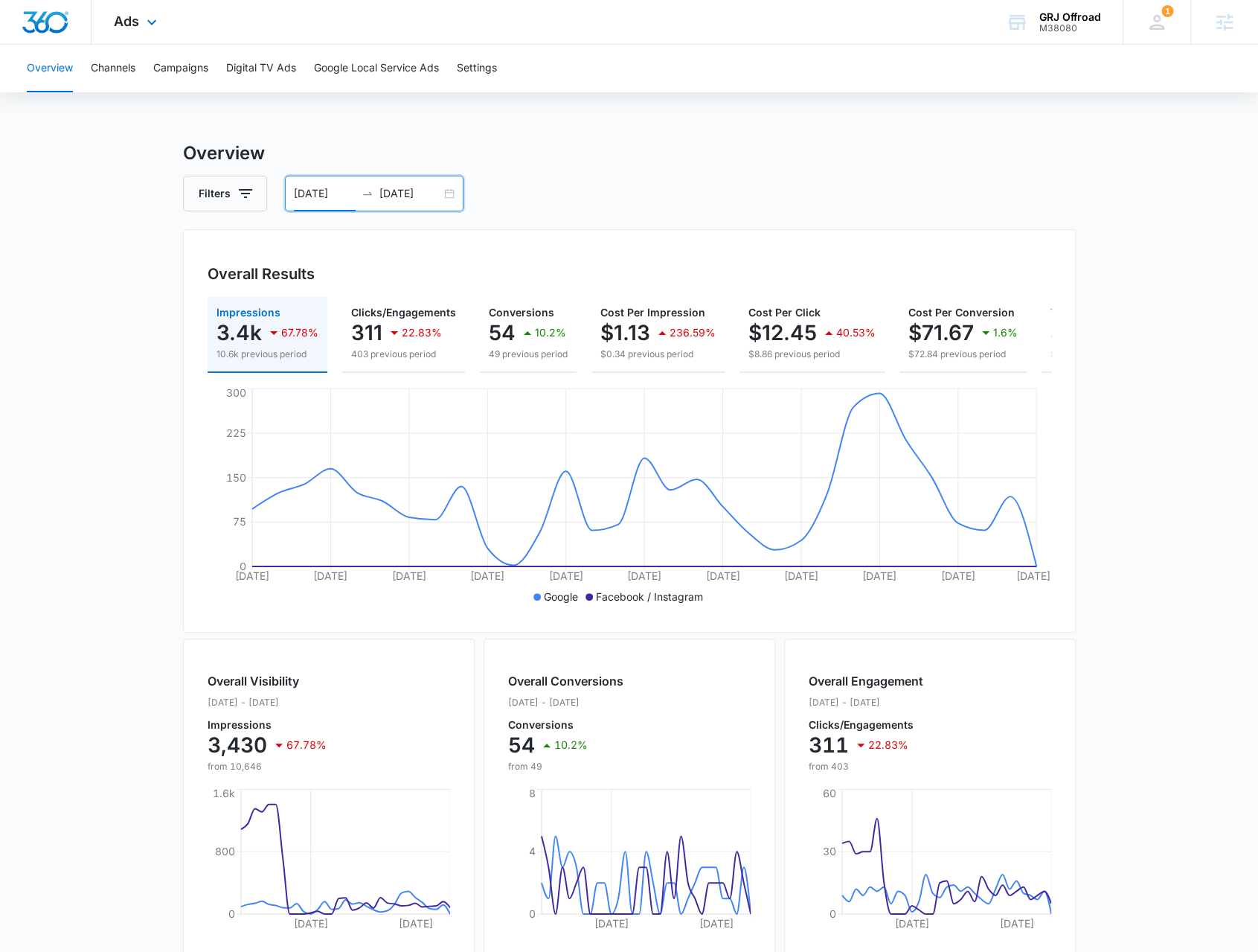
click at [169, 26] on div "Ads Apps Reputation Forms CRM Email Social POS Content Ads Intelligence Files B…" at bounding box center [138, 22] width 92 height 44
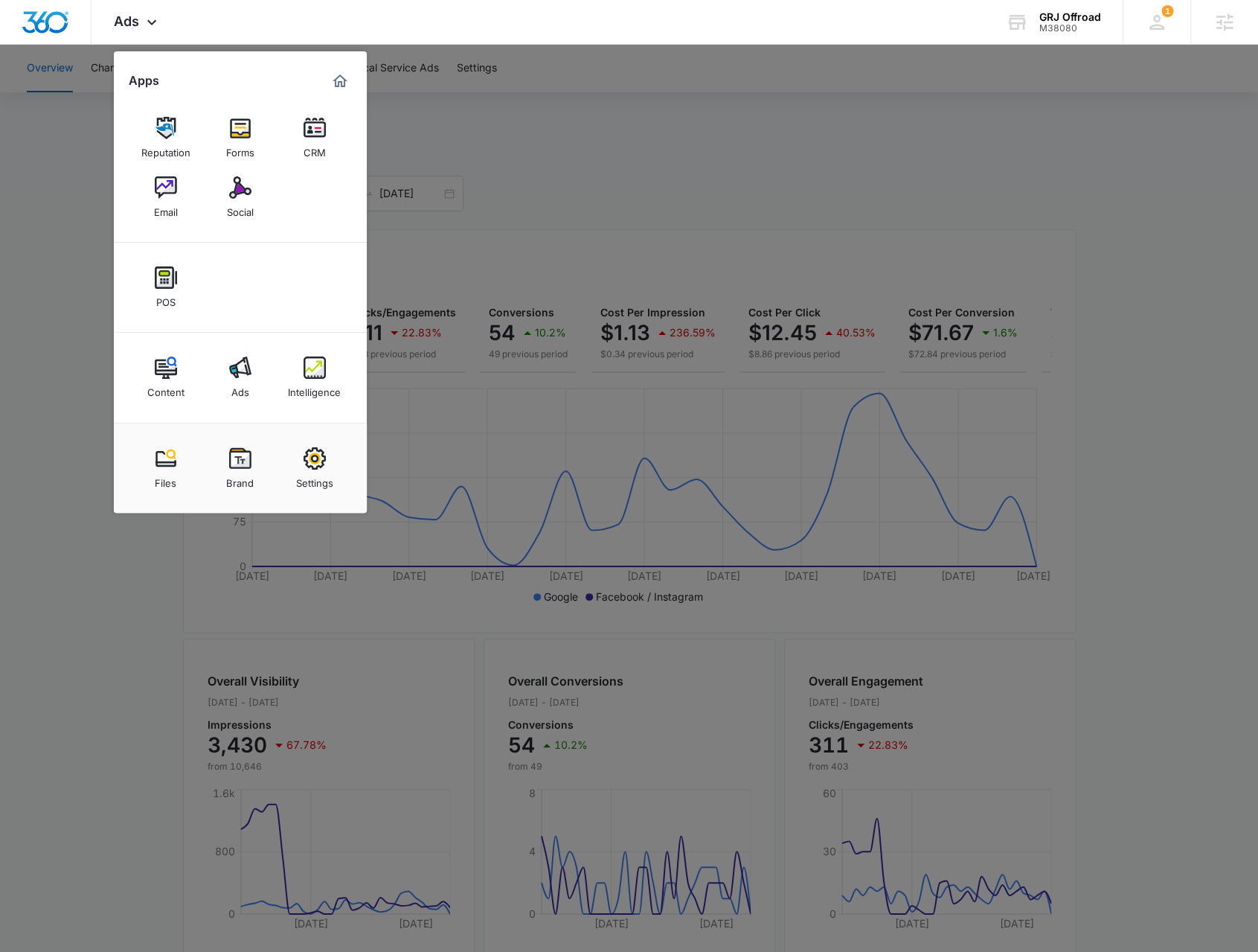
drag, startPoint x: 322, startPoint y: 382, endPoint x: 466, endPoint y: 213, distance: 222.0
click at [322, 382] on div "Intelligence" at bounding box center [314, 388] width 53 height 19
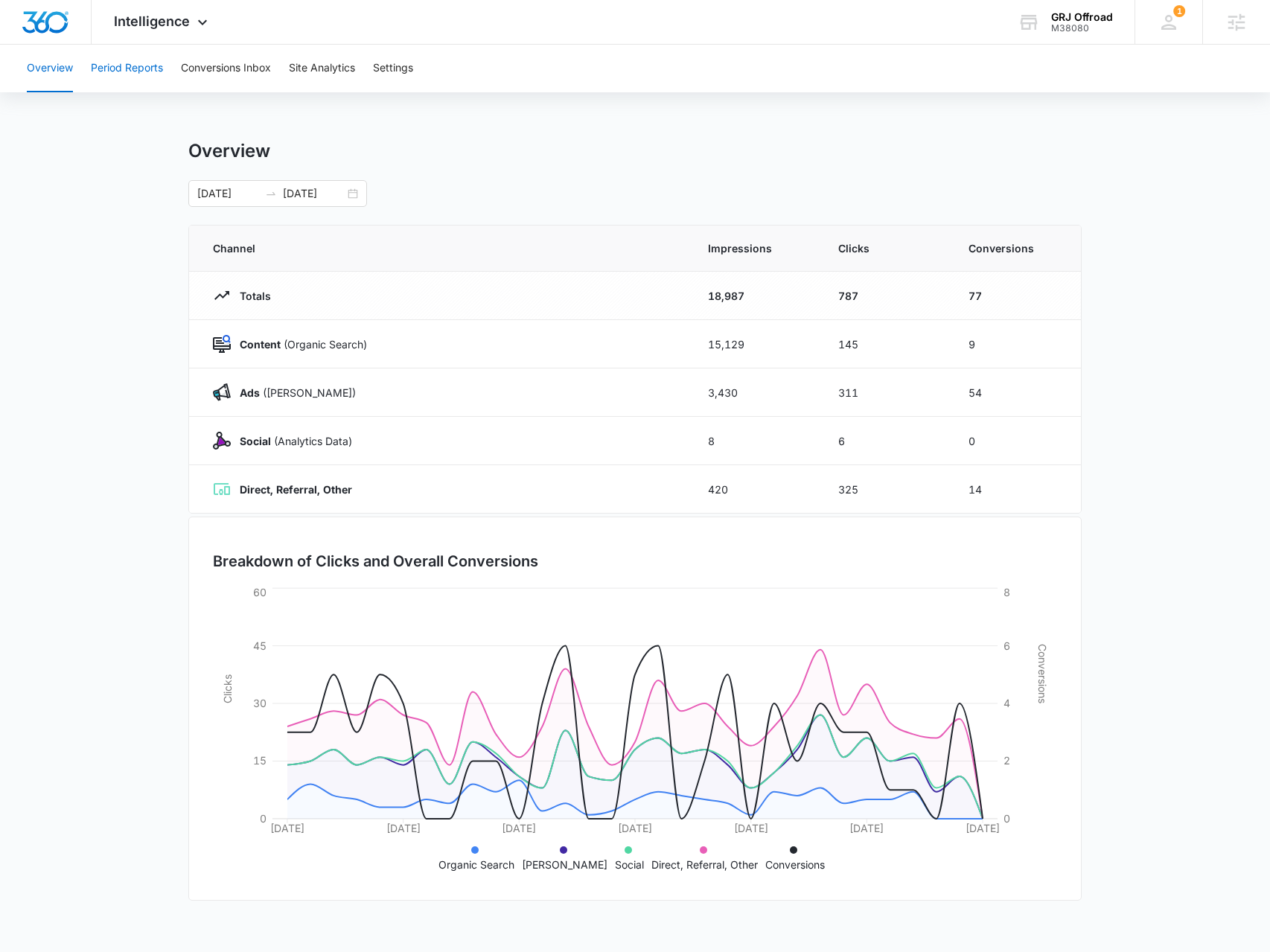
drag, startPoint x: 135, startPoint y: 69, endPoint x: 143, endPoint y: 62, distance: 10.6
click at [135, 69] on button "Period Reports" at bounding box center [127, 69] width 72 height 48
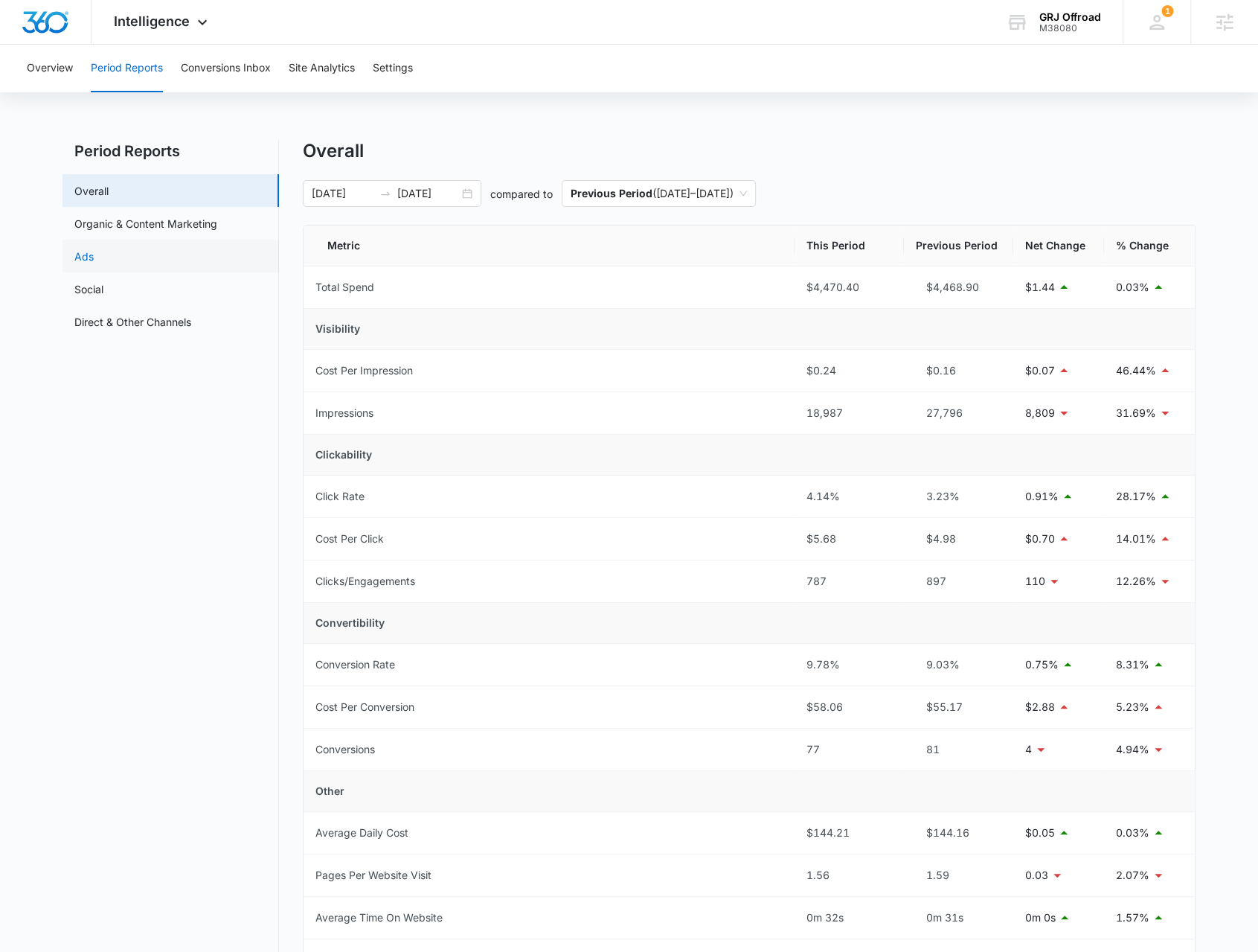
click at [94, 254] on link "Ads" at bounding box center [83, 256] width 19 height 16
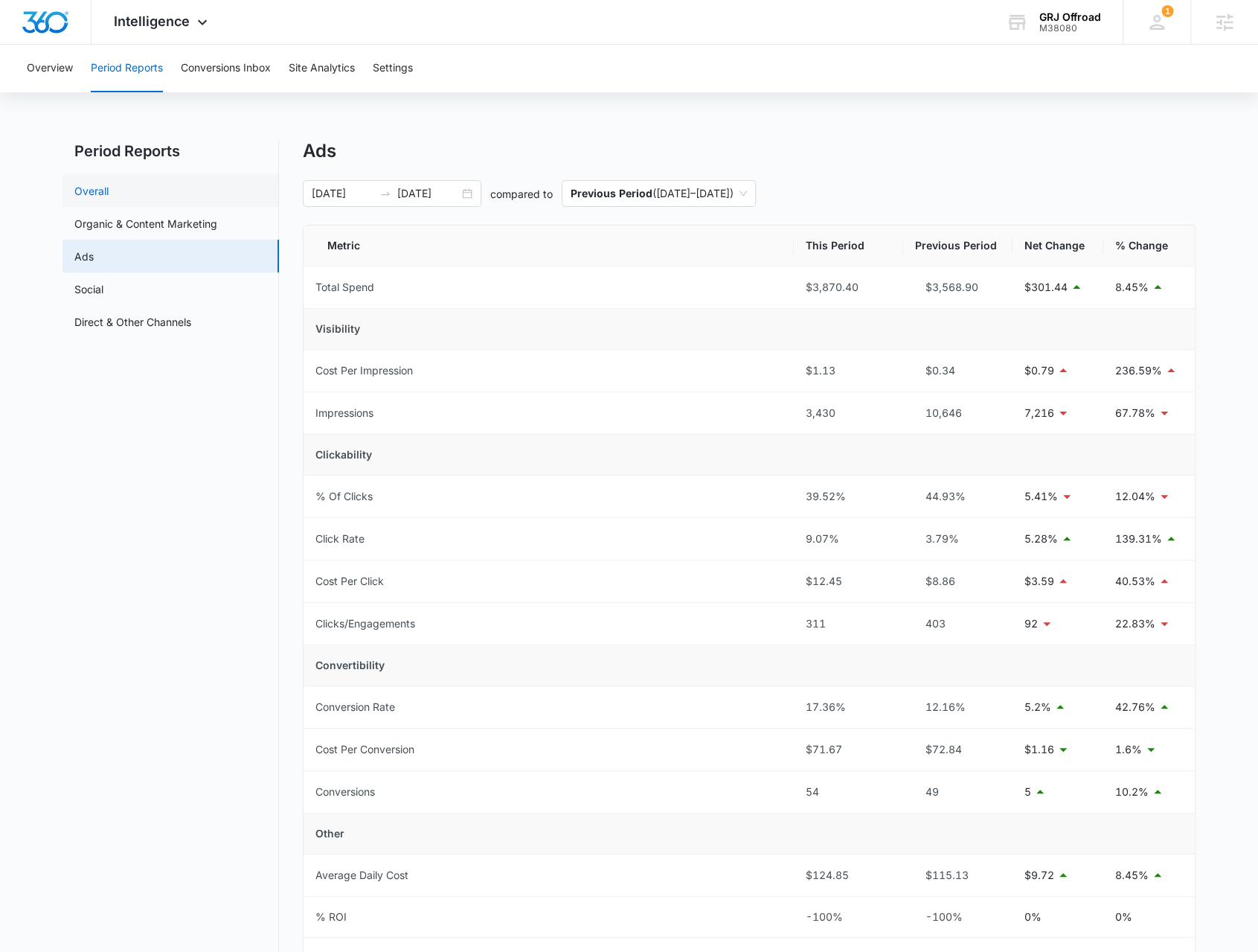
click at [108, 197] on link "Overall" at bounding box center [91, 191] width 34 height 16
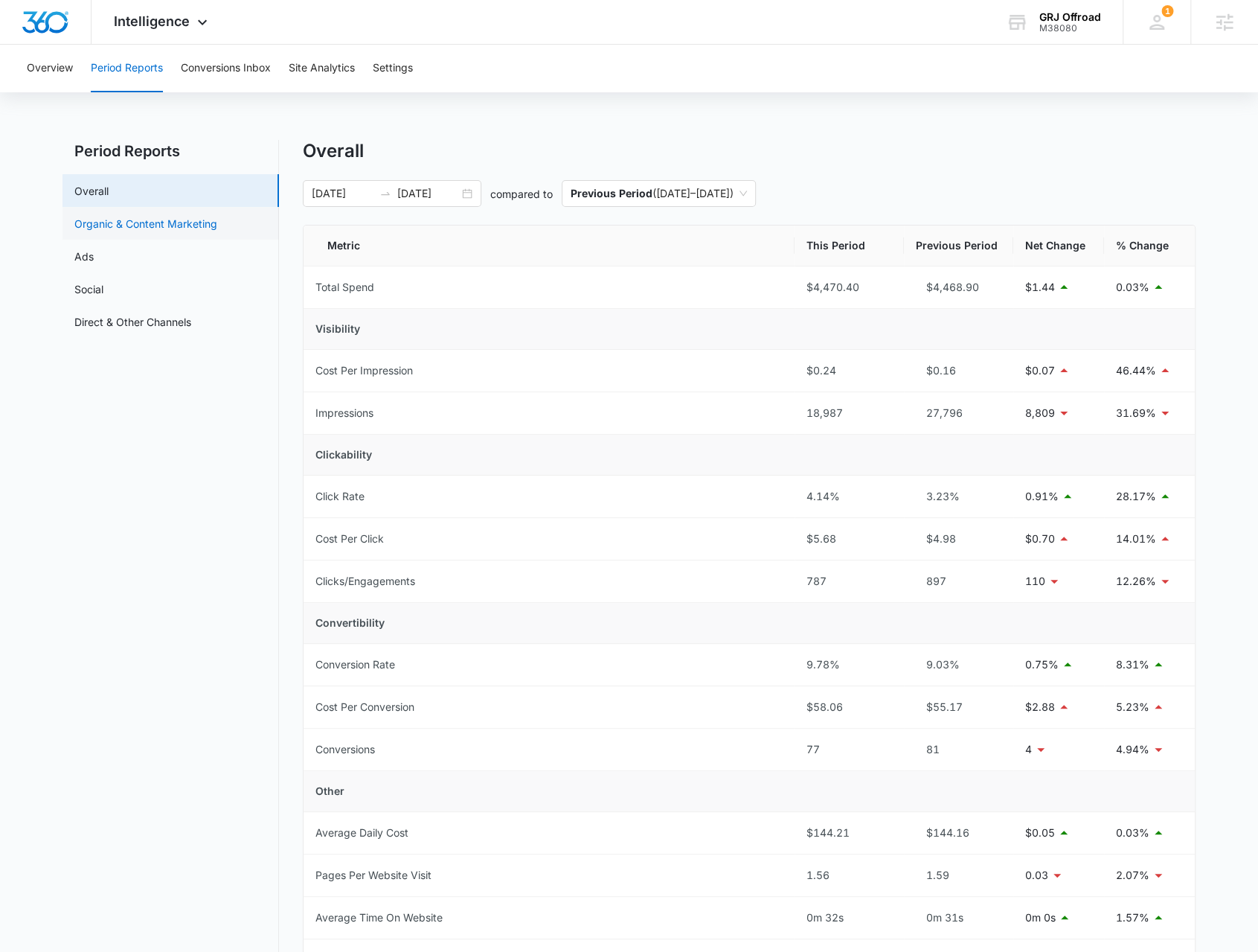
click at [193, 227] on link "Organic & Content Marketing" at bounding box center [146, 223] width 143 height 16
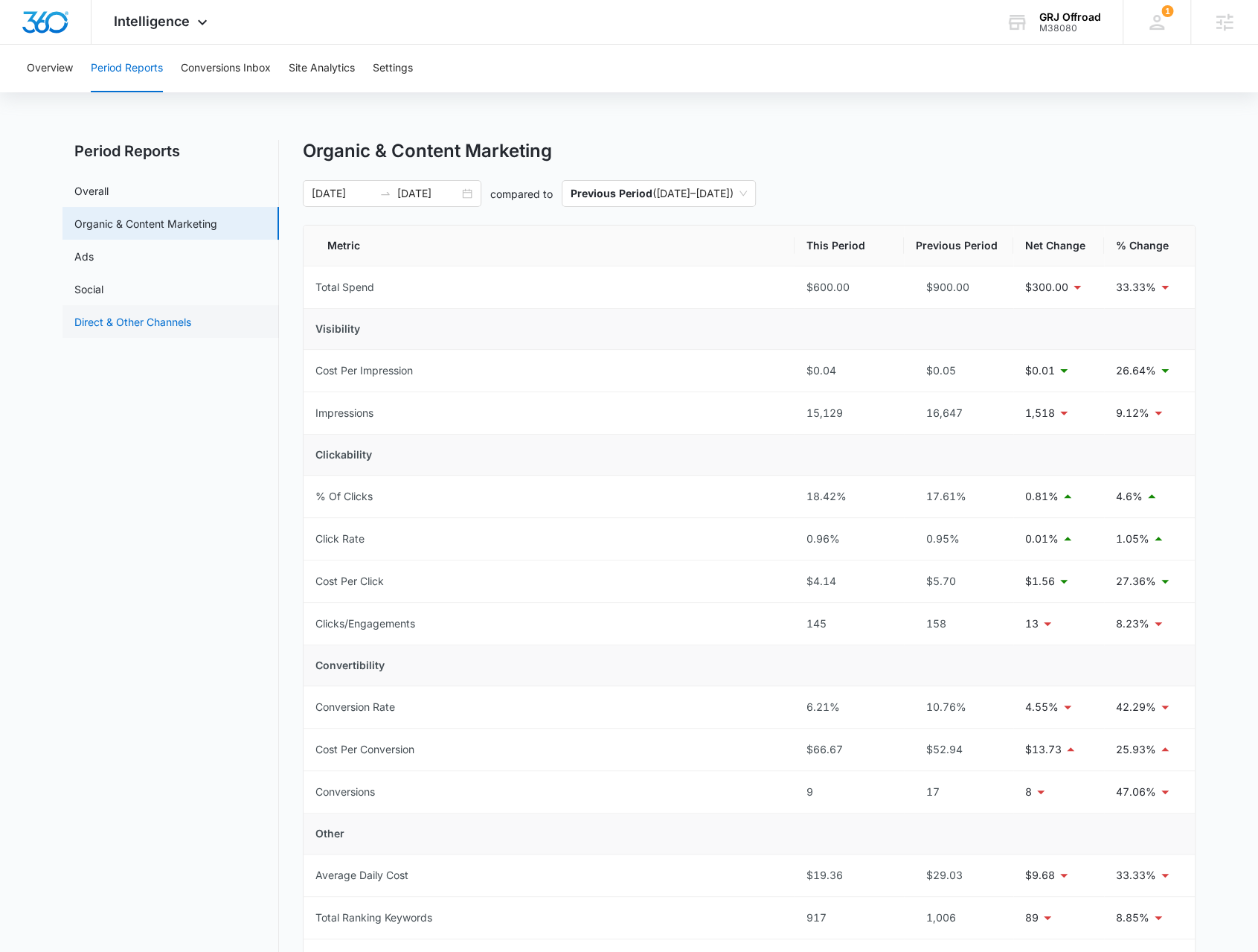
click at [148, 320] on link "Direct & Other Channels" at bounding box center [132, 321] width 116 height 16
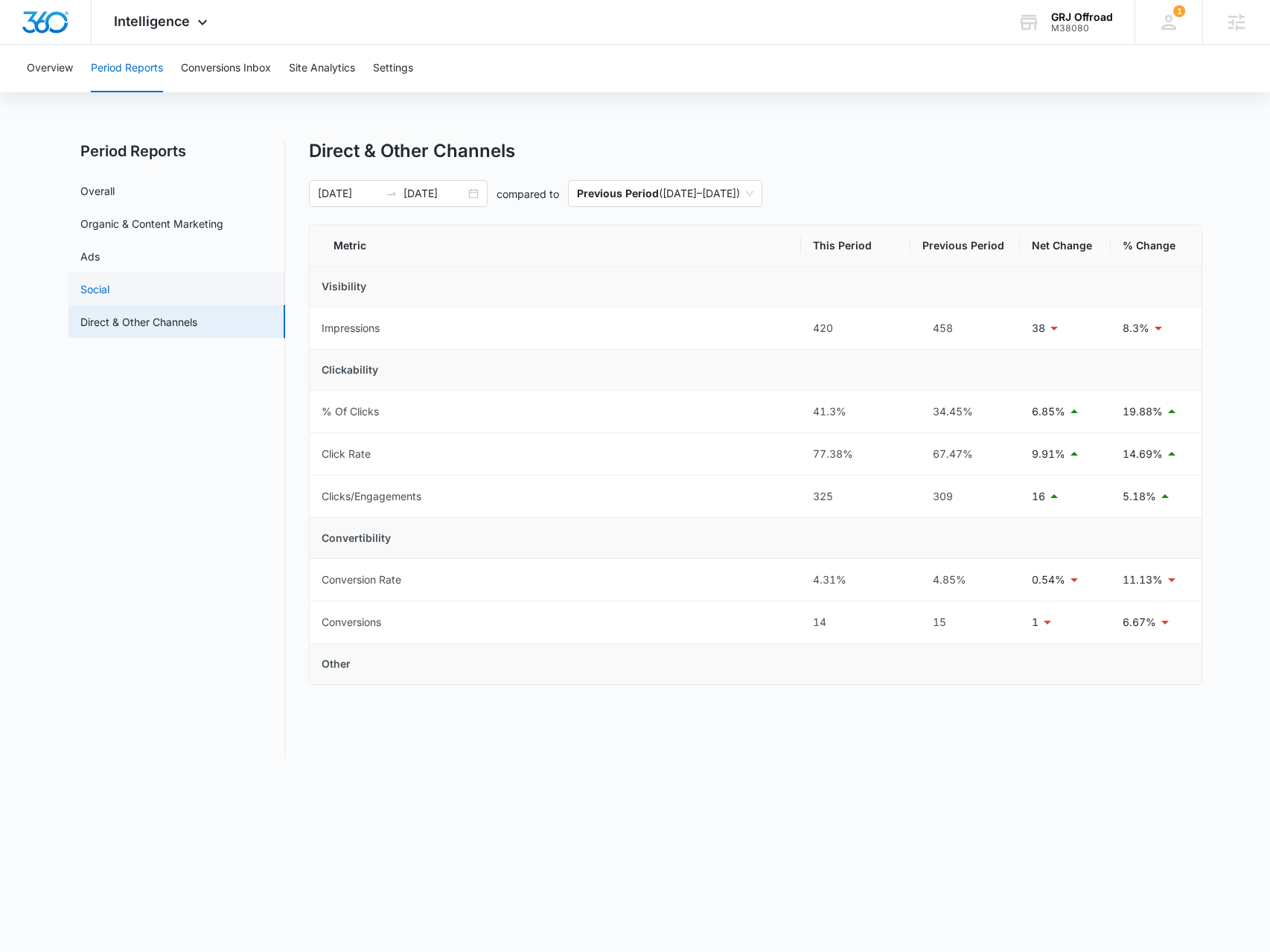
click at [109, 288] on link "Social" at bounding box center [95, 289] width 29 height 16
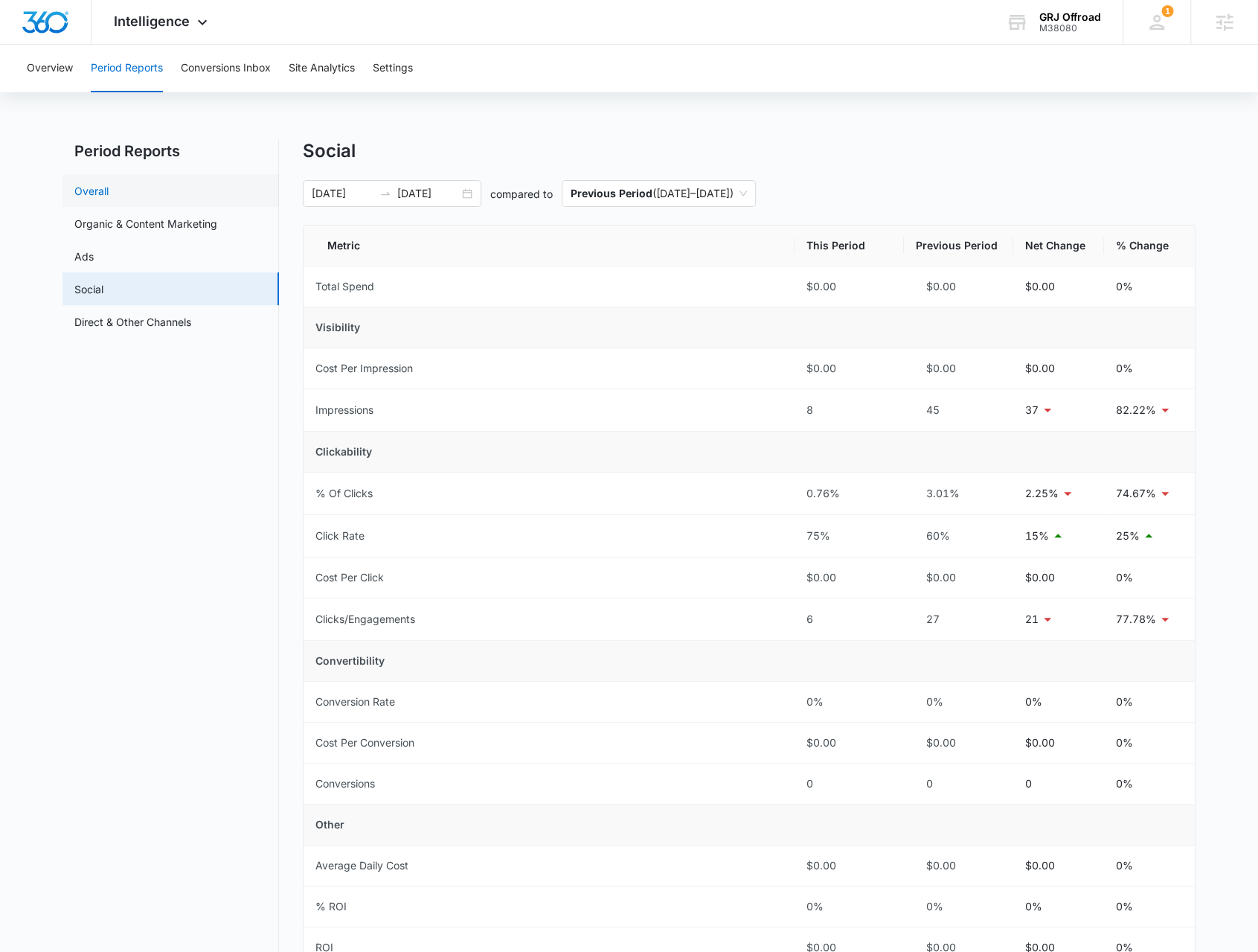
click at [108, 183] on link "Overall" at bounding box center [91, 191] width 34 height 16
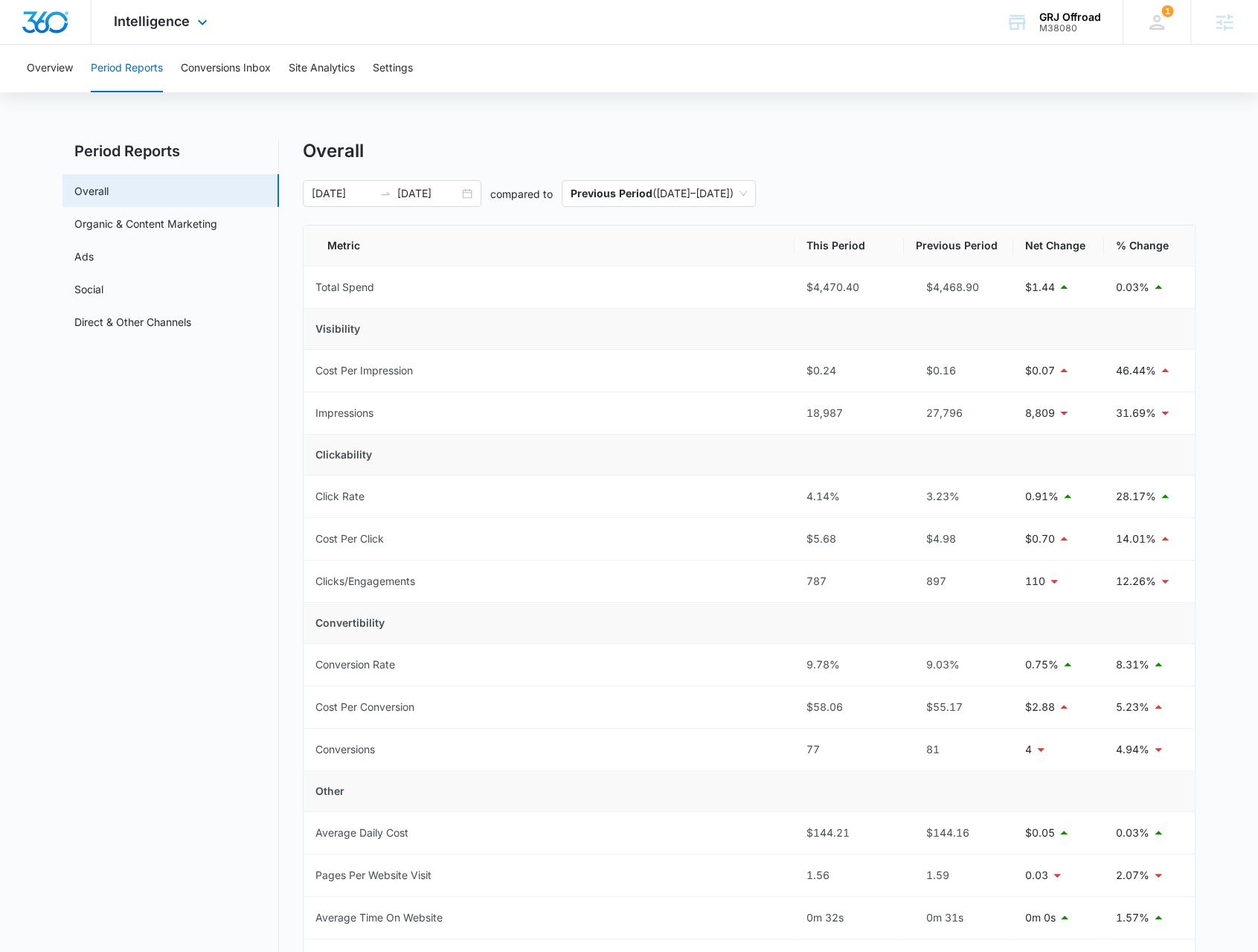
drag, startPoint x: 169, startPoint y: 259, endPoint x: 232, endPoint y: 32, distance: 235.6
click at [94, 259] on link "Ads" at bounding box center [83, 256] width 19 height 16
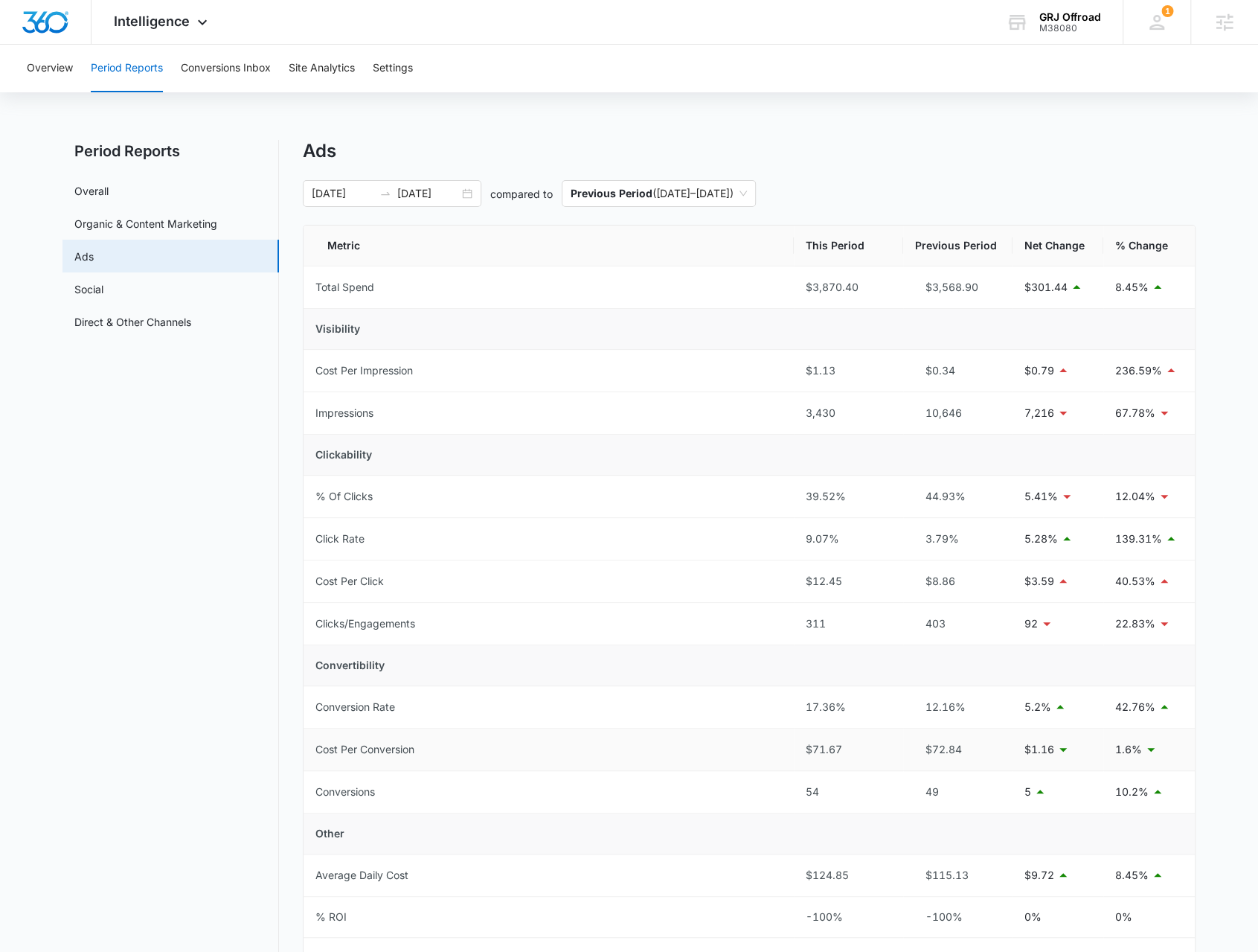
click at [826, 747] on div "$71.67" at bounding box center [848, 749] width 85 height 17
click at [973, 755] on td "$72.84" at bounding box center [957, 749] width 109 height 42
click at [813, 624] on div "311" at bounding box center [848, 624] width 85 height 17
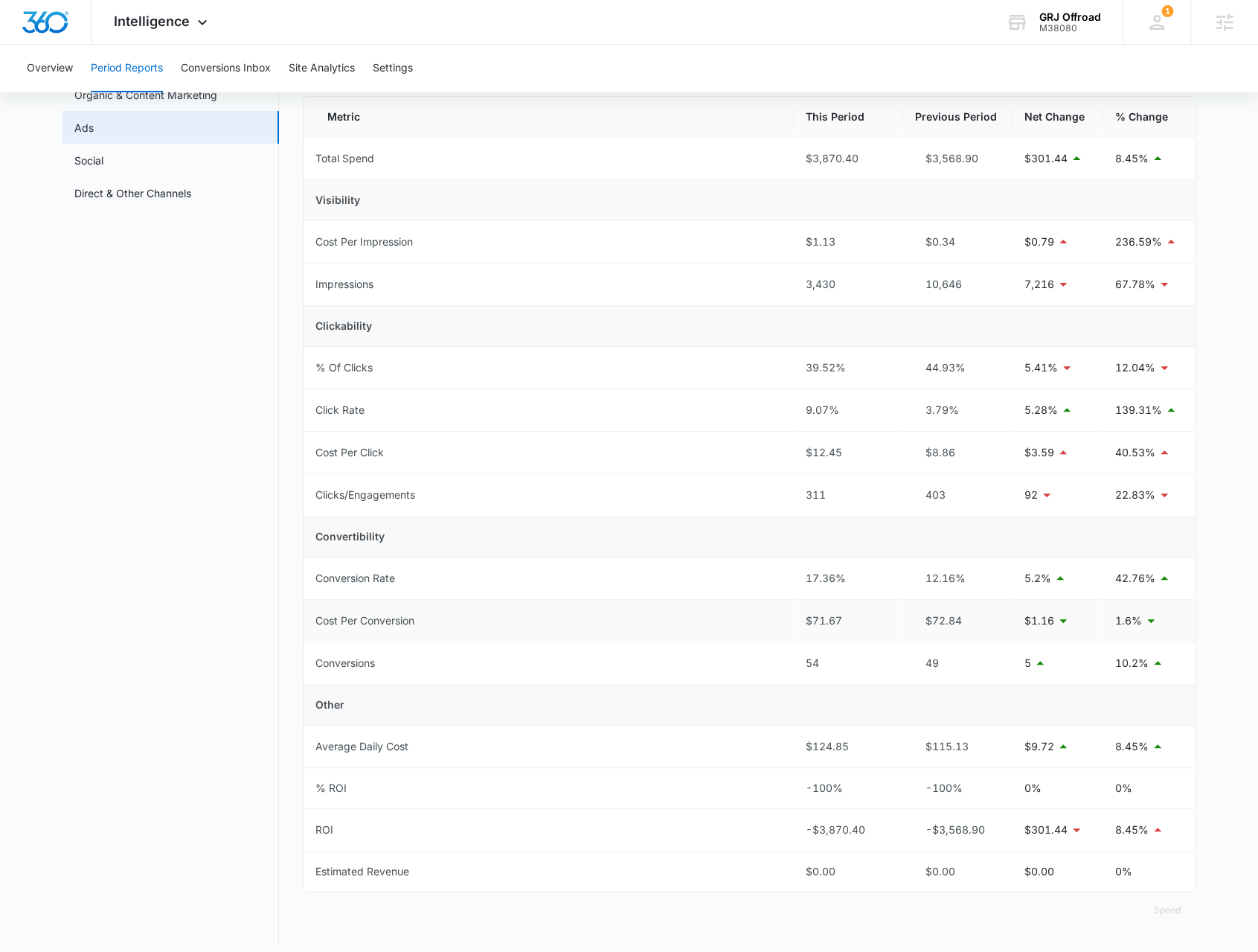
scroll to position [136, 0]
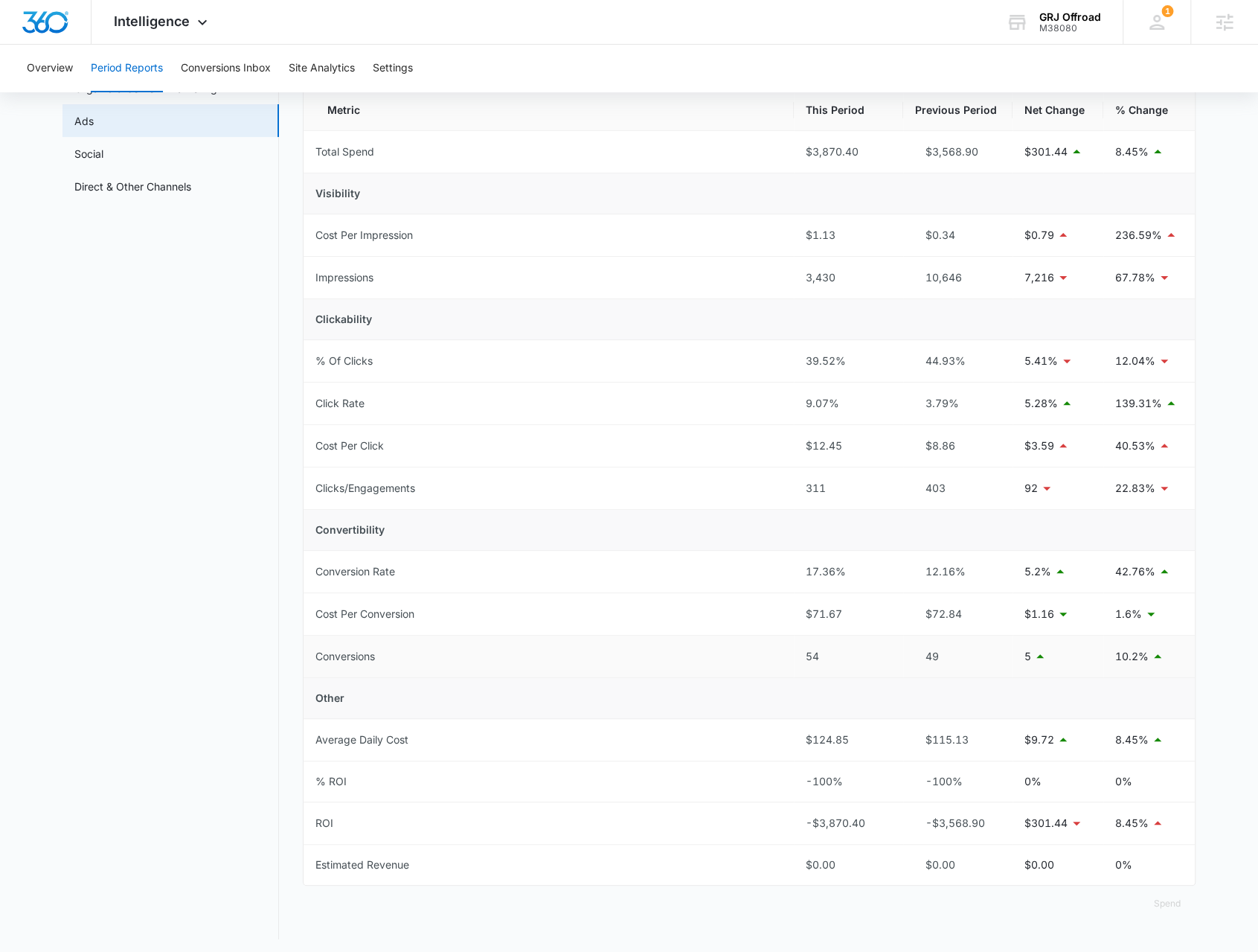
click at [812, 659] on div "54" at bounding box center [848, 657] width 85 height 17
drag, startPoint x: 1134, startPoint y: 157, endPoint x: 1022, endPoint y: 149, distance: 112.3
click at [1022, 149] on tr "Total Spend $3,870.40 $3,568.90 $301.44 8.45%" at bounding box center [749, 152] width 891 height 42
click at [1046, 175] on td "Visibility" at bounding box center [749, 194] width 891 height 41
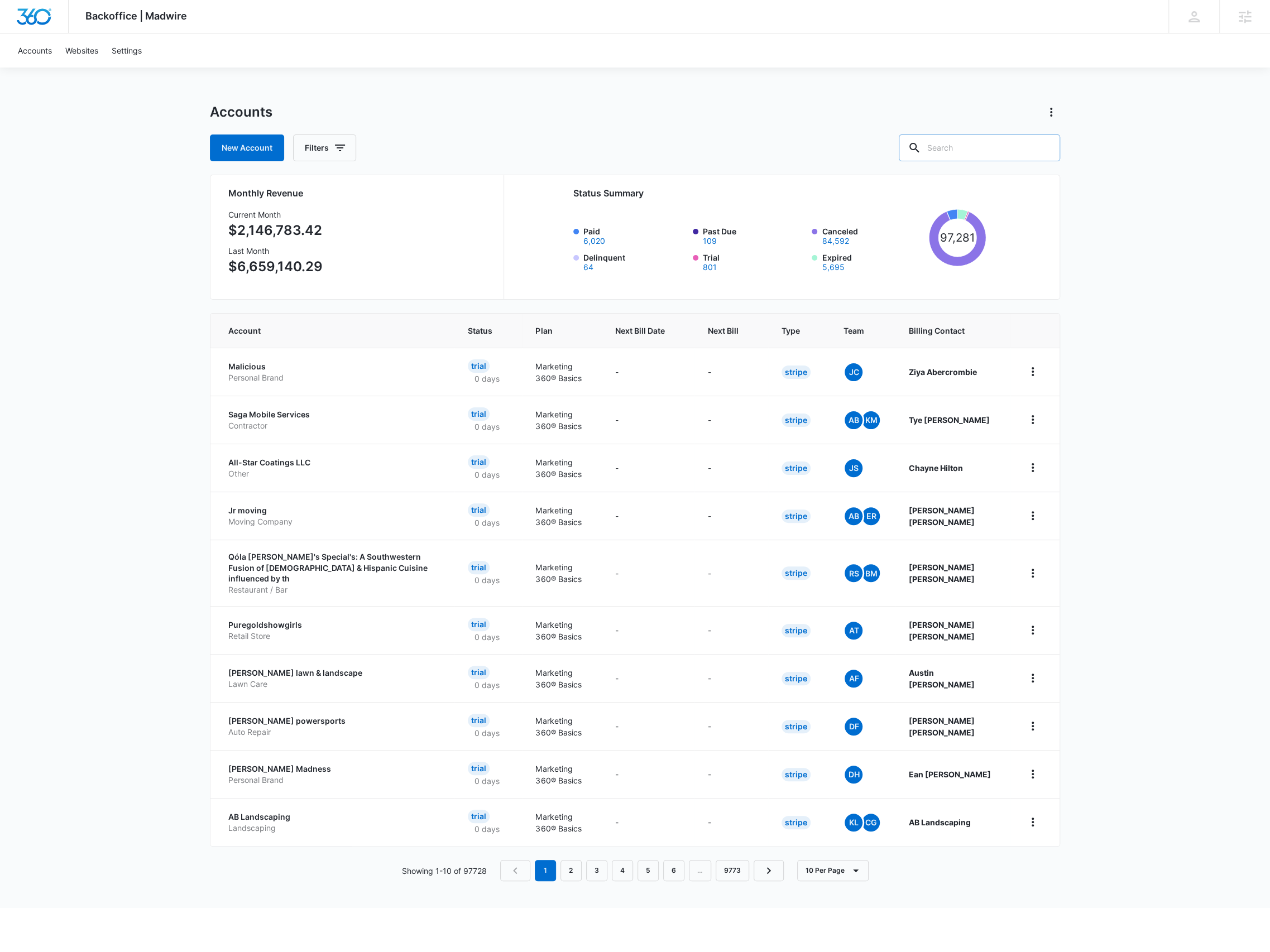
click at [953, 144] on input "text" at bounding box center [980, 148] width 162 height 27
type input "GRJ"
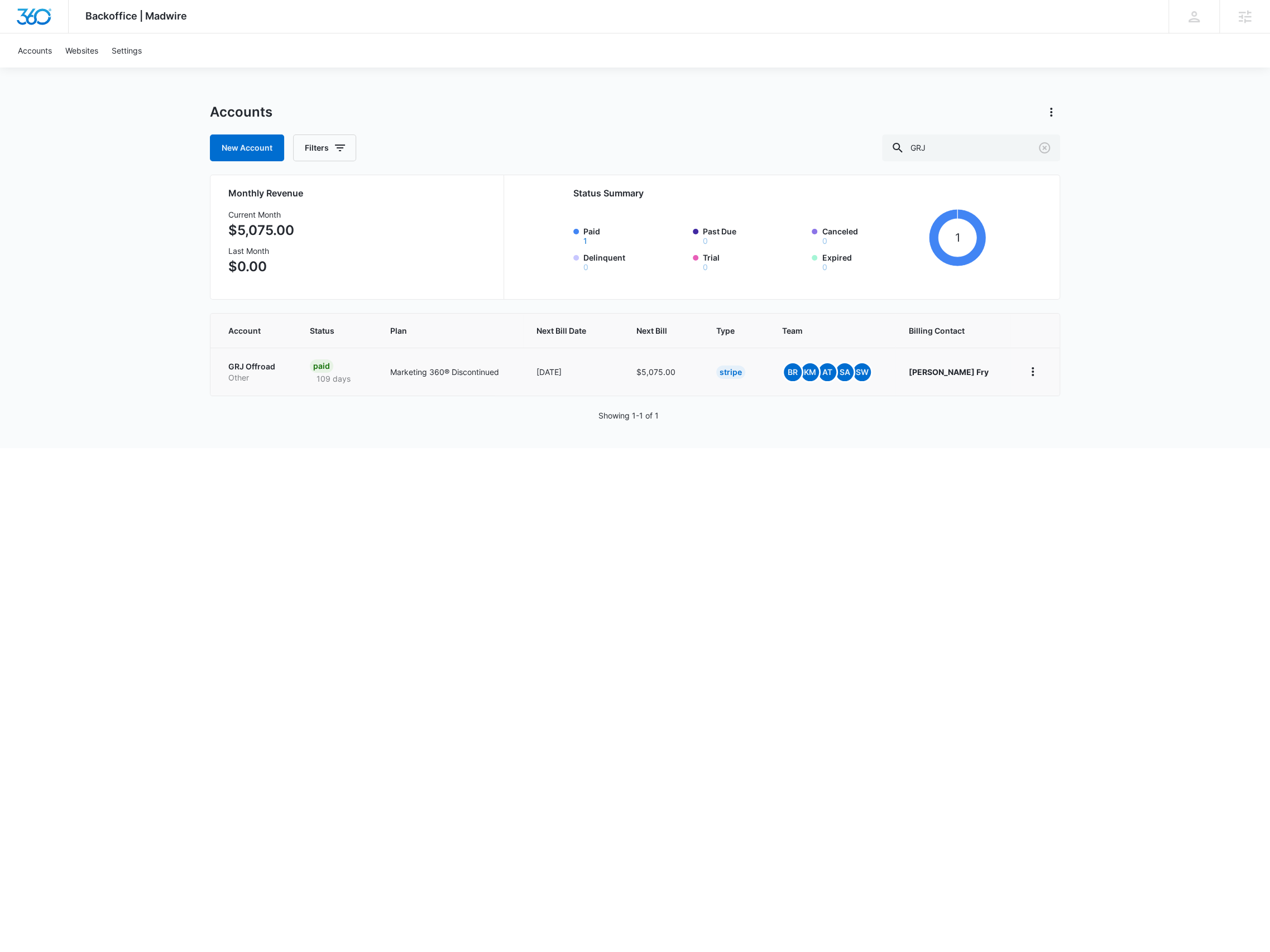
click at [252, 374] on p "Other" at bounding box center [256, 378] width 55 height 11
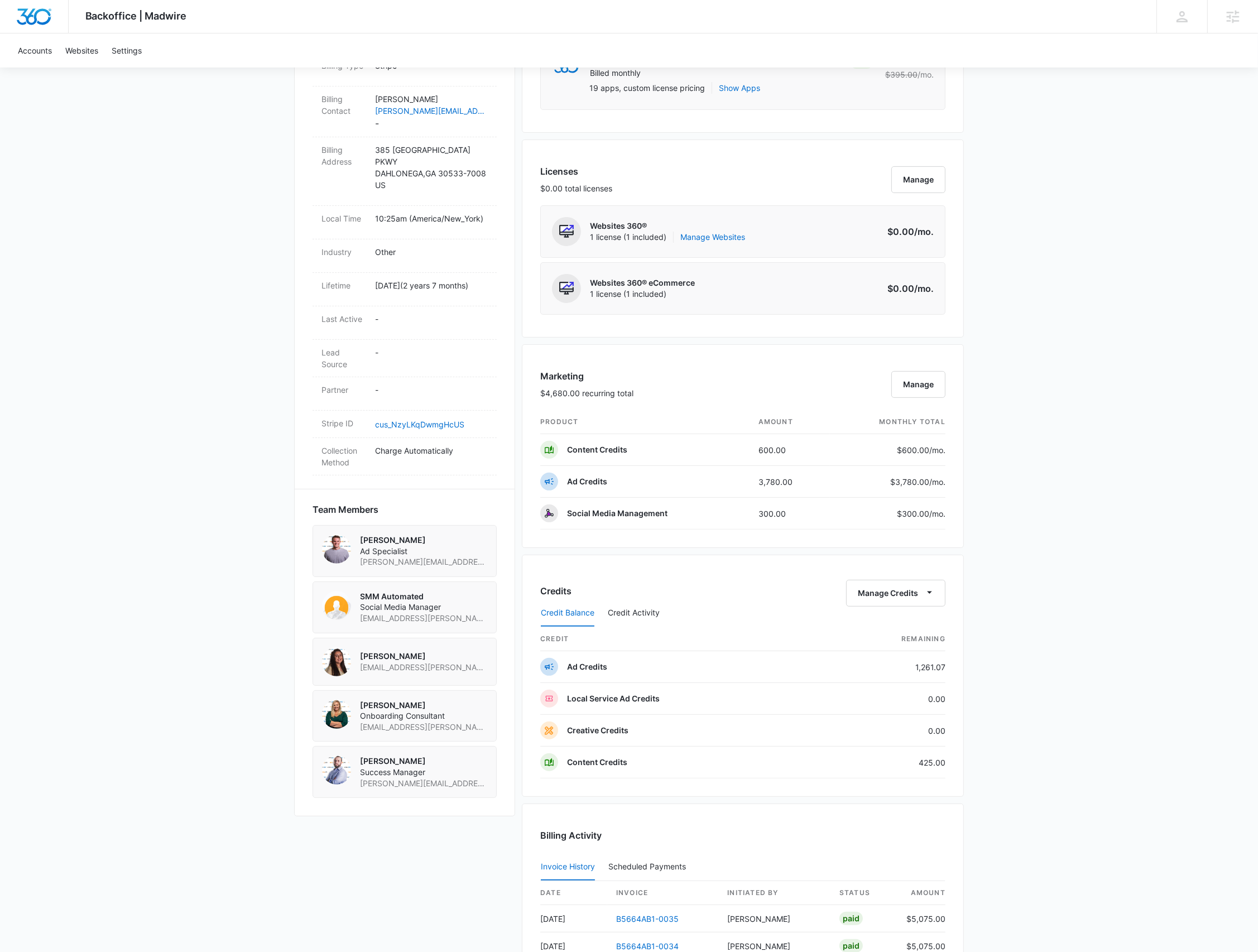
scroll to position [298, 0]
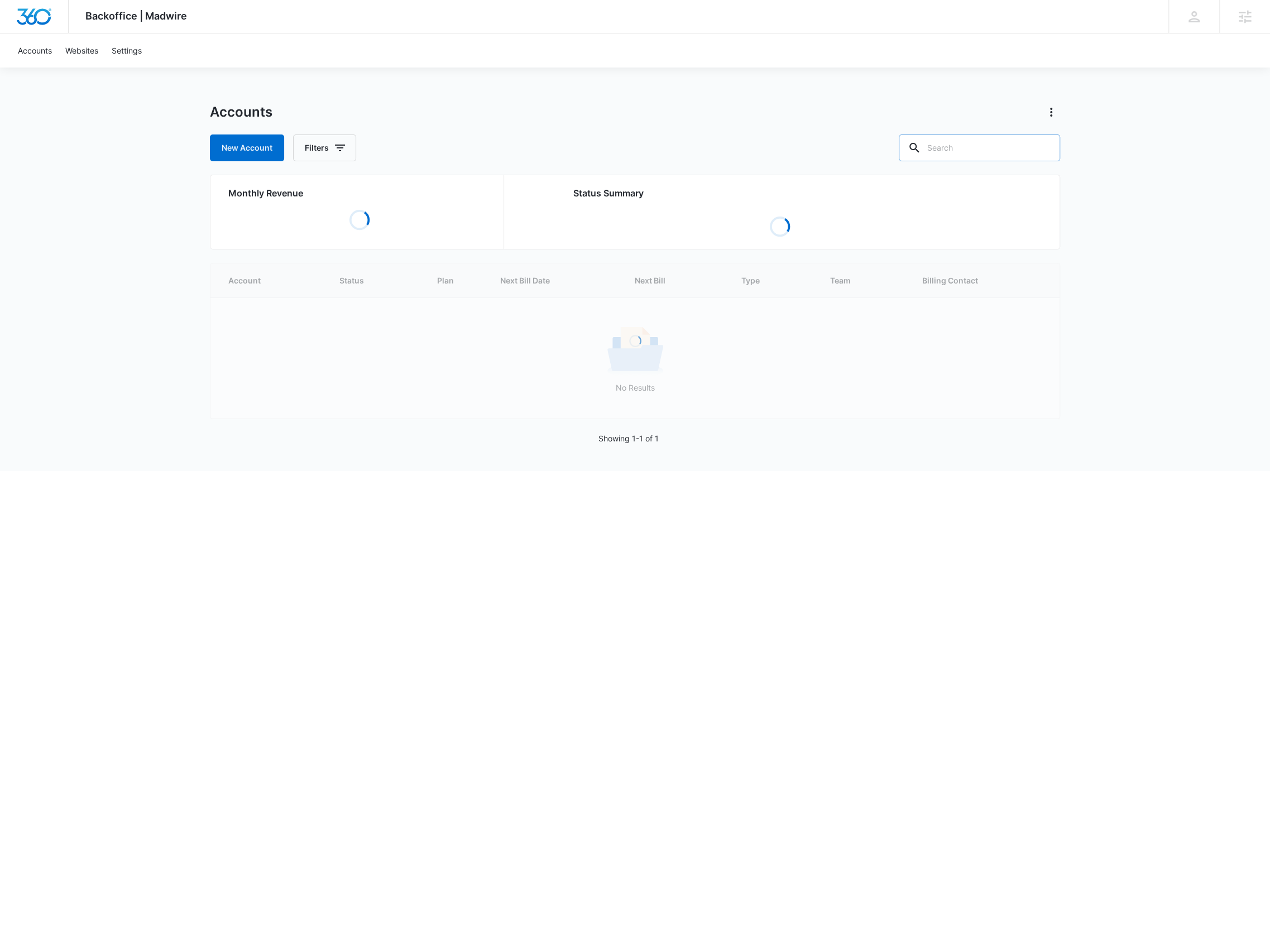
click at [1000, 151] on input "text" at bounding box center [980, 148] width 162 height 27
paste input "M308831"
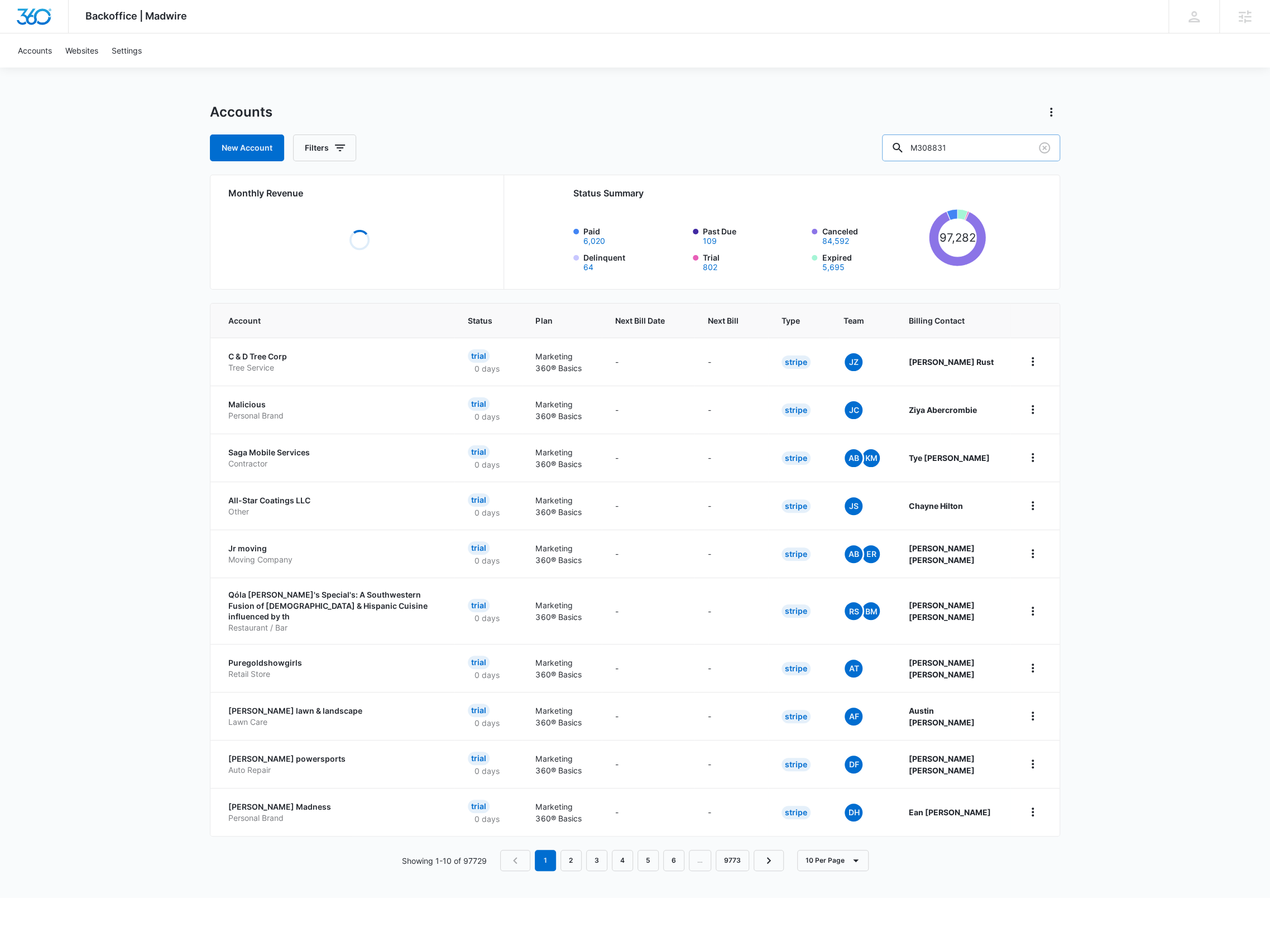
type input "M308831"
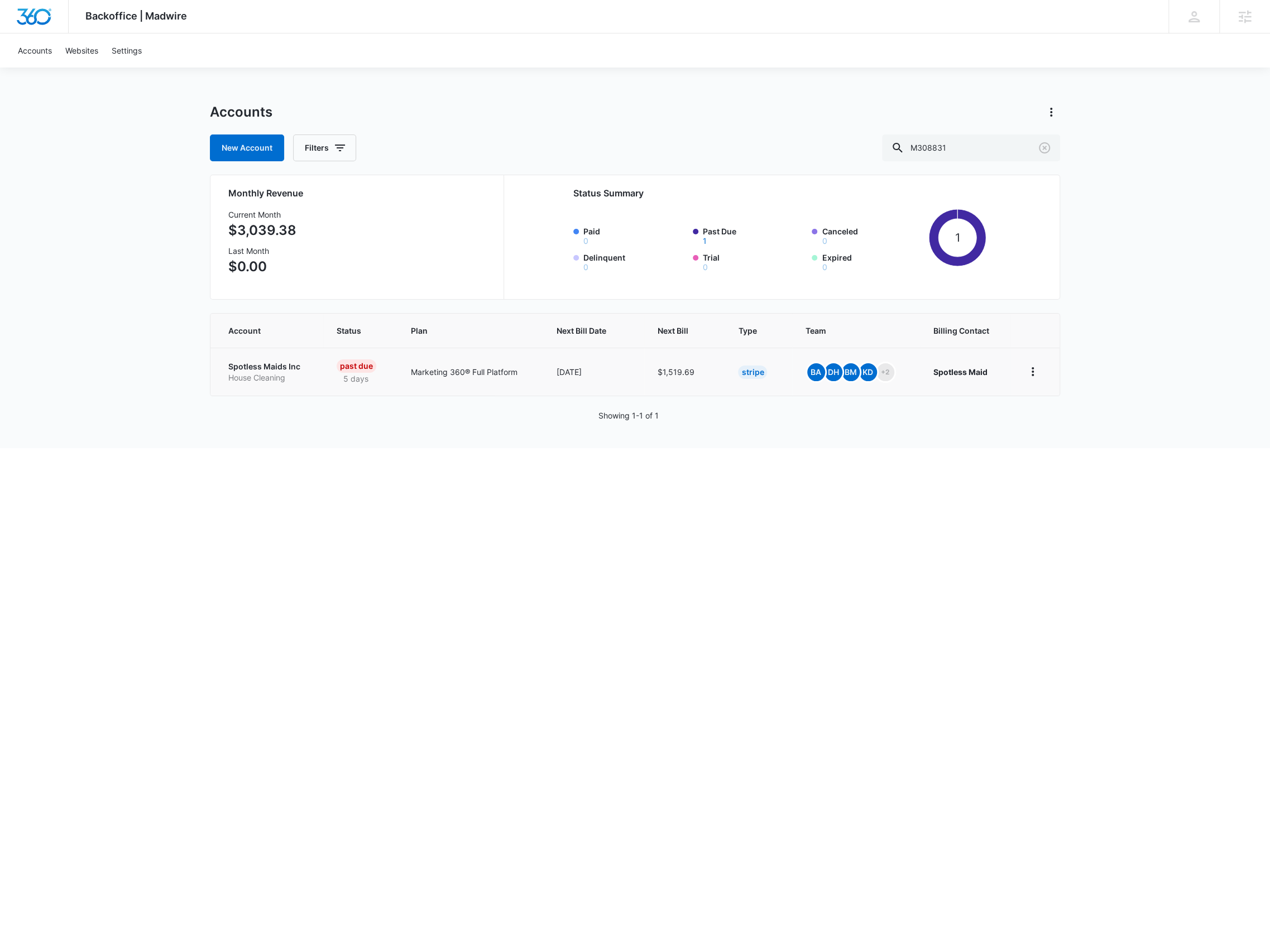
click at [272, 364] on p "Spotless Maids Inc" at bounding box center [269, 367] width 81 height 11
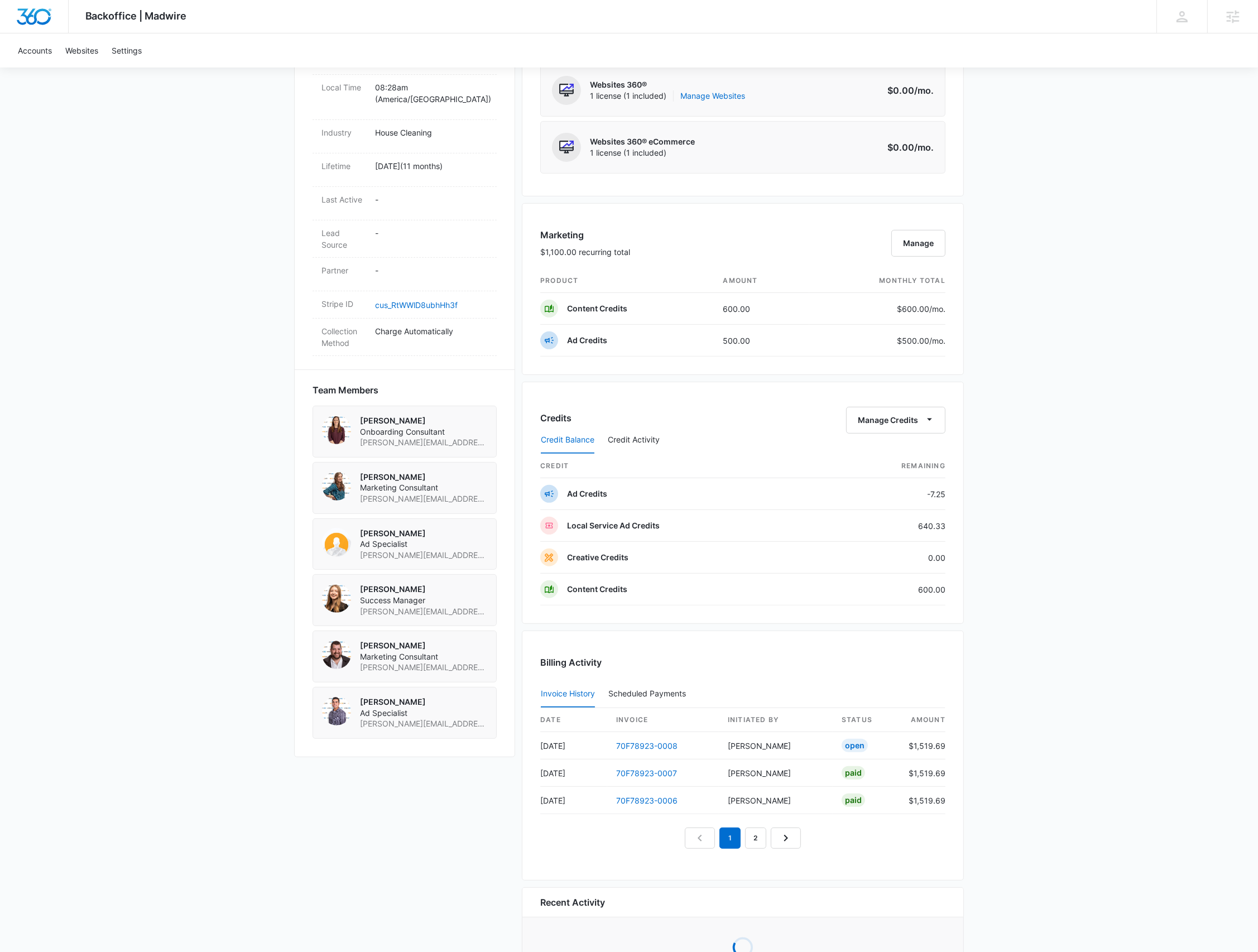
scroll to position [584, 0]
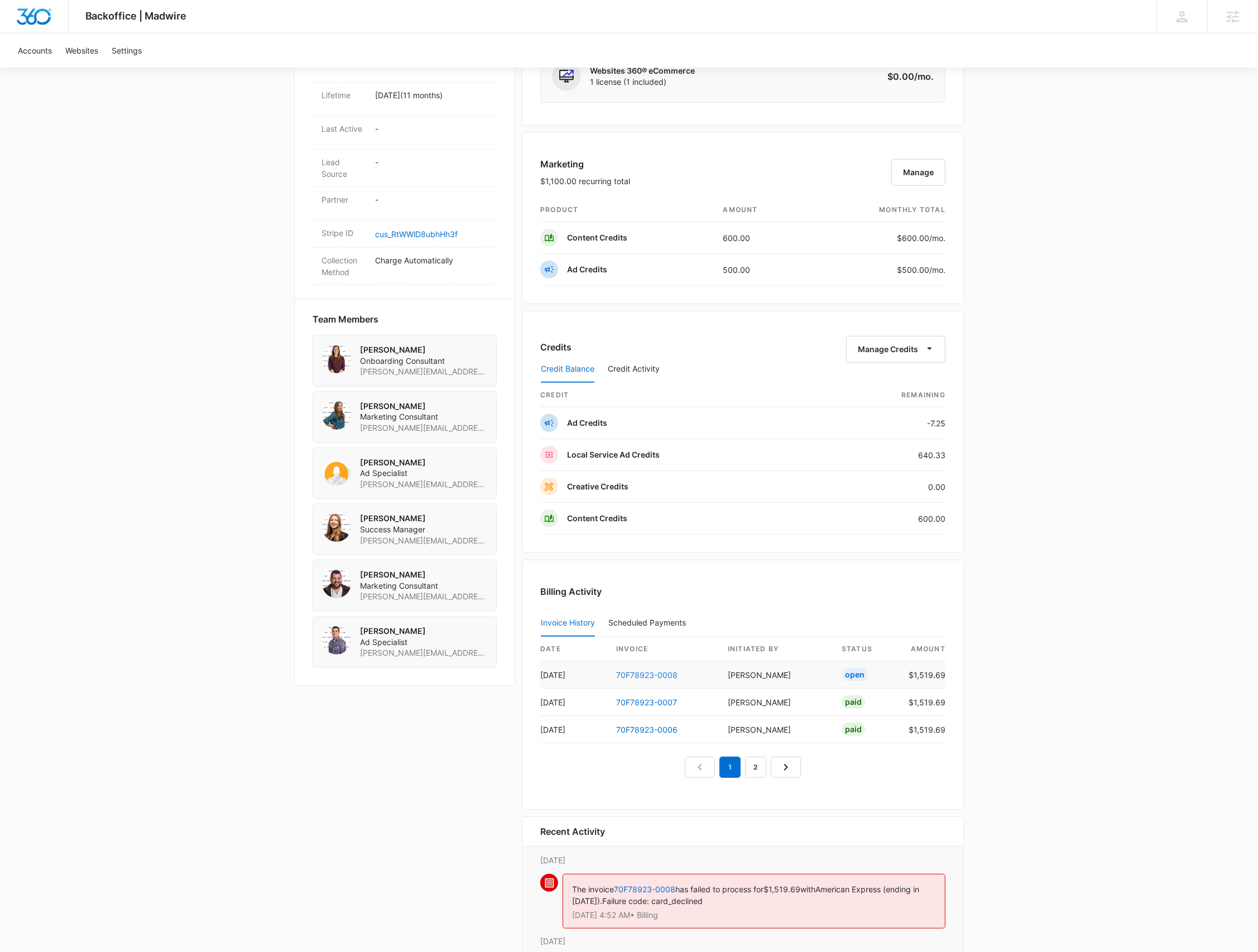
click at [674, 673] on link "70F78923-0008" at bounding box center [647, 675] width 61 height 10
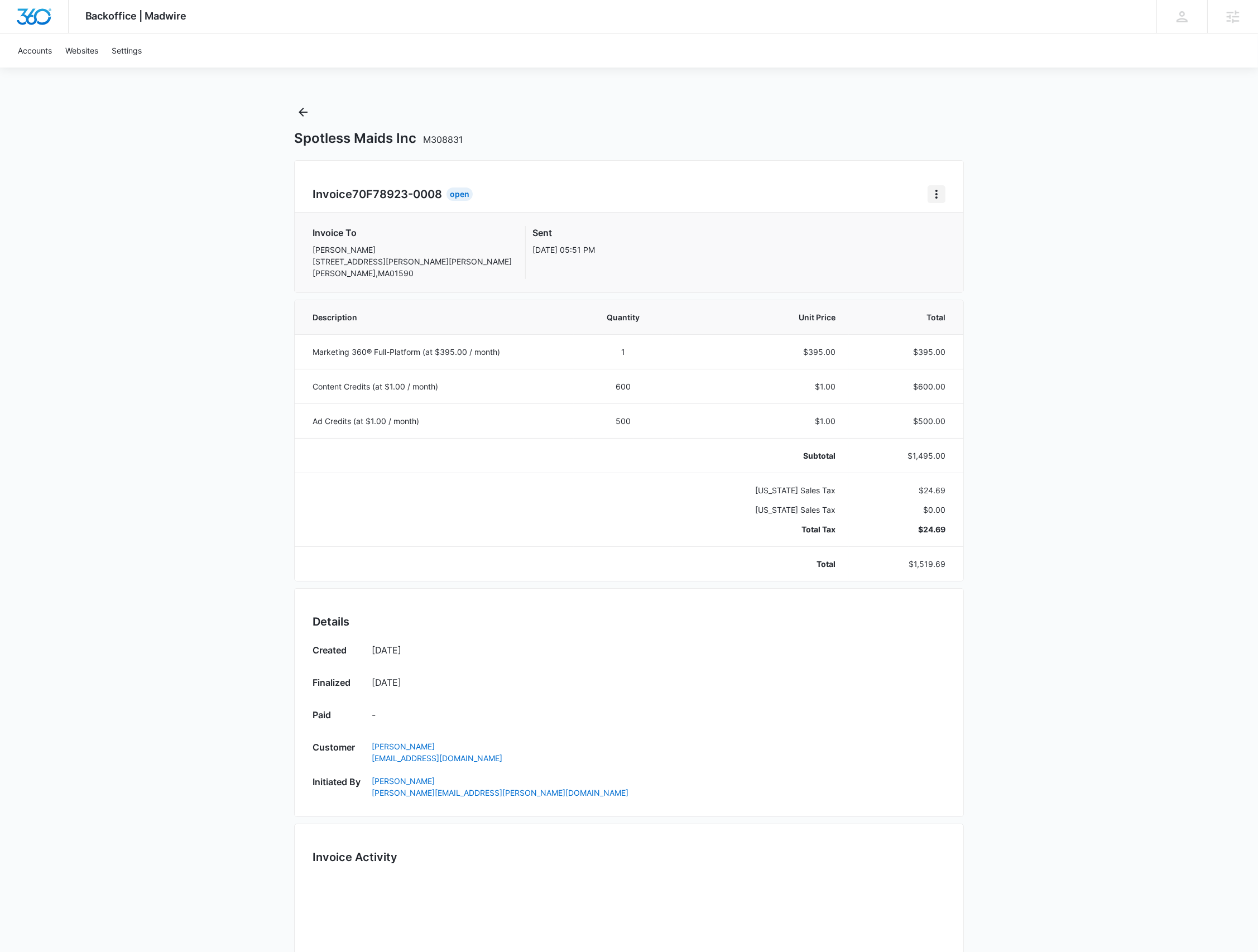
click at [940, 197] on icon "Home" at bounding box center [936, 194] width 13 height 13
click at [950, 247] on button "Retry Payment" at bounding box center [981, 242] width 105 height 17
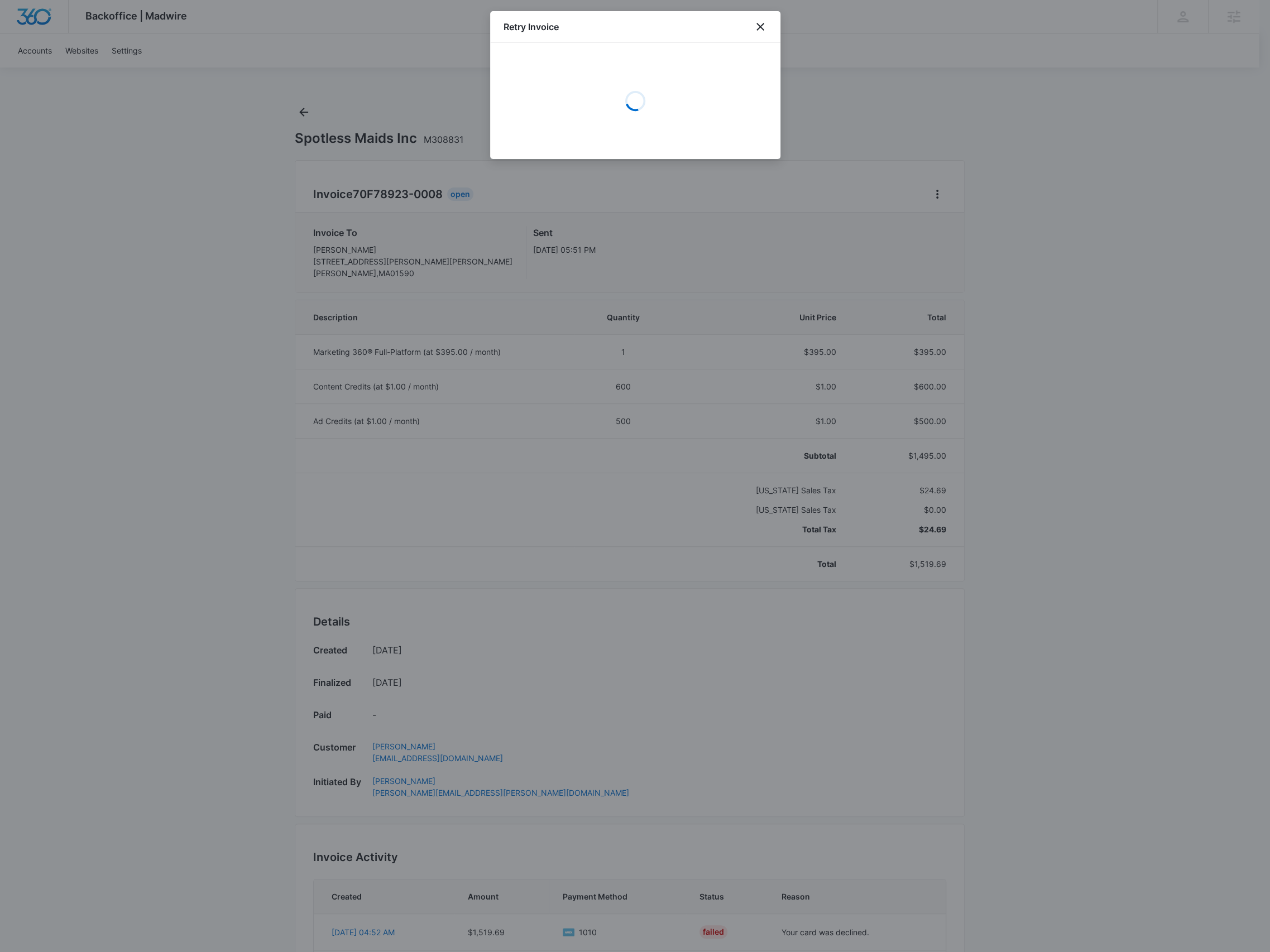
select select "pm_1R09imA4n8RTgNjUoaW79HQv"
click at [652, 134] on button "Retry Invoice Payment - $1,519.69" at bounding box center [635, 132] width 263 height 27
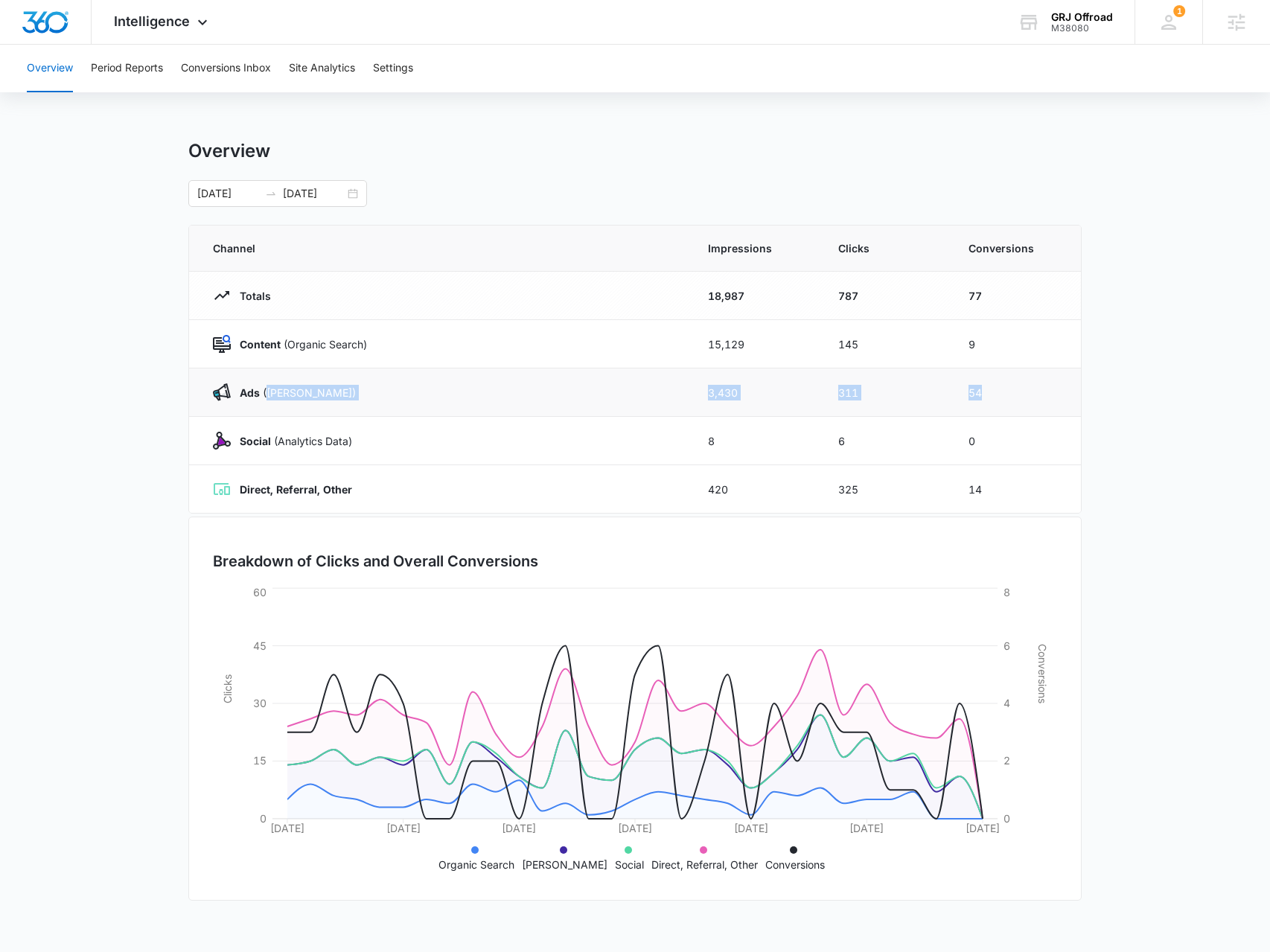
drag, startPoint x: 1005, startPoint y: 402, endPoint x: 264, endPoint y: 397, distance: 741.0
click at [264, 397] on tr "Ads ([PERSON_NAME]) 3,430 311 54" at bounding box center [635, 393] width 892 height 49
click at [274, 403] on td "Ads ([PERSON_NAME])" at bounding box center [440, 393] width 501 height 49
drag, startPoint x: 245, startPoint y: 436, endPoint x: 980, endPoint y: 443, distance: 735.0
click at [980, 443] on tr "Social (Analytics Data) 8 6 0" at bounding box center [635, 440] width 892 height 49
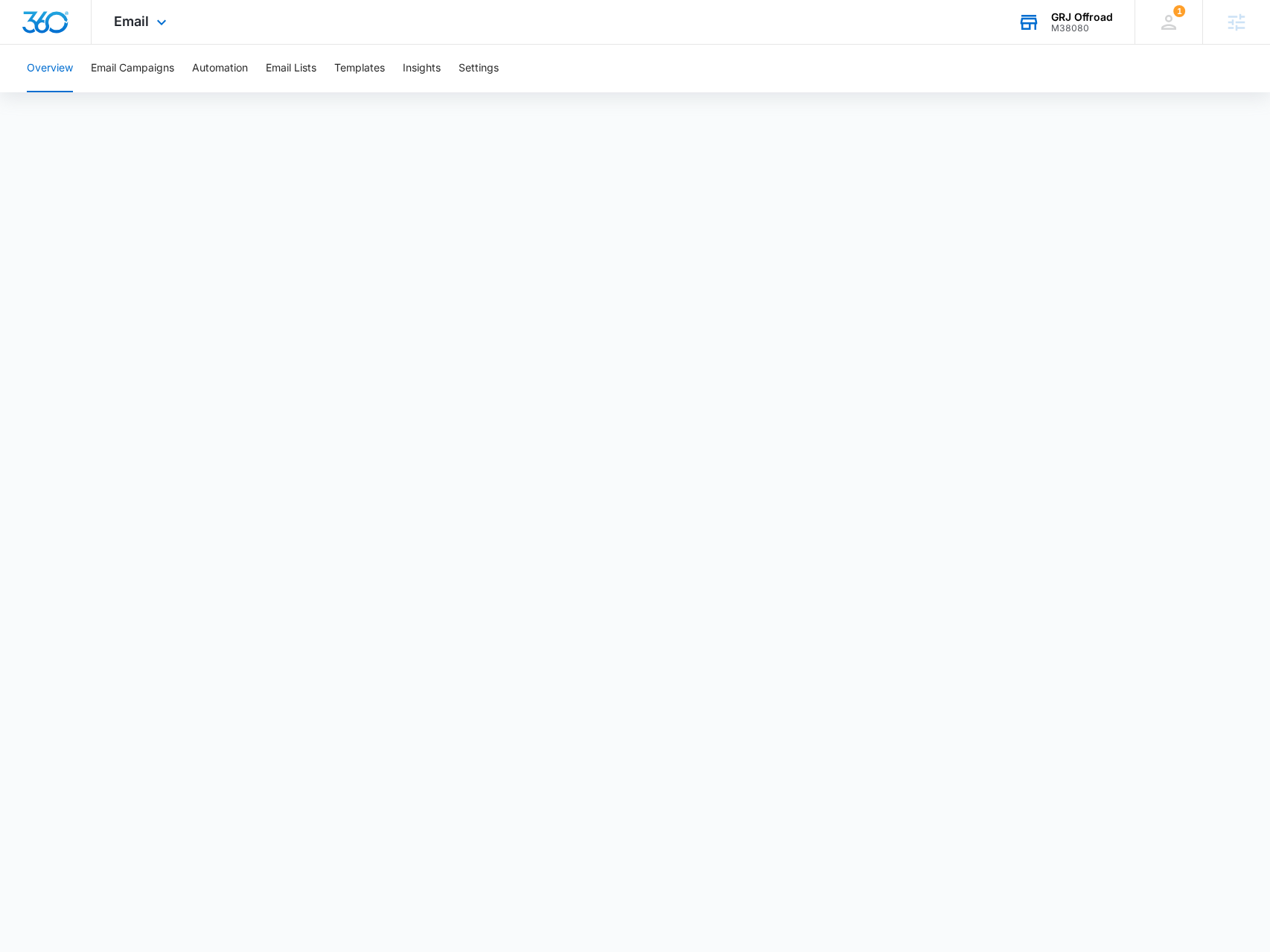
click at [1088, 34] on div "GRJ Offroad M38080 Your Accounts View All" at bounding box center [1065, 22] width 139 height 44
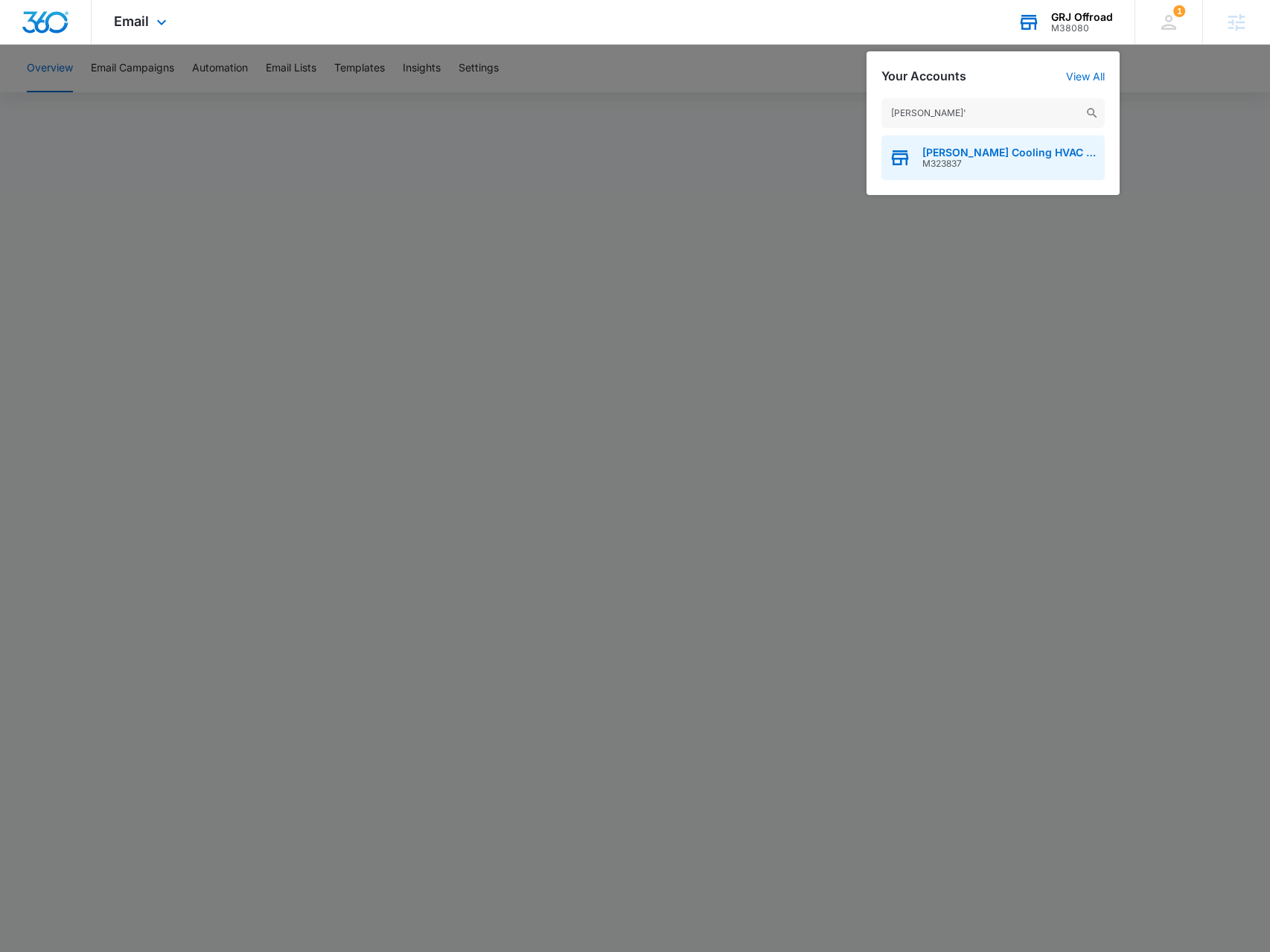
type input "[PERSON_NAME]'"
click at [1021, 152] on span "[PERSON_NAME] Cooling HVAC Services" at bounding box center [1009, 152] width 175 height 12
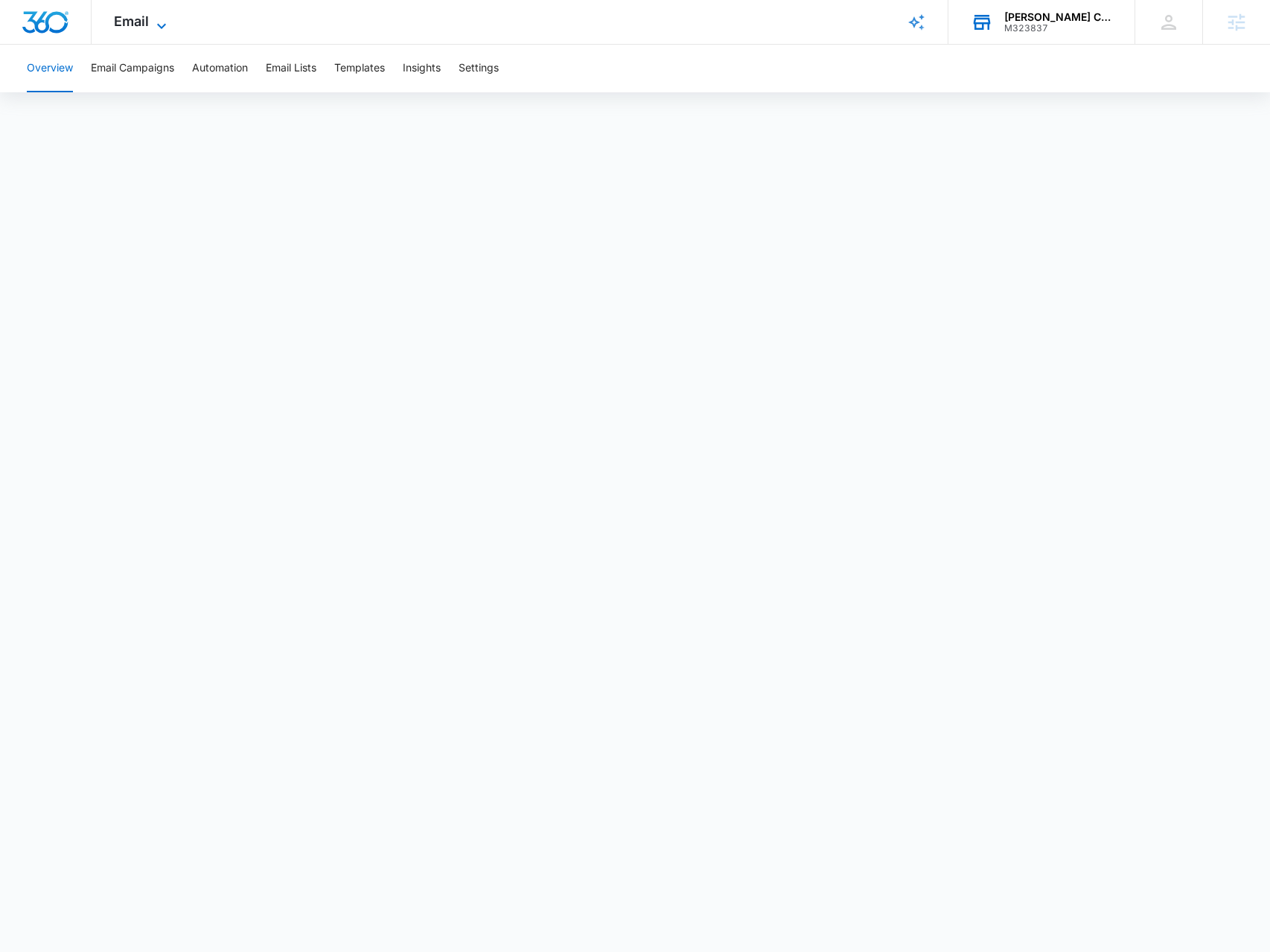
click at [125, 29] on span "Email" at bounding box center [131, 21] width 35 height 16
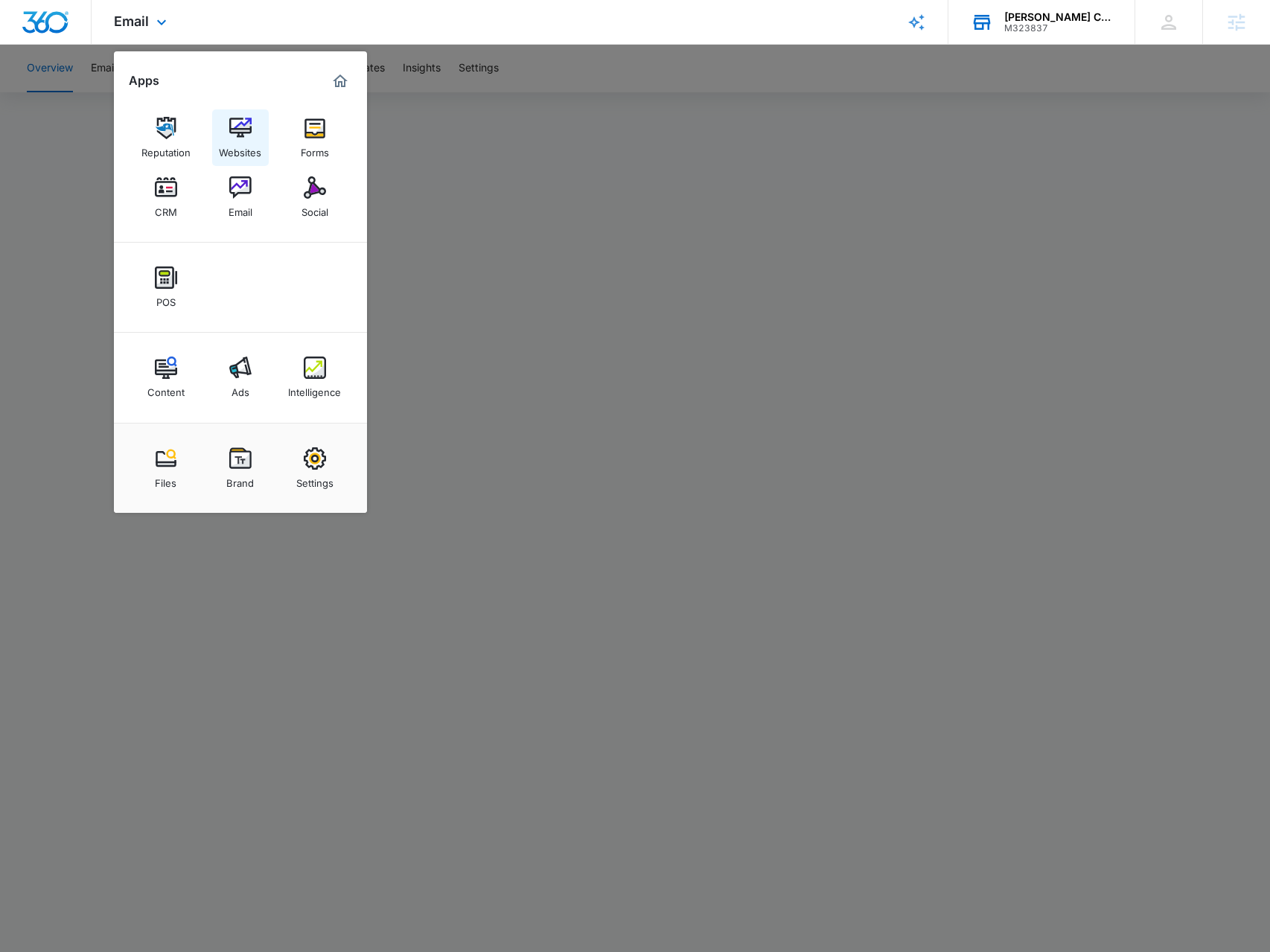
click at [235, 138] on img at bounding box center [240, 127] width 22 height 22
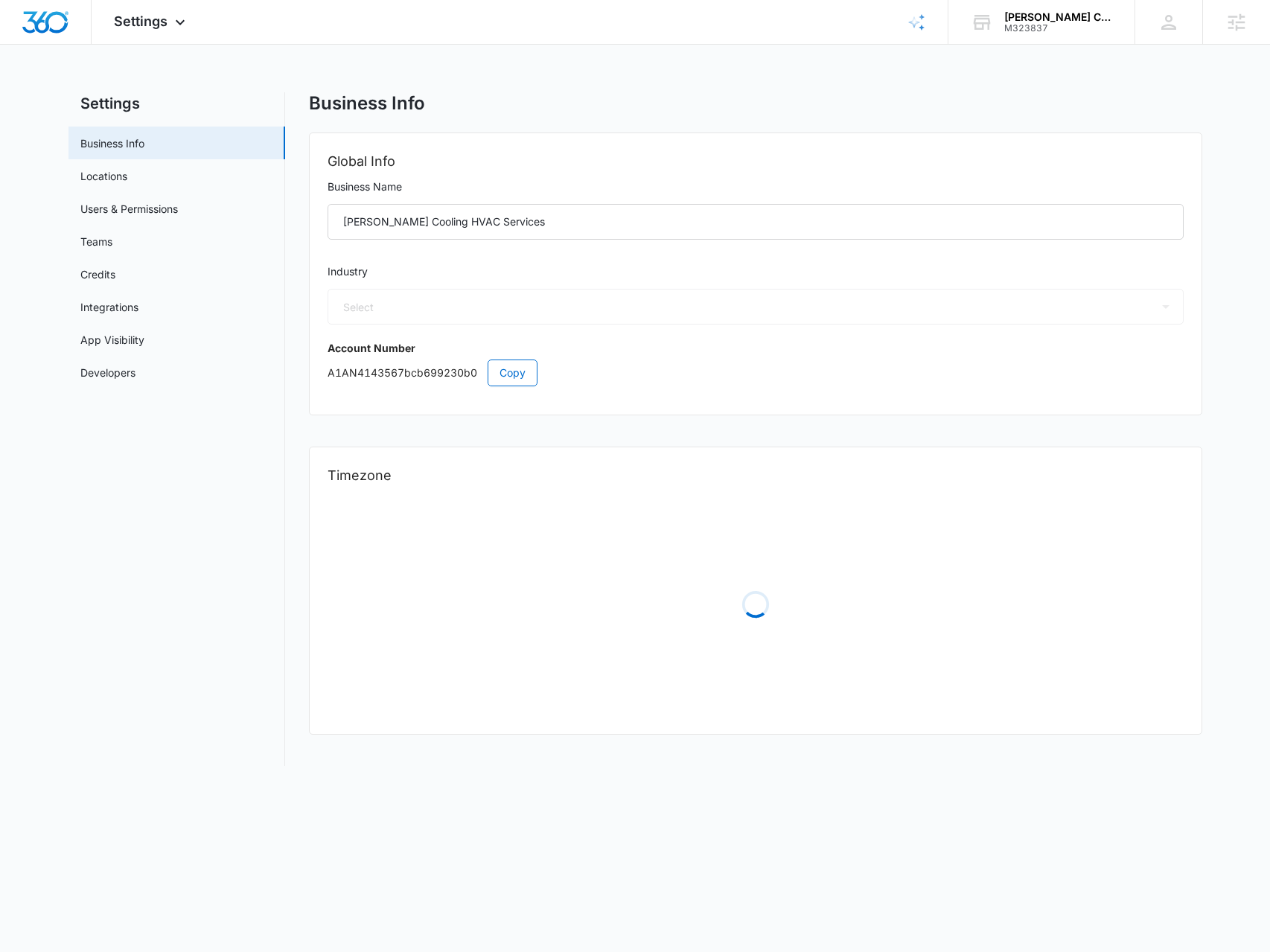
select select "3"
select select "US"
select select "America/[GEOGRAPHIC_DATA]"
click at [162, 216] on link "Users & Permissions" at bounding box center [129, 208] width 97 height 16
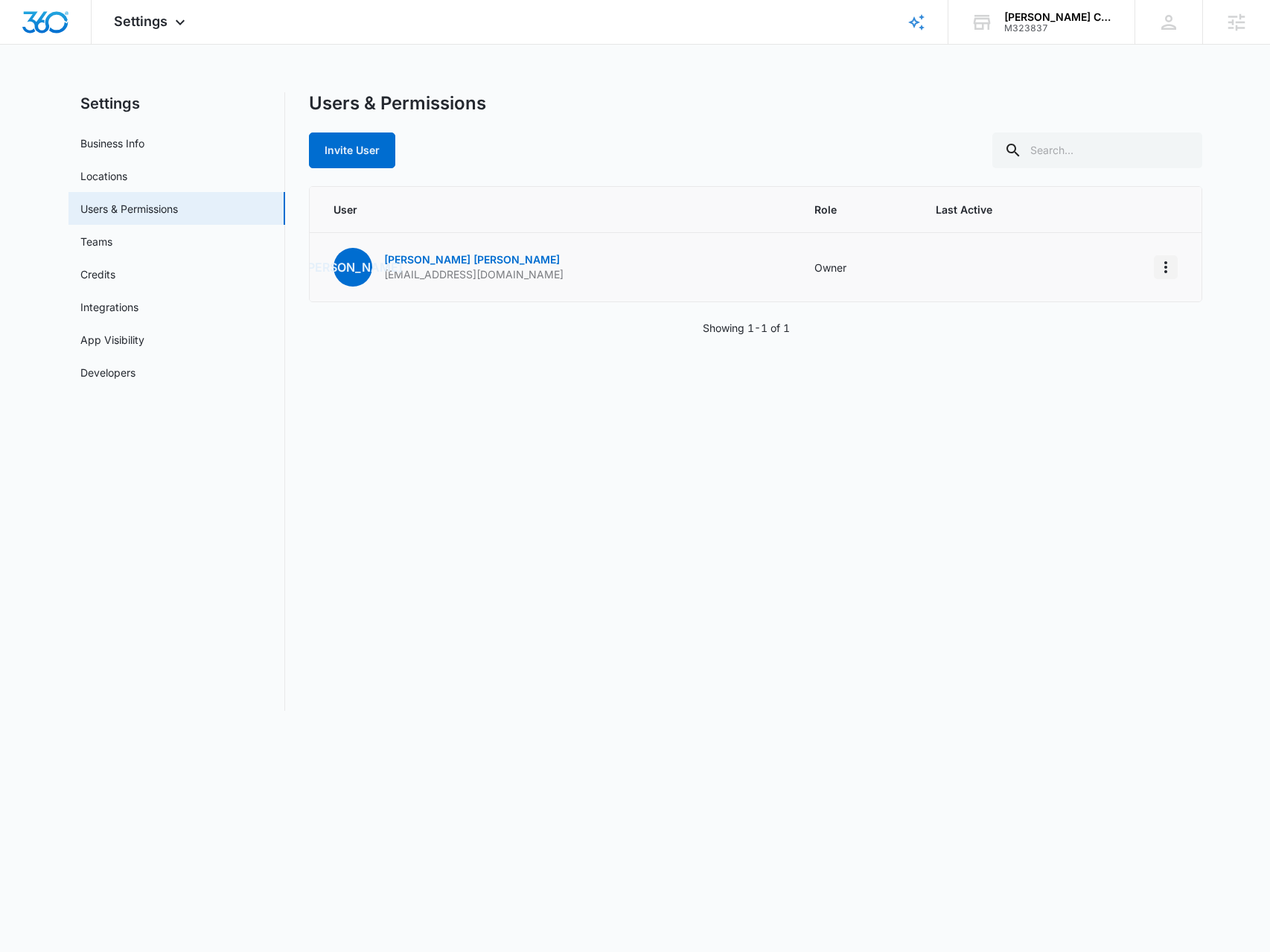
click at [1164, 271] on icon "Actions" at bounding box center [1165, 267] width 17 height 17
click at [1123, 326] on div "Remove User" at bounding box center [1091, 329] width 100 height 10
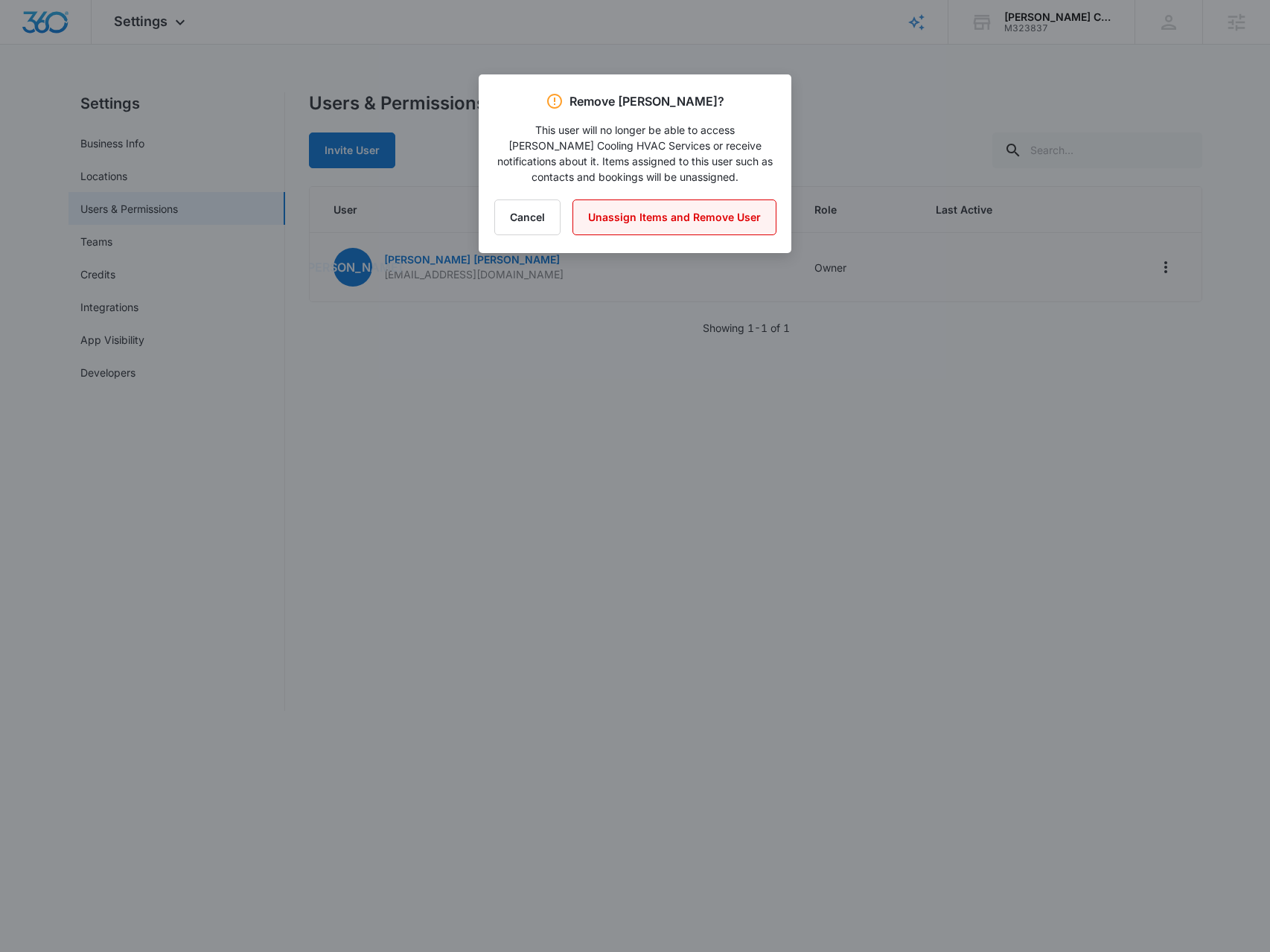
click at [729, 214] on button "Unassign Items and Remove User" at bounding box center [674, 216] width 204 height 36
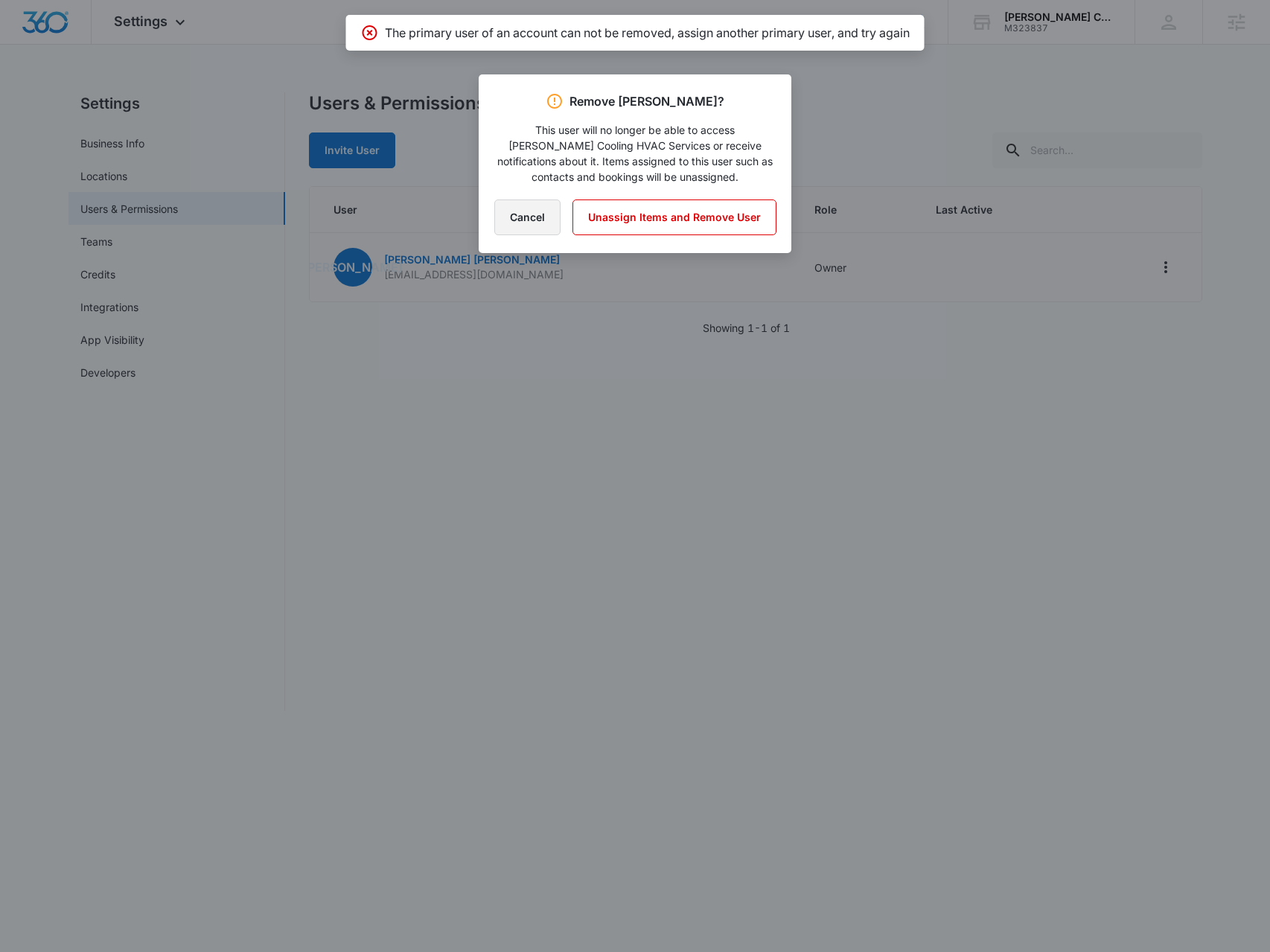
click at [518, 212] on button "Cancel" at bounding box center [528, 216] width 66 height 36
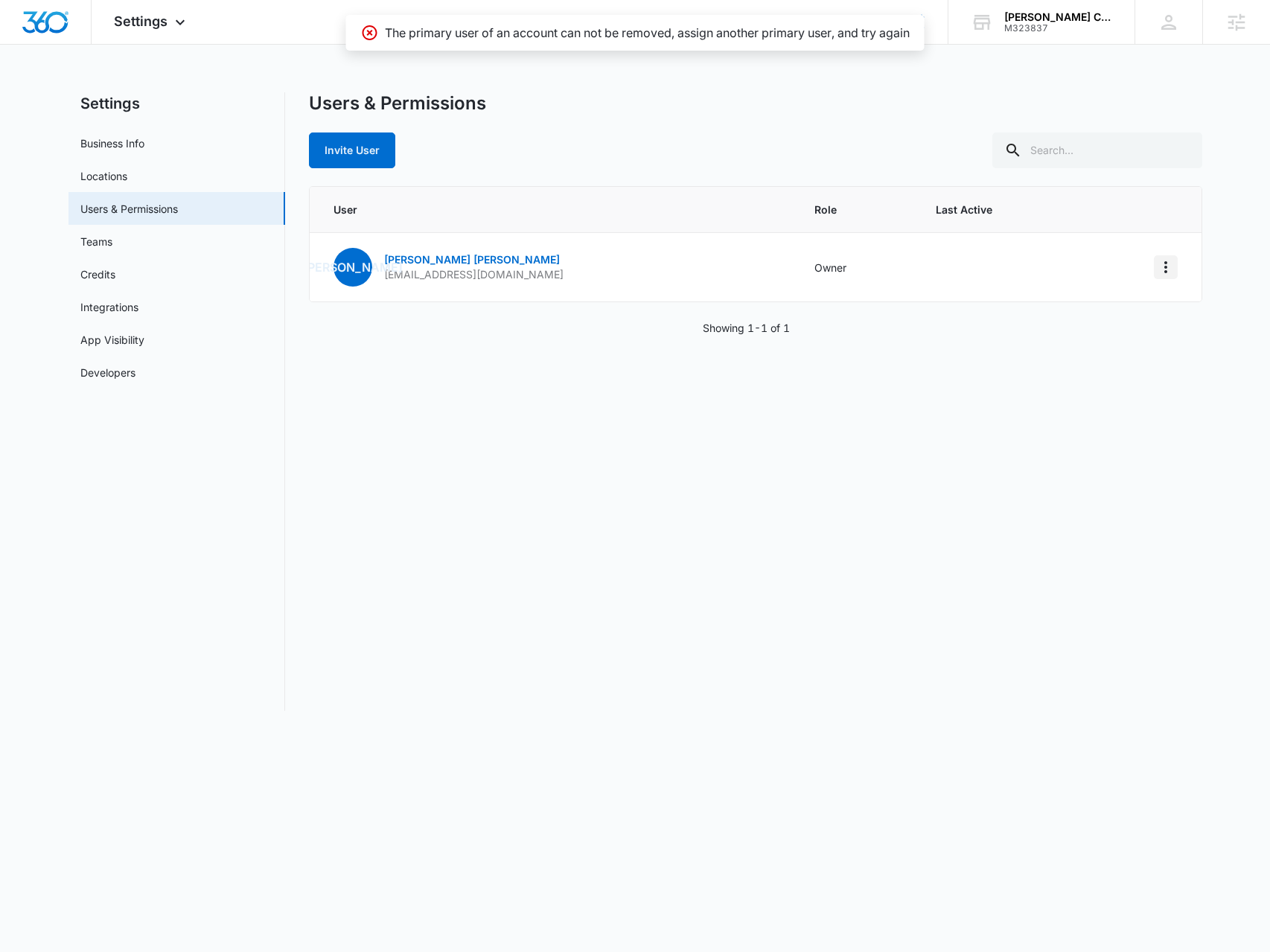
click at [1178, 262] on td at bounding box center [1143, 267] width 117 height 69
click at [1175, 262] on button "Actions" at bounding box center [1166, 267] width 24 height 24
click at [1090, 304] on div "Log Out Everywhere" at bounding box center [1091, 306] width 100 height 10
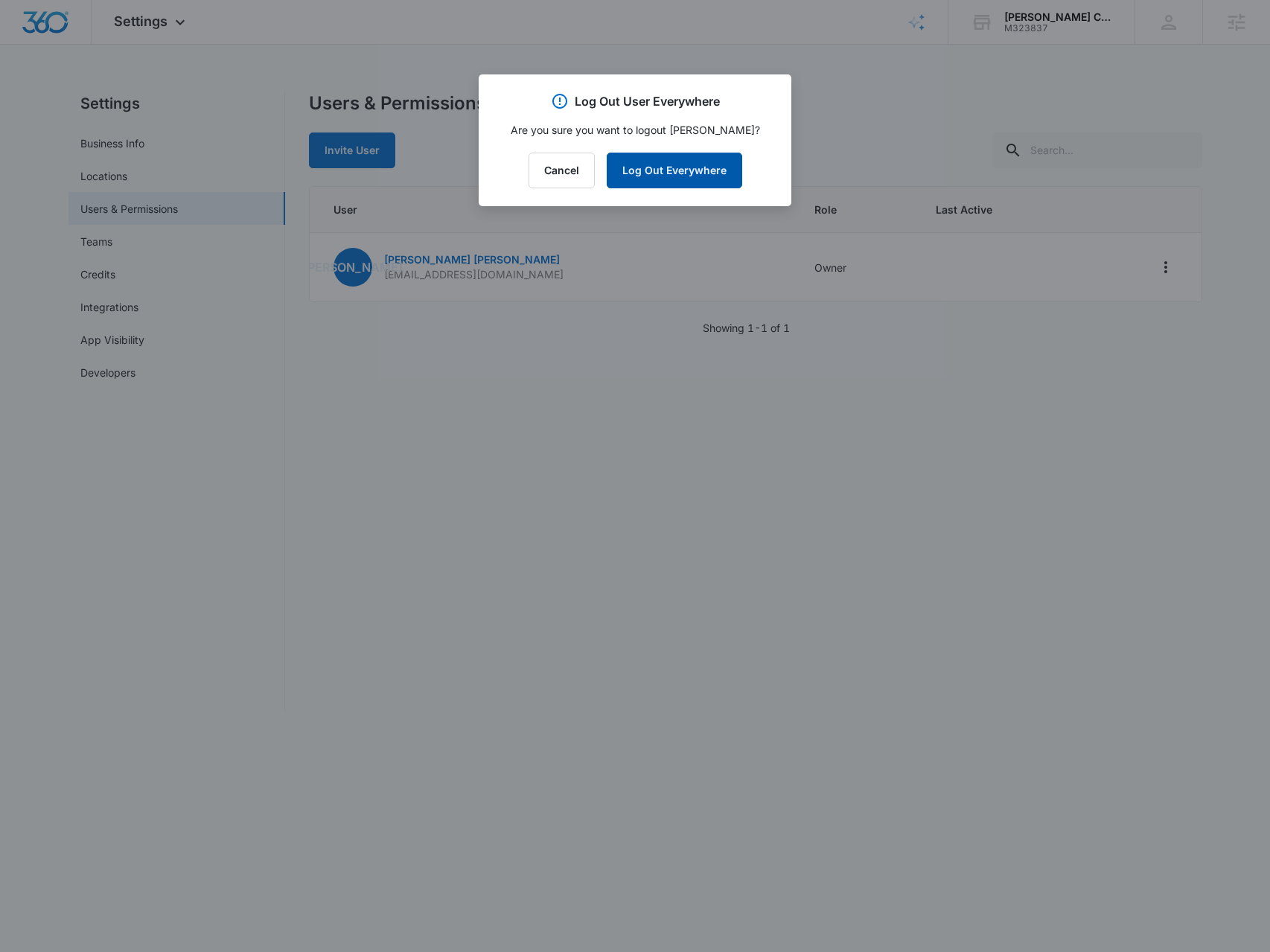
click at [633, 163] on button "Log Out Everywhere" at bounding box center [674, 170] width 136 height 36
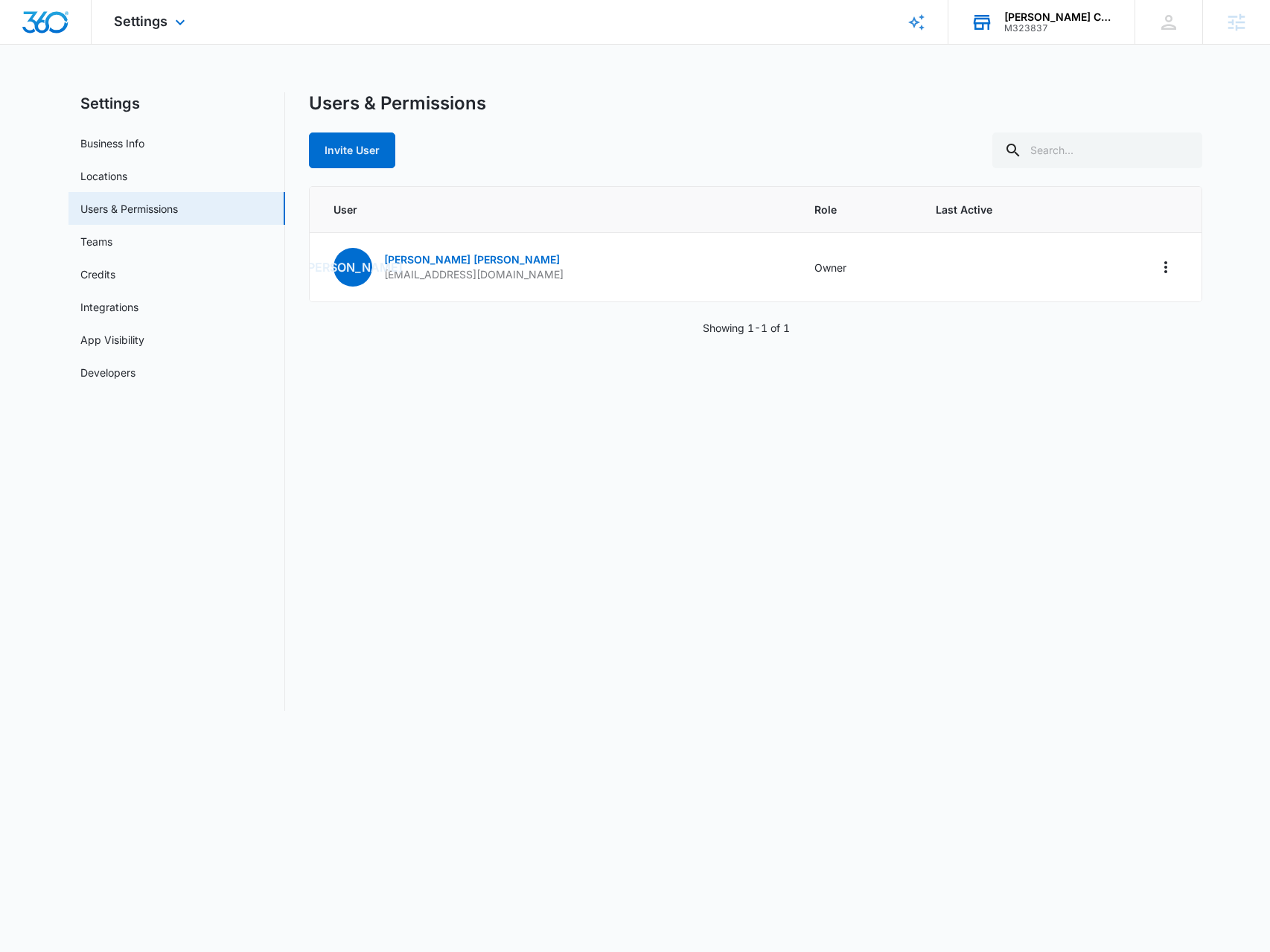
click at [1032, 8] on div "[PERSON_NAME] Cooling HVAC Services M323837 Your Accounts View All" at bounding box center [1042, 22] width 186 height 44
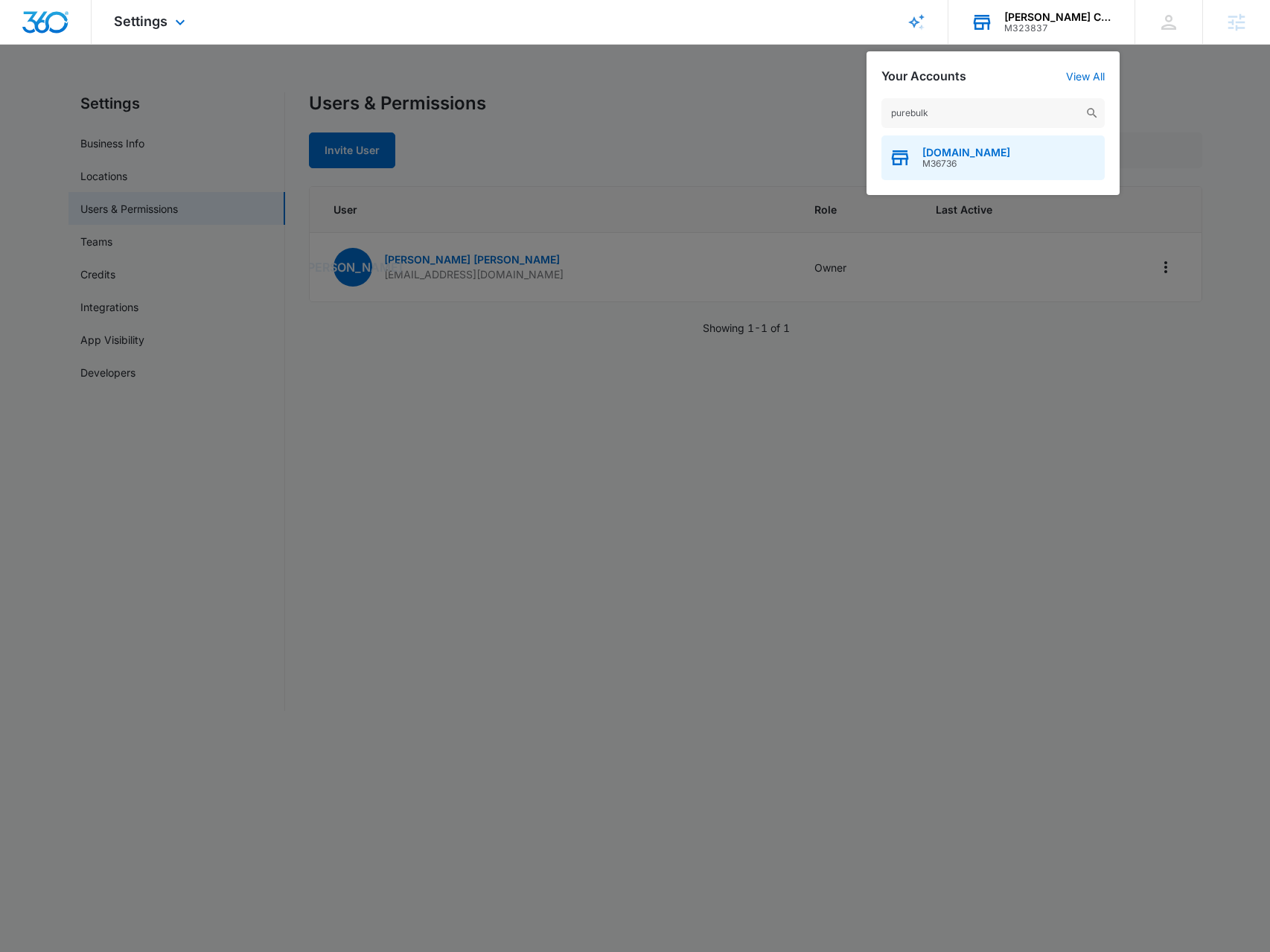
type input "purebulk"
click at [969, 156] on span "[DOMAIN_NAME]" at bounding box center [966, 152] width 88 height 12
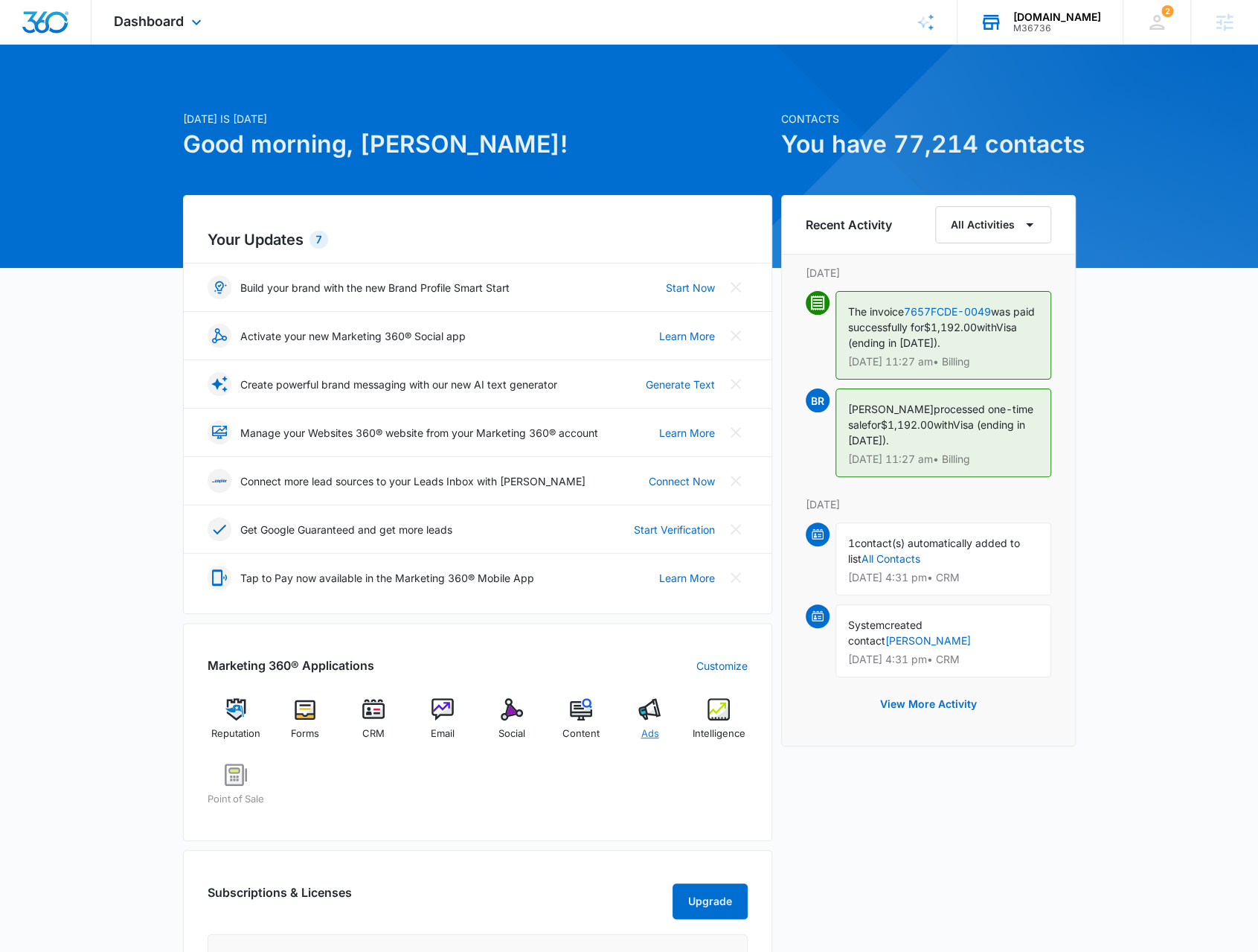
click at [651, 715] on img at bounding box center [649, 709] width 22 height 22
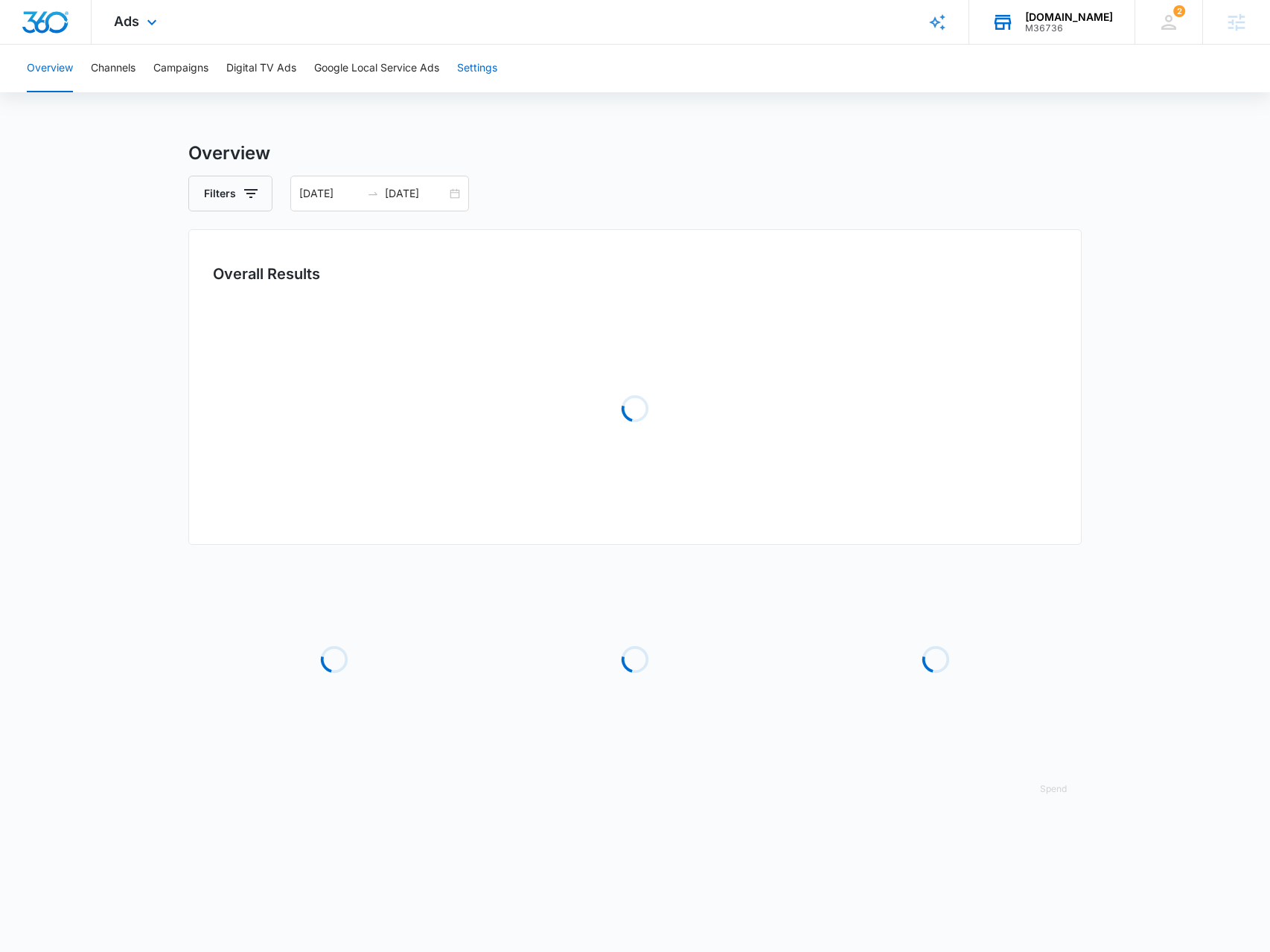
click at [483, 80] on button "Settings" at bounding box center [477, 69] width 40 height 48
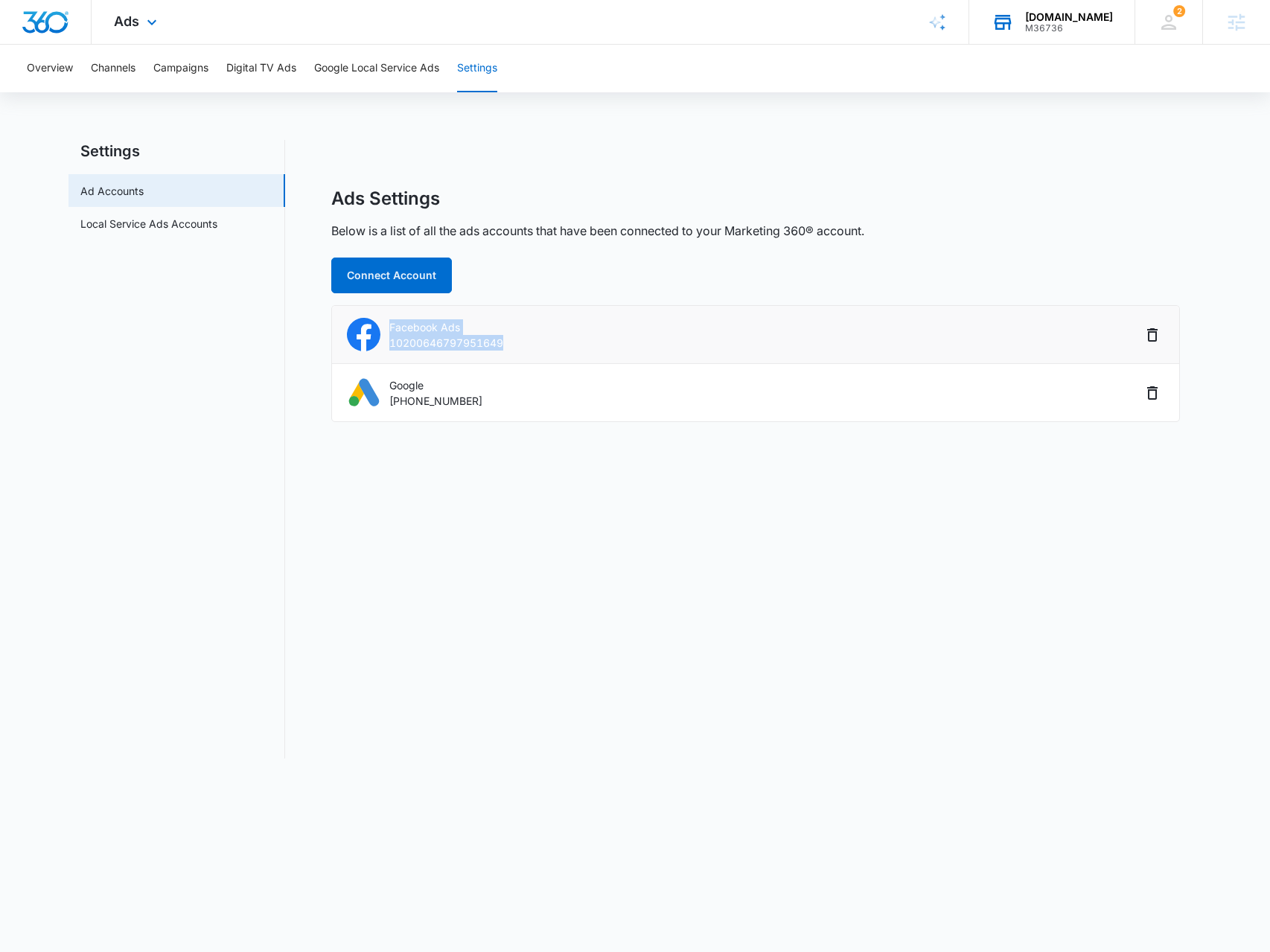
drag, startPoint x: 519, startPoint y: 343, endPoint x: 385, endPoint y: 329, distance: 134.7
click at [385, 329] on div "Facebook Ads 10200646797951649" at bounding box center [744, 335] width 795 height 34
copy div "Facebook Ads 10200646797951649"
